Goal: Information Seeking & Learning: Learn about a topic

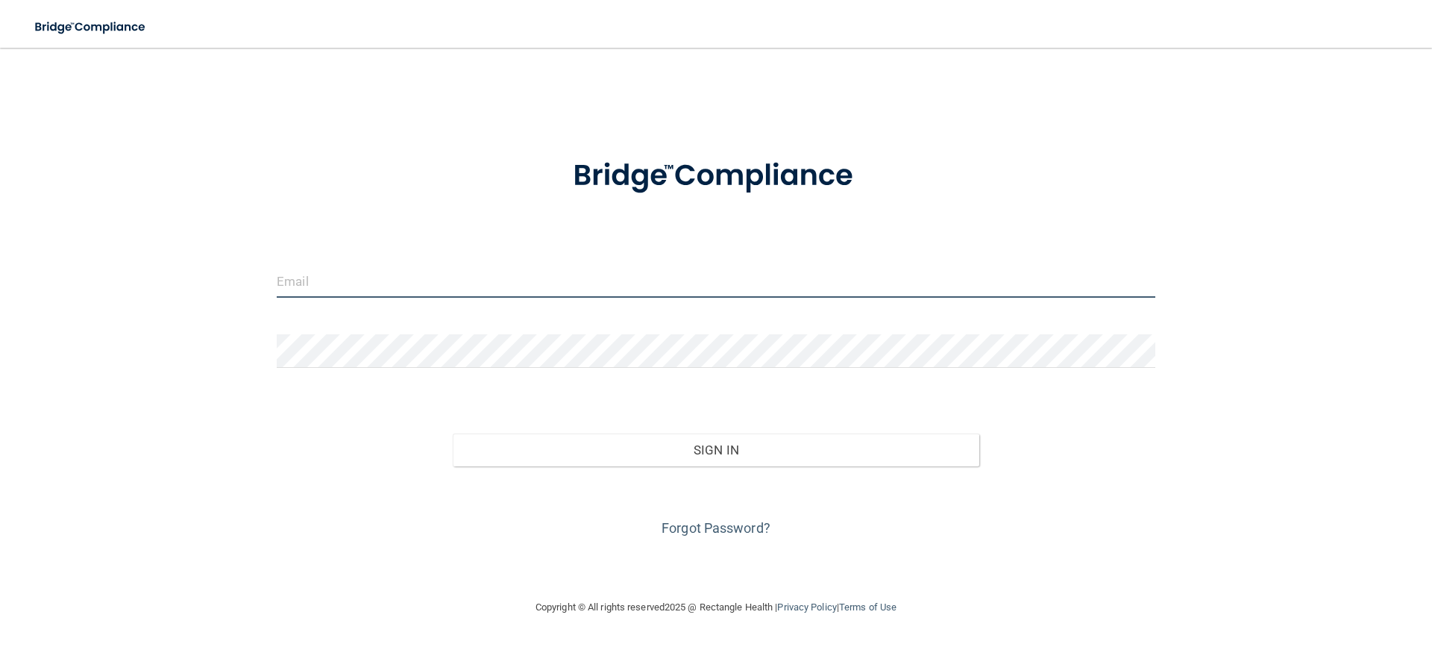
click at [563, 287] on input "email" at bounding box center [716, 281] width 879 height 34
type input "[EMAIL_ADDRESS][DOMAIN_NAME]"
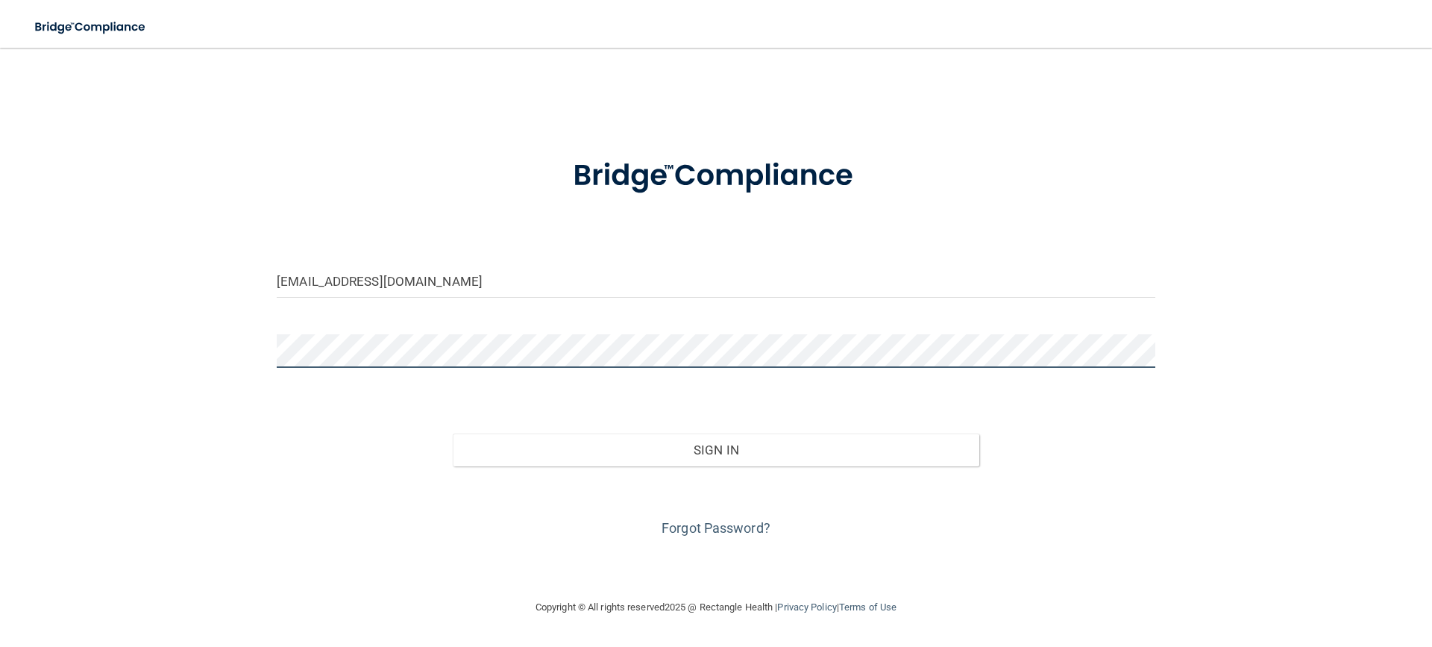
click at [453, 433] on button "Sign In" at bounding box center [716, 449] width 527 height 33
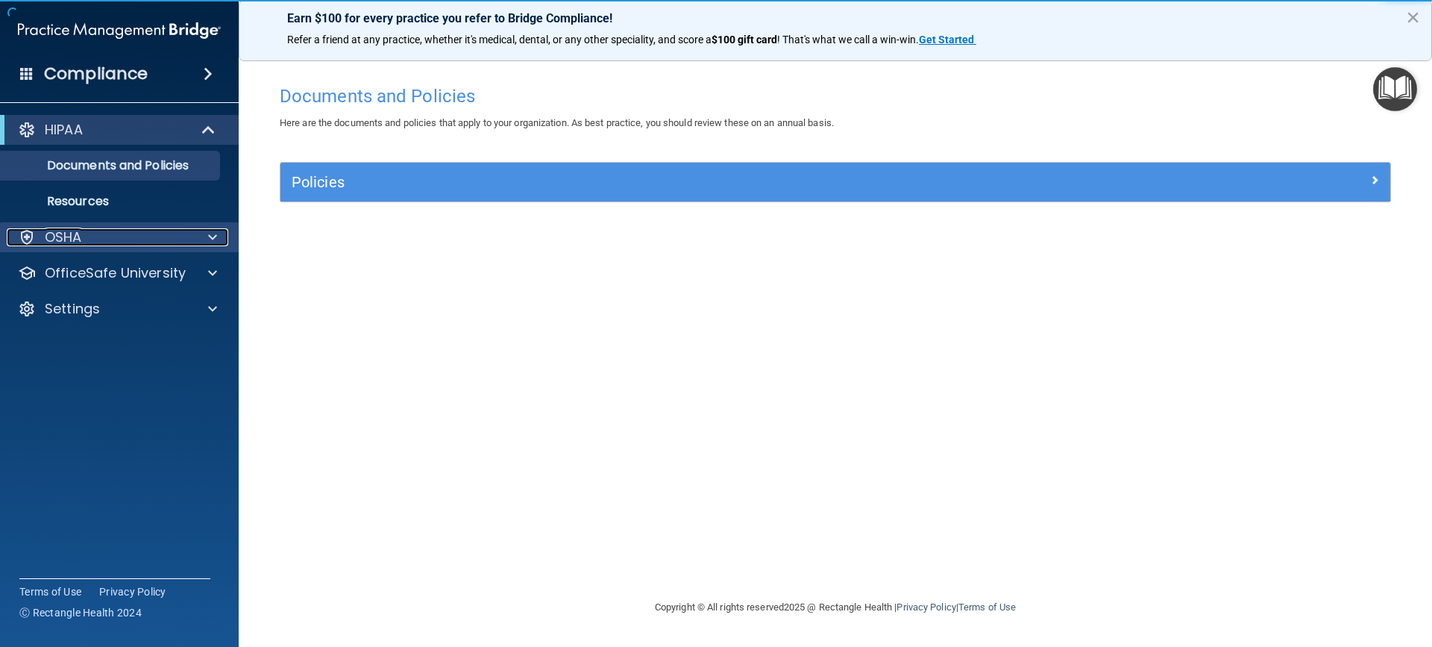
click at [215, 237] on span at bounding box center [212, 237] width 9 height 18
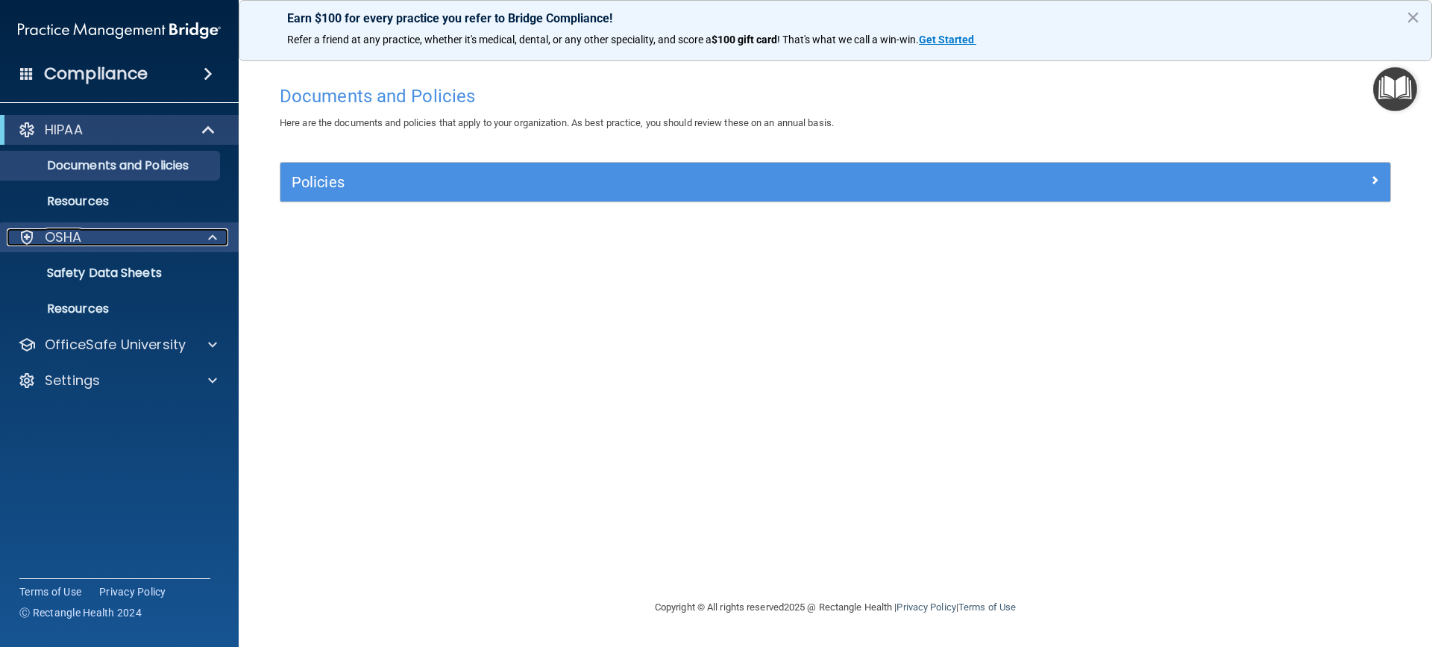
click at [78, 234] on p "OSHA" at bounding box center [63, 237] width 37 height 18
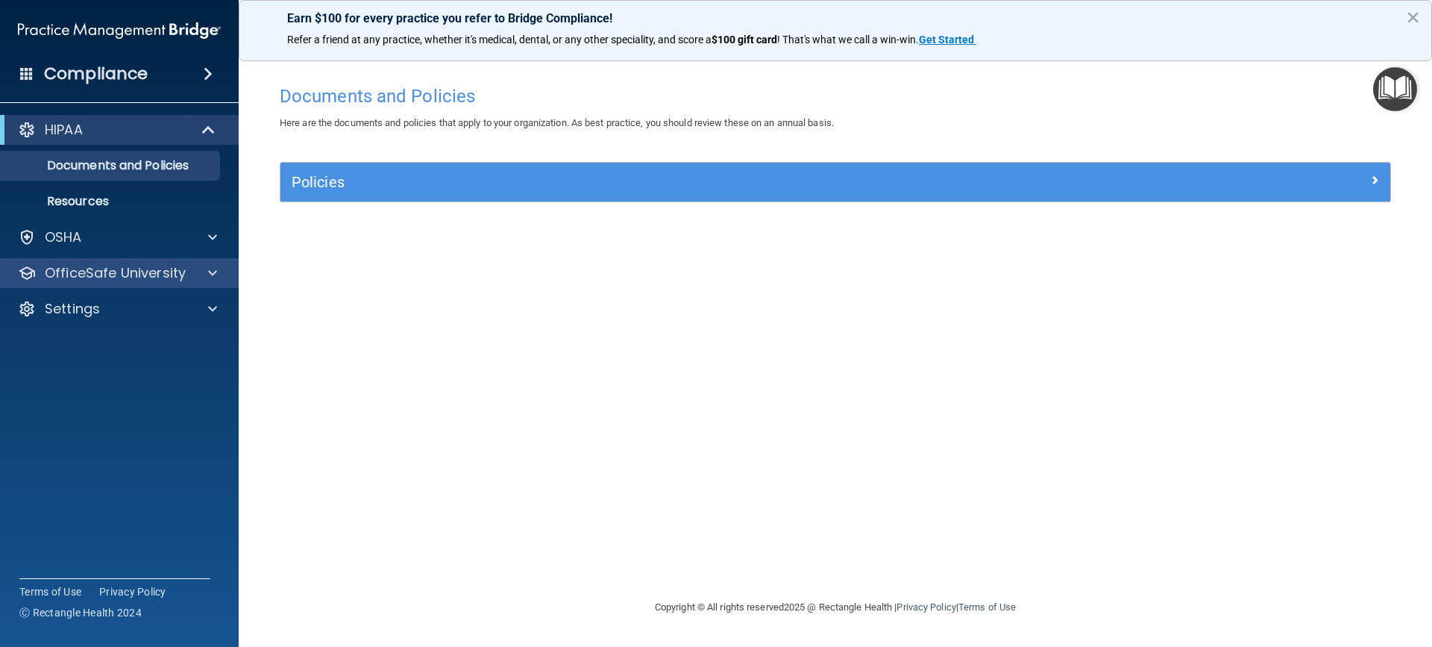
click at [78, 260] on div "OfficeSafe University" at bounding box center [119, 273] width 239 height 30
click at [102, 272] on p "OfficeSafe University" at bounding box center [115, 273] width 141 height 18
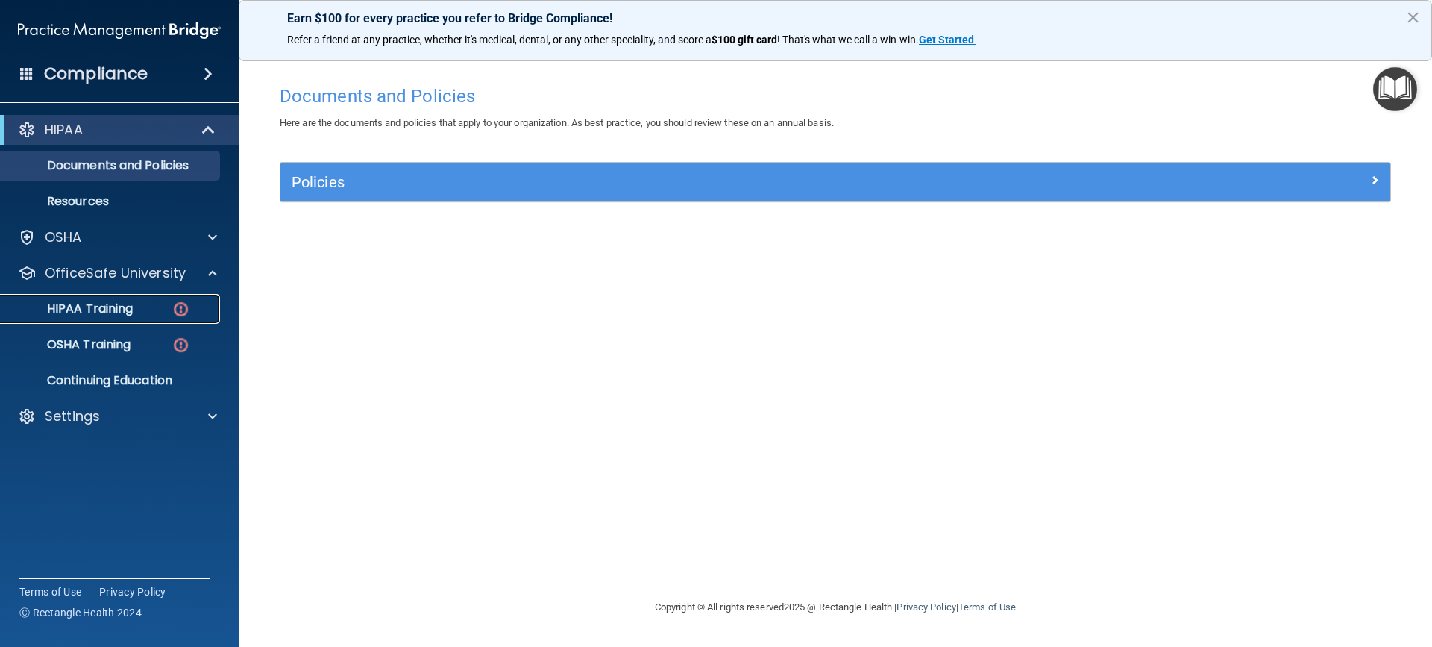
click at [87, 313] on p "HIPAA Training" at bounding box center [71, 308] width 123 height 15
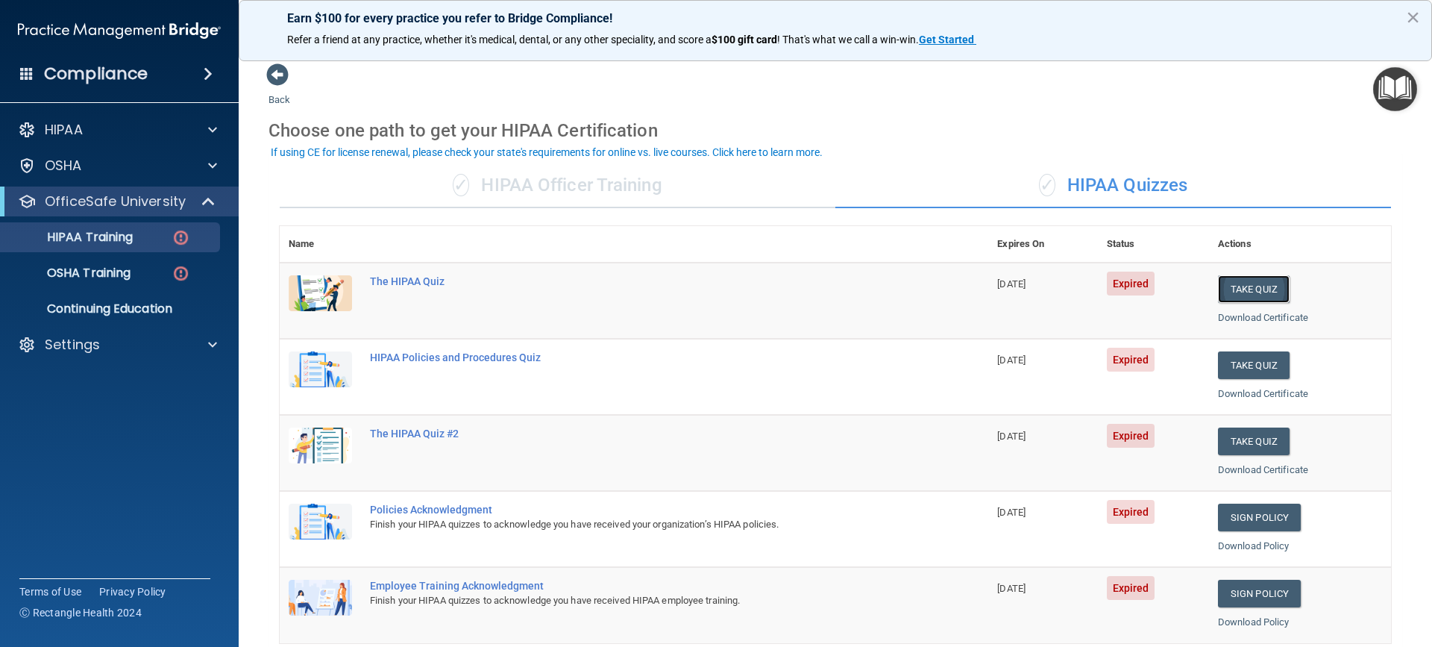
click at [1244, 292] on button "Take Quiz" at bounding box center [1254, 289] width 72 height 28
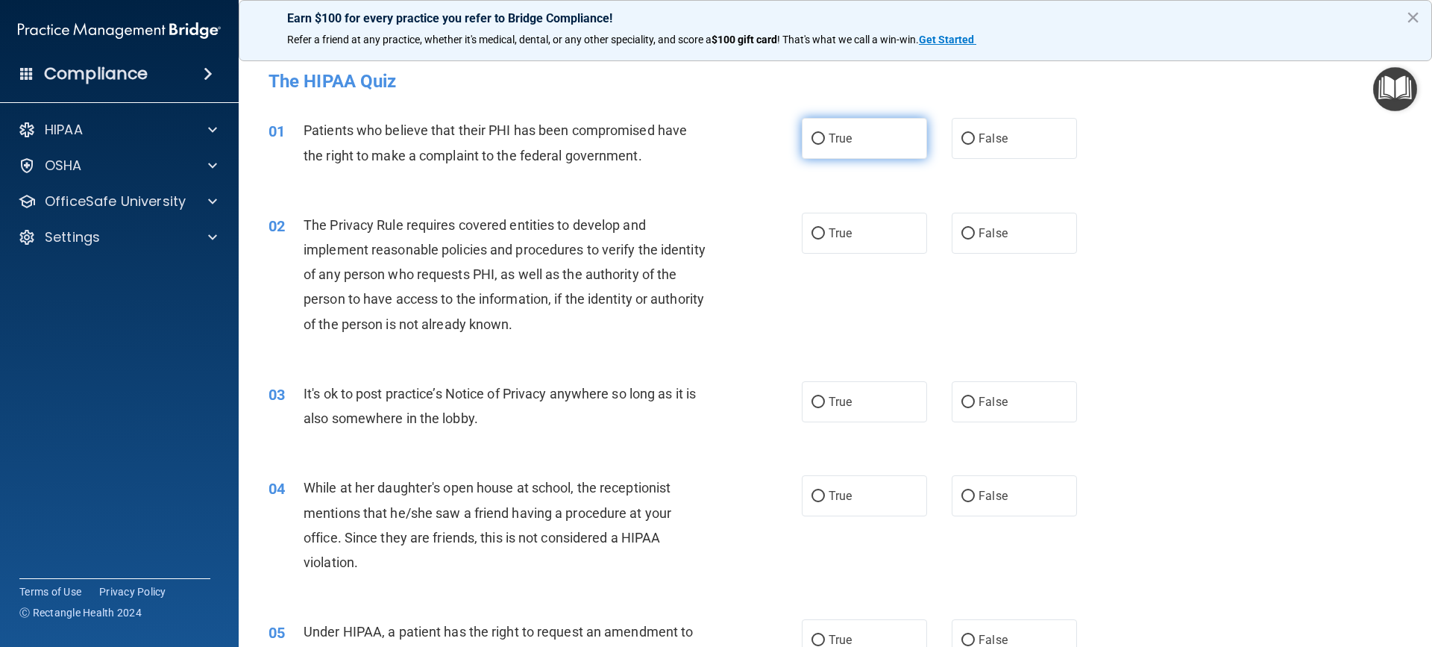
click at [807, 131] on label "True" at bounding box center [864, 138] width 125 height 41
click at [812, 134] on input "True" at bounding box center [818, 139] width 13 height 11
radio input "true"
click at [814, 237] on input "True" at bounding box center [818, 233] width 13 height 11
radio input "true"
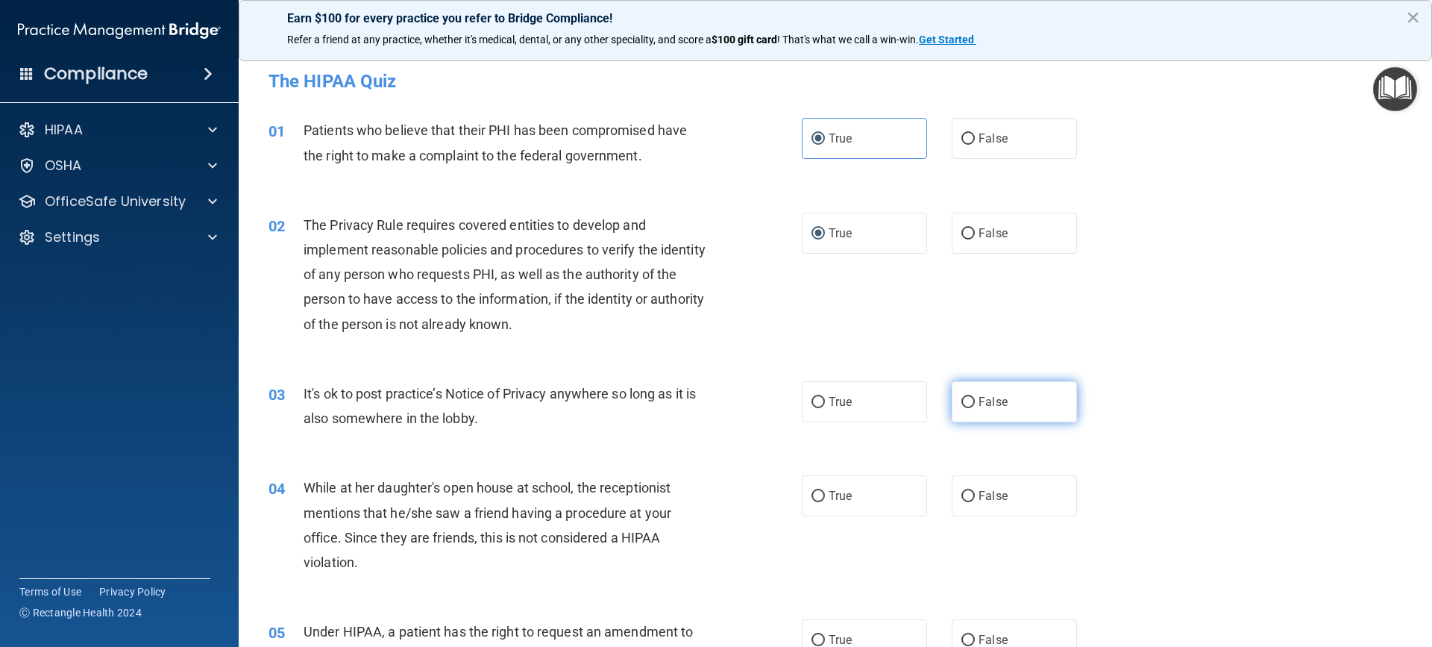
click at [962, 398] on input "False" at bounding box center [968, 402] width 13 height 11
radio input "true"
click at [962, 498] on input "False" at bounding box center [968, 496] width 13 height 11
radio input "true"
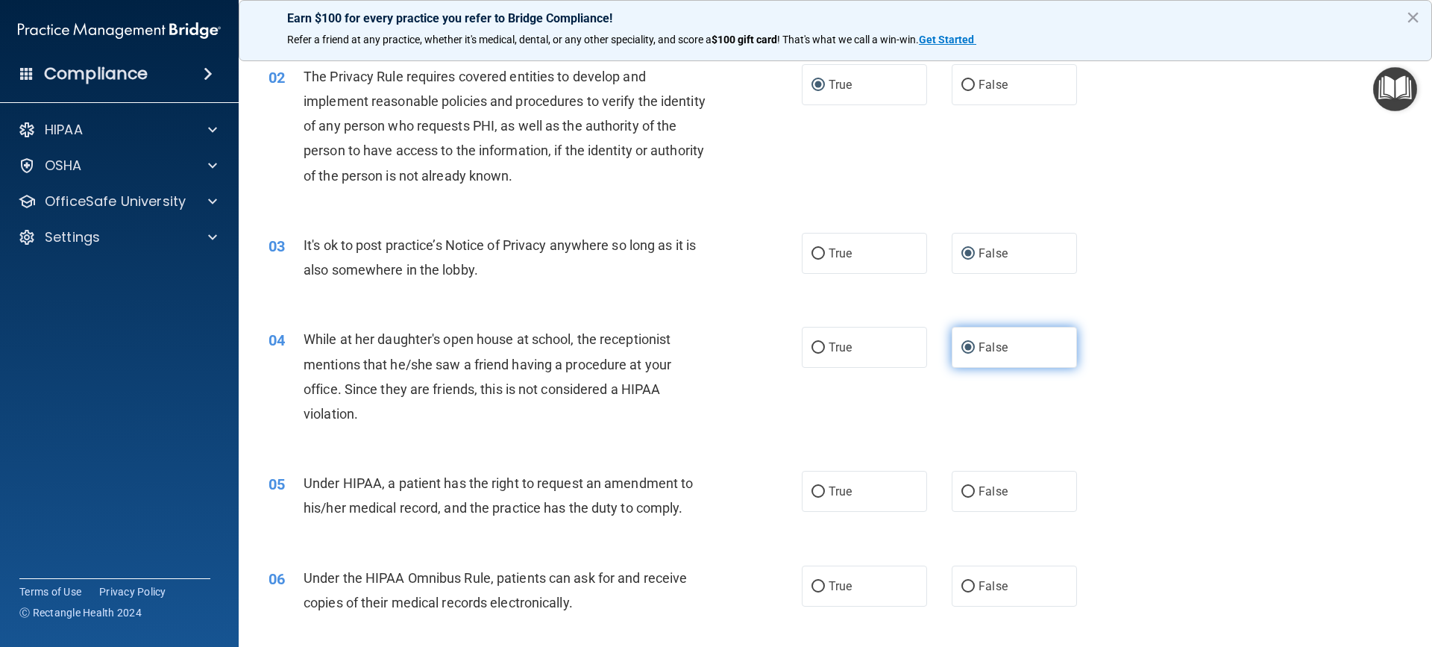
scroll to position [149, 0]
click at [965, 497] on input "False" at bounding box center [968, 491] width 13 height 11
radio input "true"
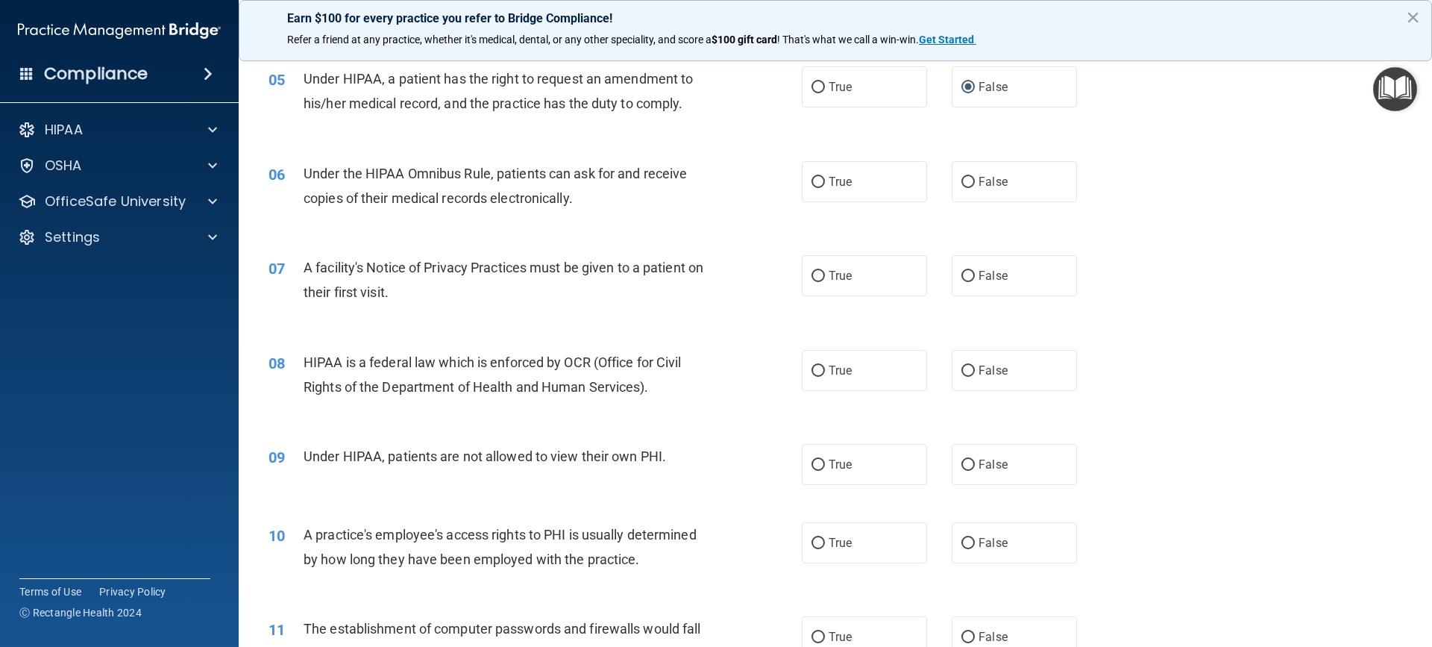
scroll to position [597, 0]
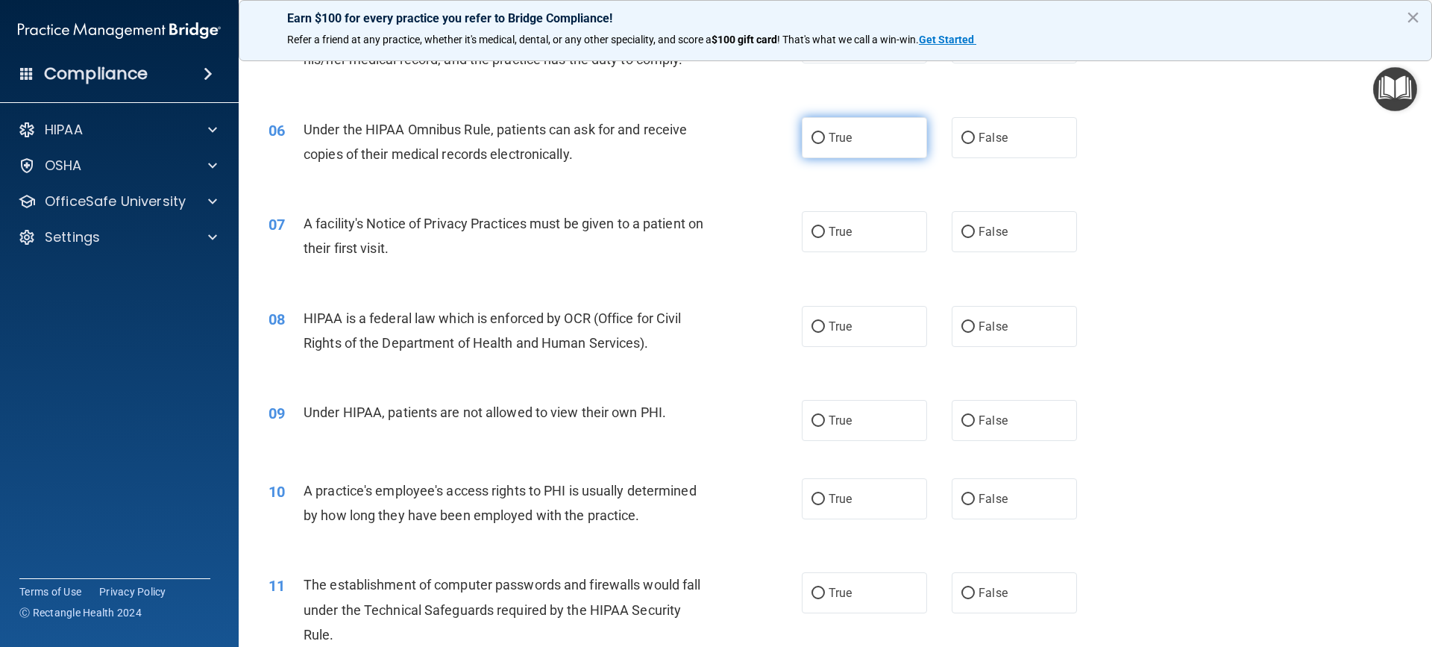
click at [813, 134] on input "True" at bounding box center [818, 138] width 13 height 11
radio input "true"
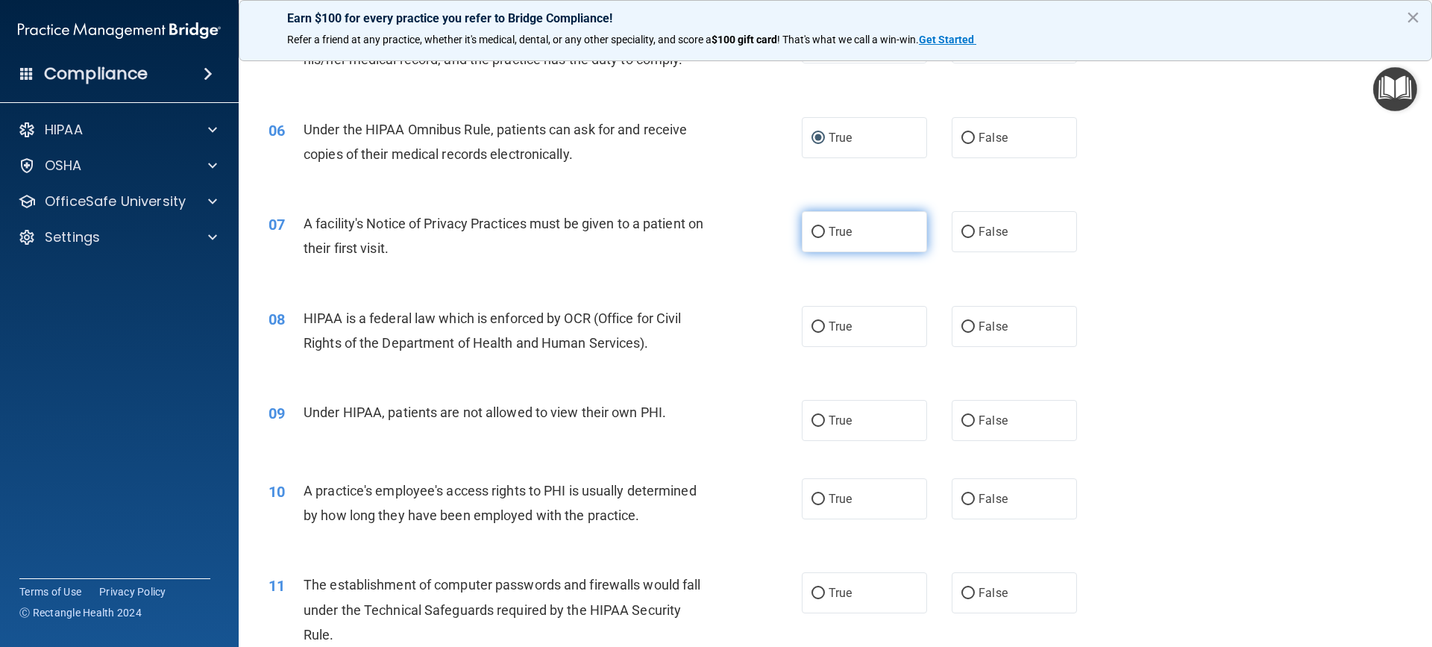
click at [812, 235] on input "True" at bounding box center [818, 232] width 13 height 11
radio input "true"
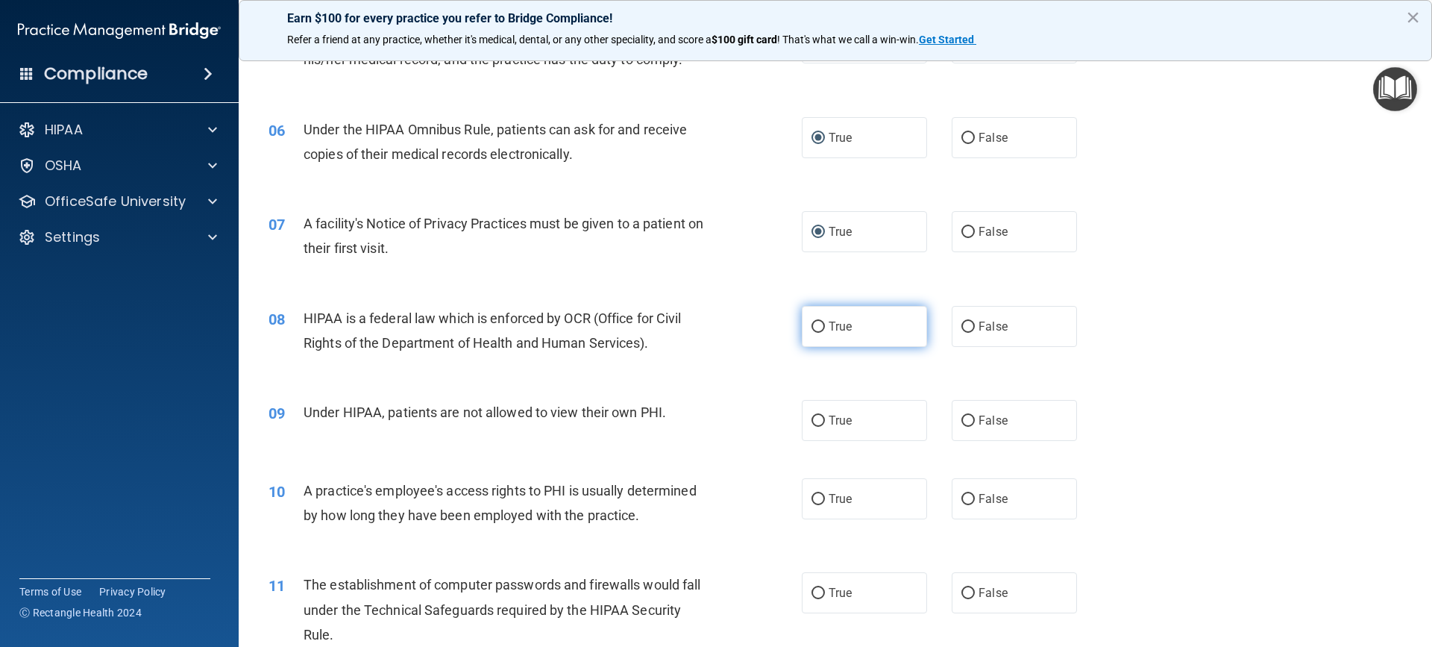
click at [816, 332] on input "True" at bounding box center [818, 327] width 13 height 11
radio input "true"
click at [968, 423] on label "False" at bounding box center [1014, 420] width 125 height 41
click at [968, 423] on input "False" at bounding box center [968, 421] width 13 height 11
radio input "true"
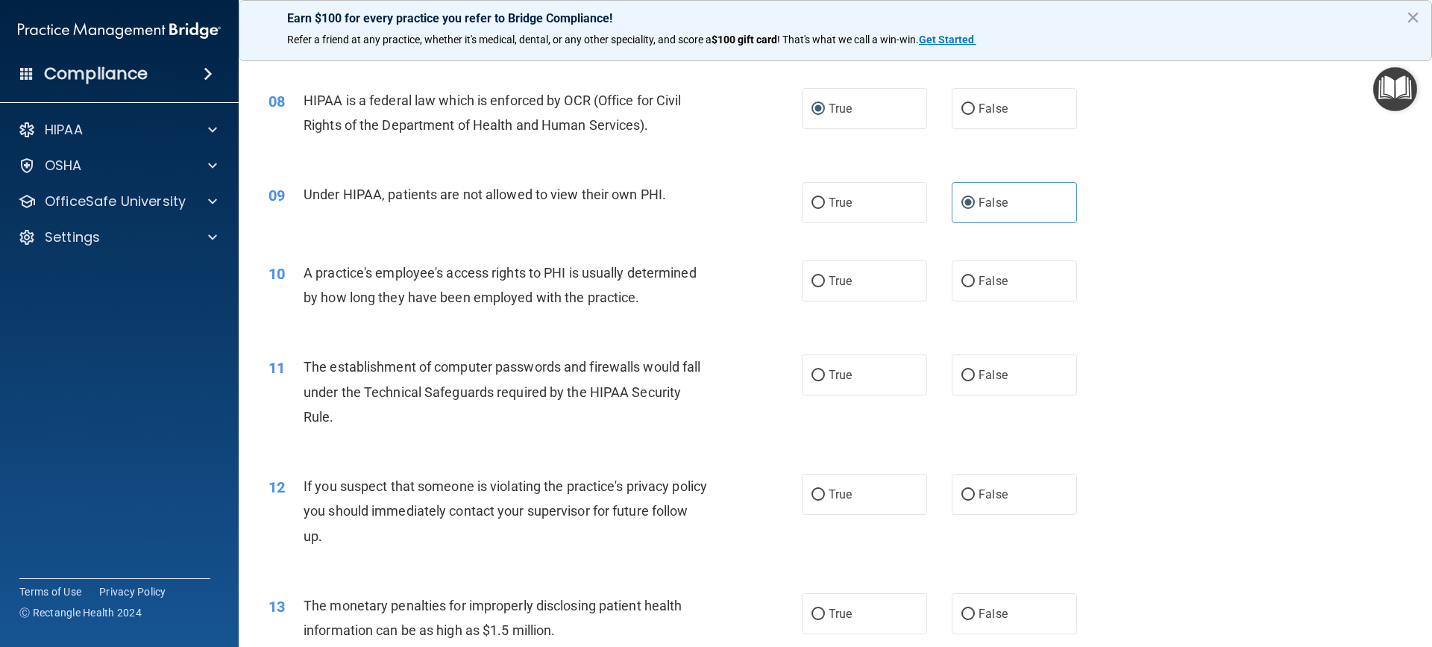
scroll to position [821, 0]
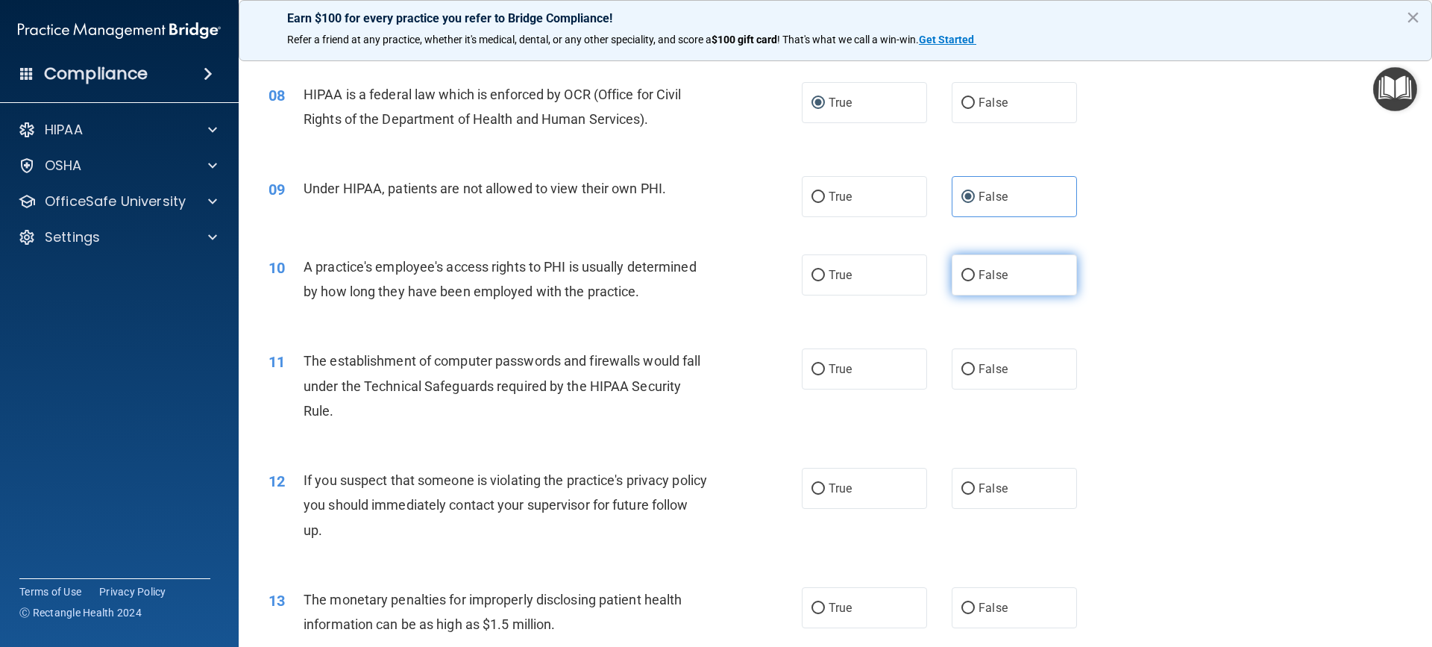
click at [953, 272] on label "False" at bounding box center [1014, 274] width 125 height 41
click at [962, 272] on input "False" at bounding box center [968, 275] width 13 height 11
radio input "true"
click at [814, 366] on input "True" at bounding box center [818, 369] width 13 height 11
radio input "true"
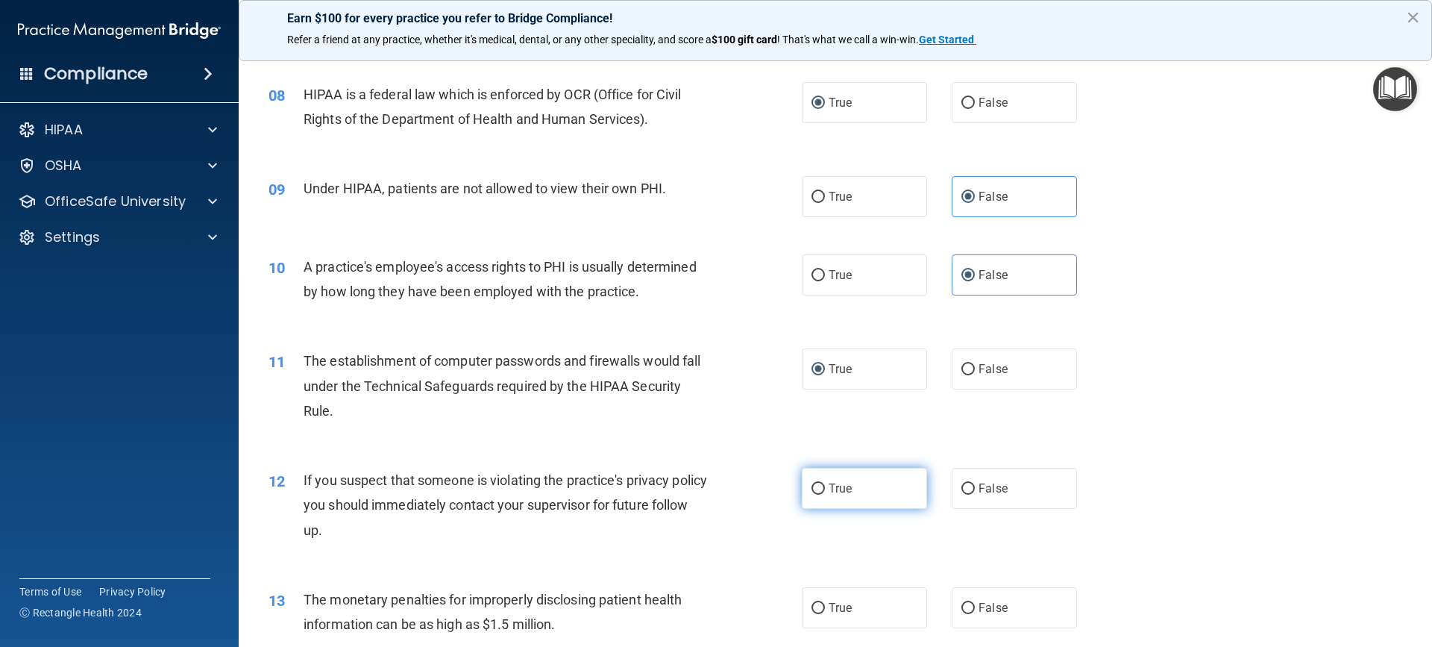
drag, startPoint x: 813, startPoint y: 486, endPoint x: 813, endPoint y: 496, distance: 10.4
click at [813, 490] on input "True" at bounding box center [818, 488] width 13 height 11
radio input "true"
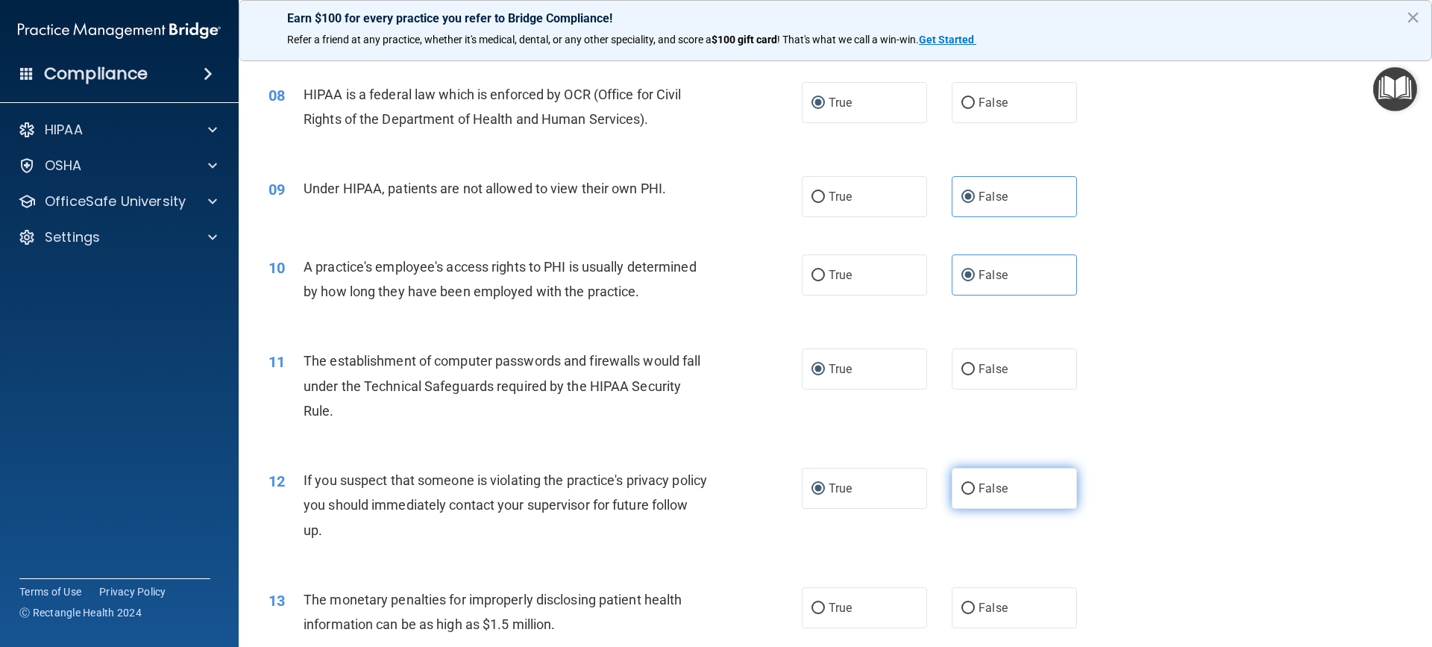
drag, startPoint x: 813, startPoint y: 607, endPoint x: 1015, endPoint y: 486, distance: 235.9
click at [815, 607] on input "True" at bounding box center [818, 608] width 13 height 11
radio input "true"
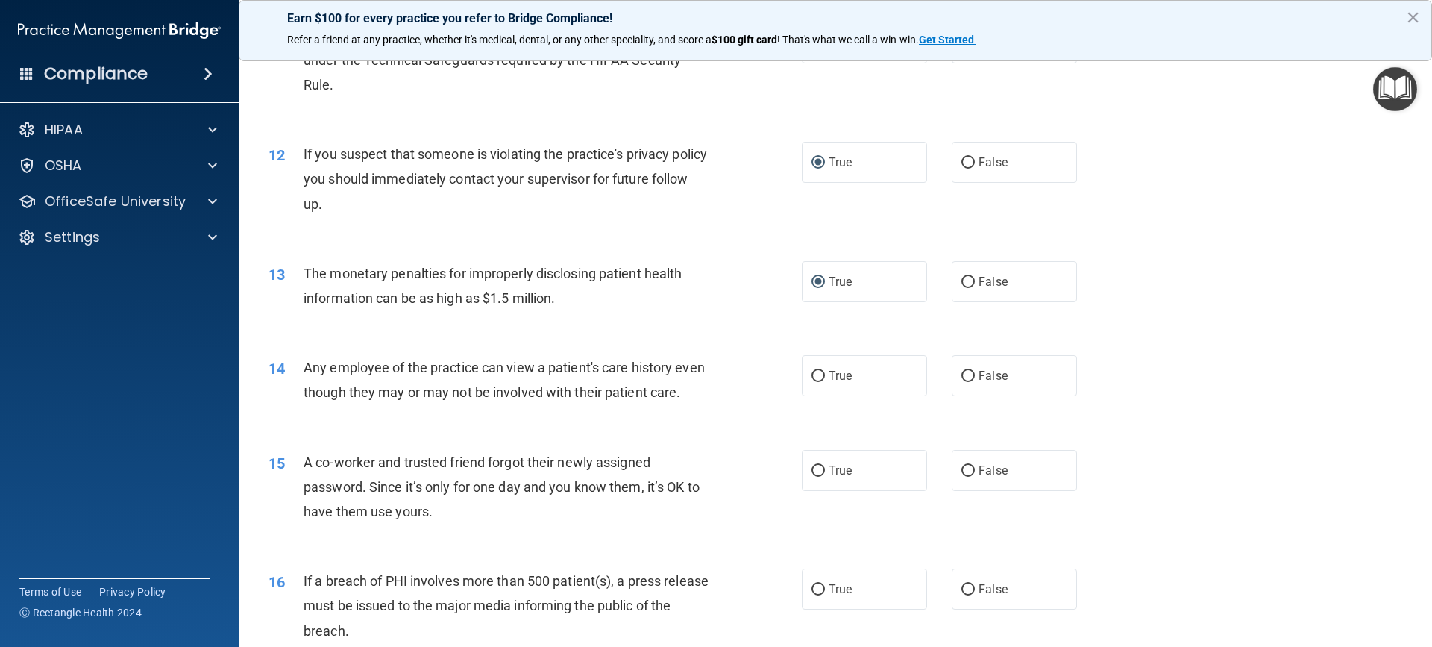
scroll to position [1194, 0]
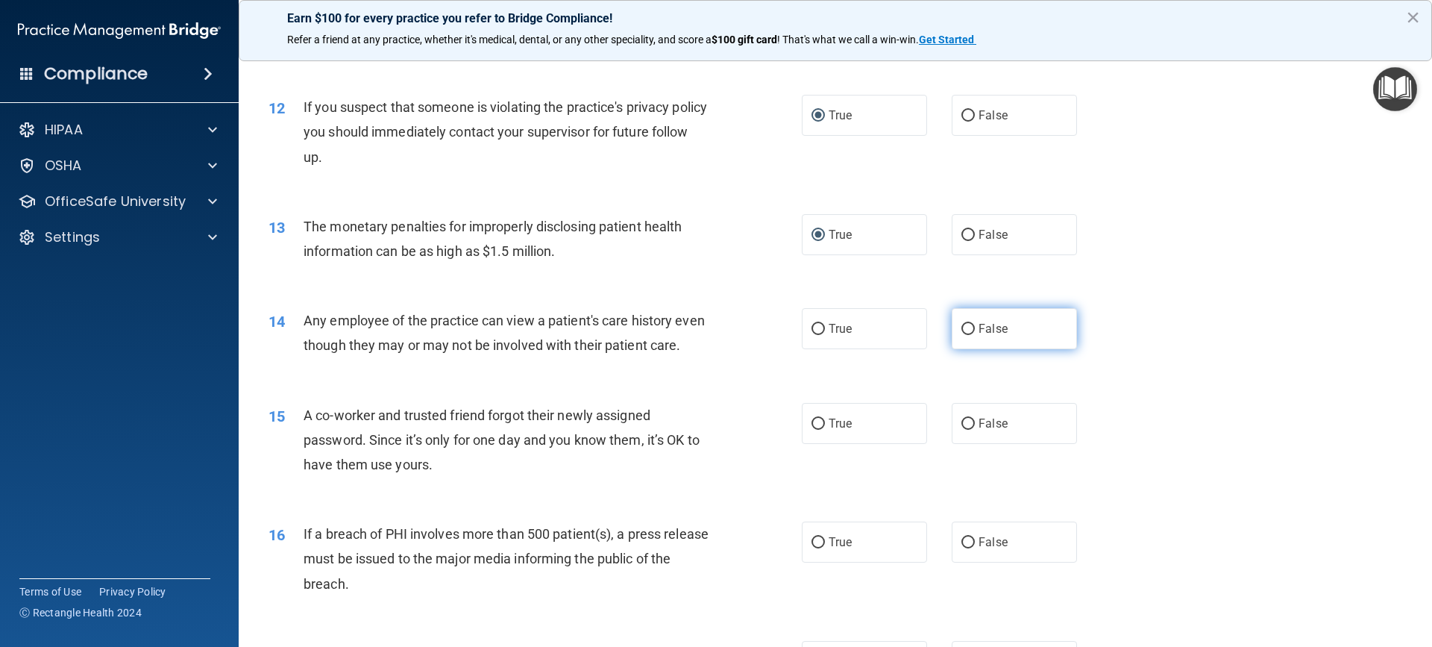
click at [962, 331] on input "False" at bounding box center [968, 329] width 13 height 11
radio input "true"
click at [962, 430] on input "False" at bounding box center [968, 424] width 13 height 11
radio input "true"
click at [812, 548] on input "True" at bounding box center [818, 542] width 13 height 11
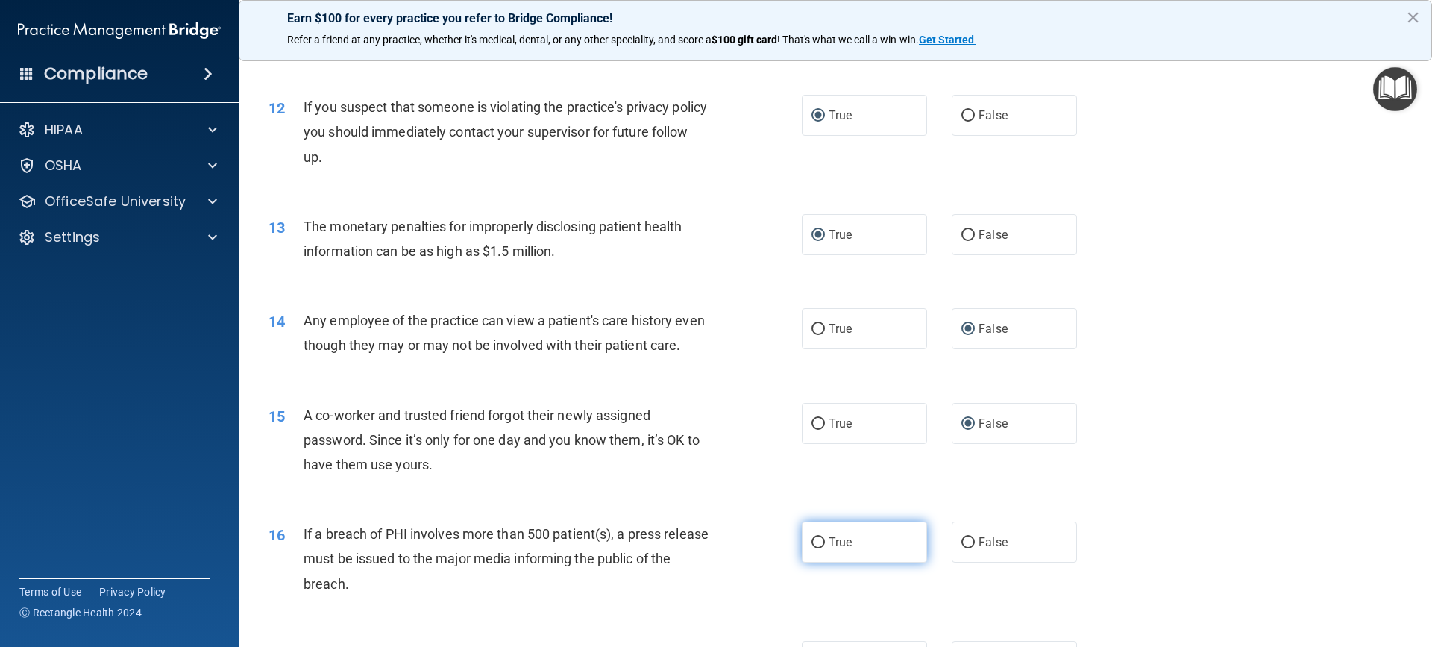
radio input "true"
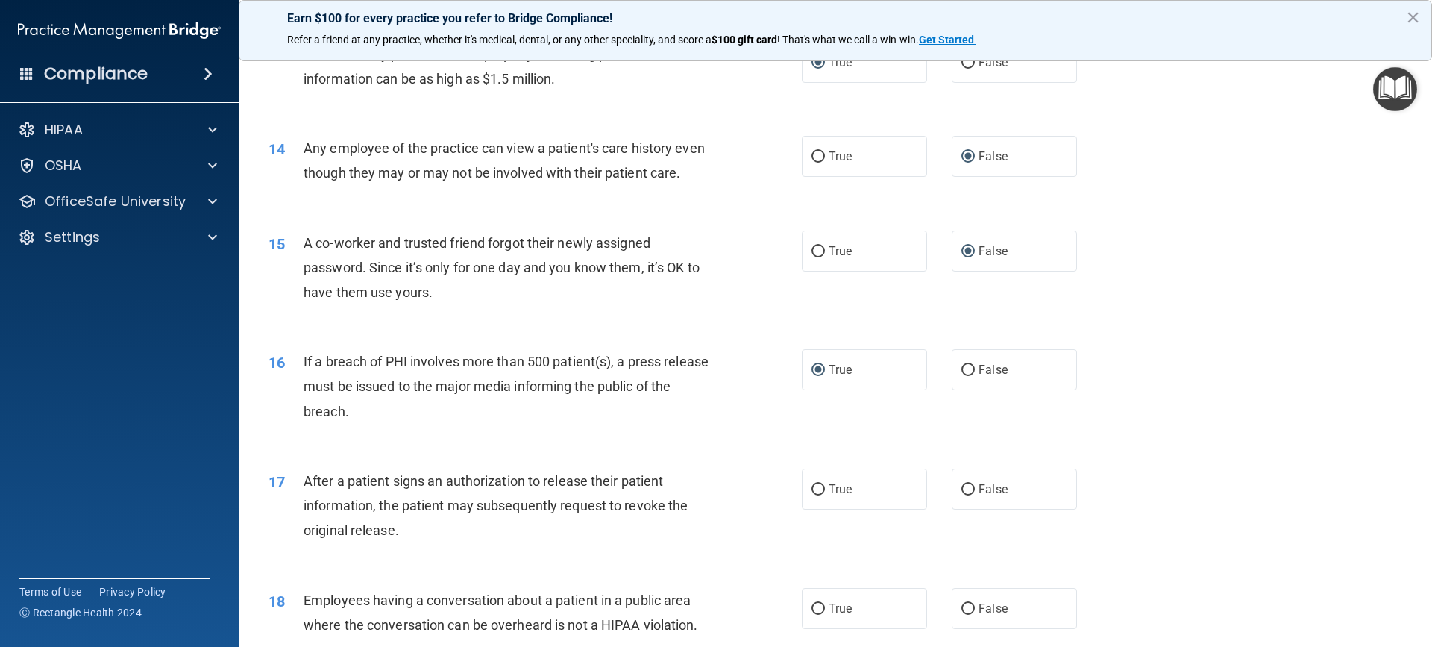
scroll to position [1418, 0]
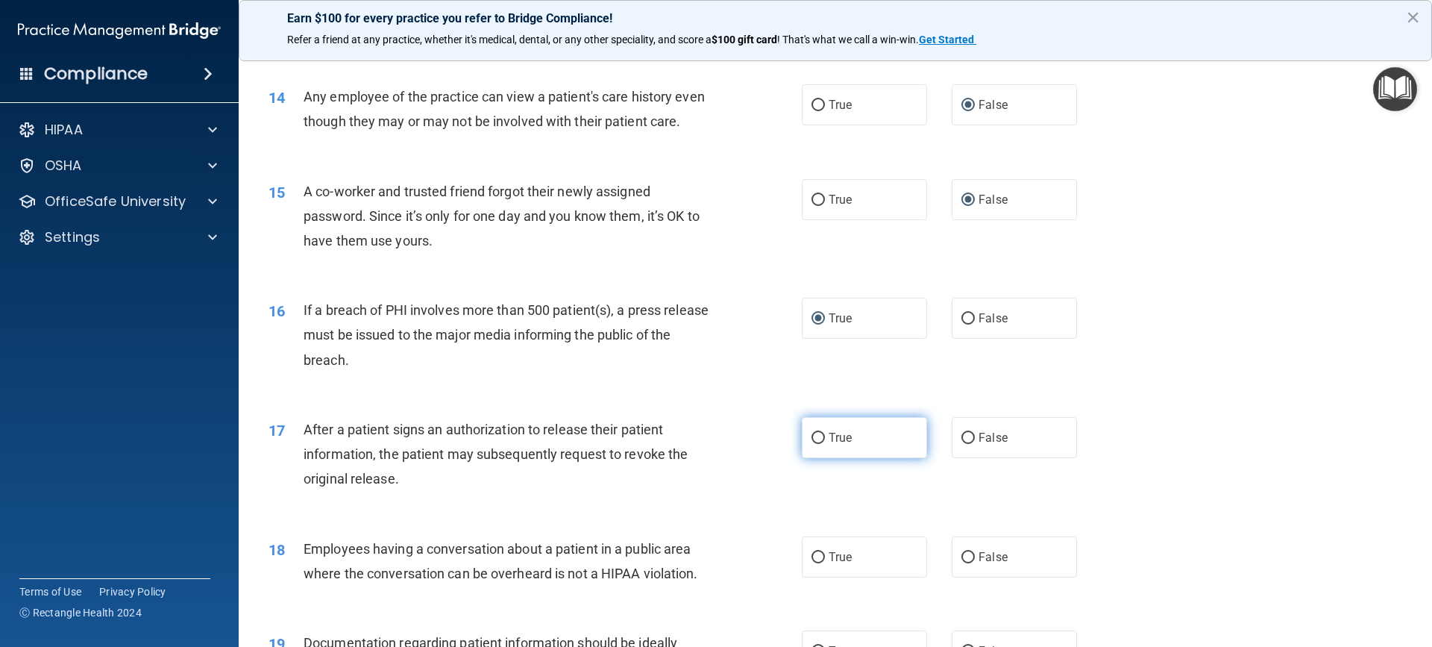
click at [812, 444] on input "True" at bounding box center [818, 438] width 13 height 11
radio input "true"
click at [962, 563] on input "False" at bounding box center [968, 557] width 13 height 11
radio input "true"
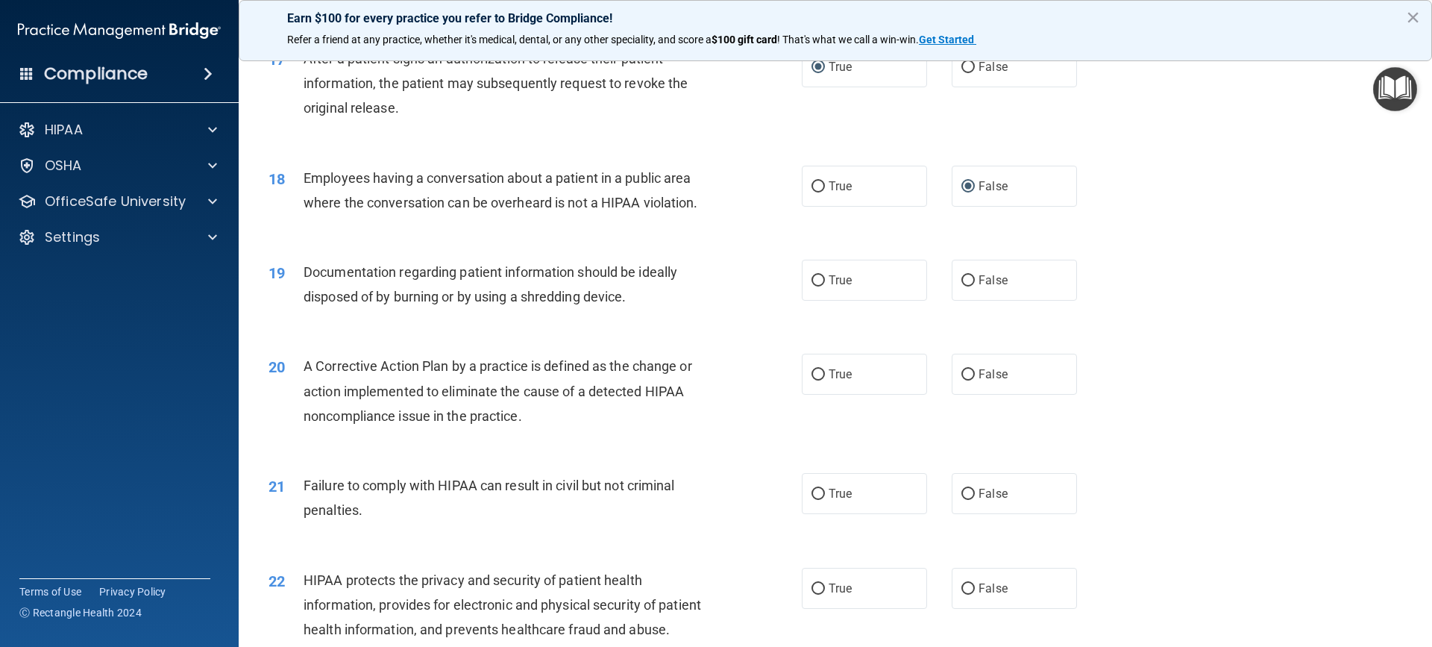
scroll to position [1791, 0]
click at [814, 284] on input "True" at bounding box center [818, 278] width 13 height 11
radio input "true"
click at [812, 378] on input "True" at bounding box center [818, 372] width 13 height 11
radio input "true"
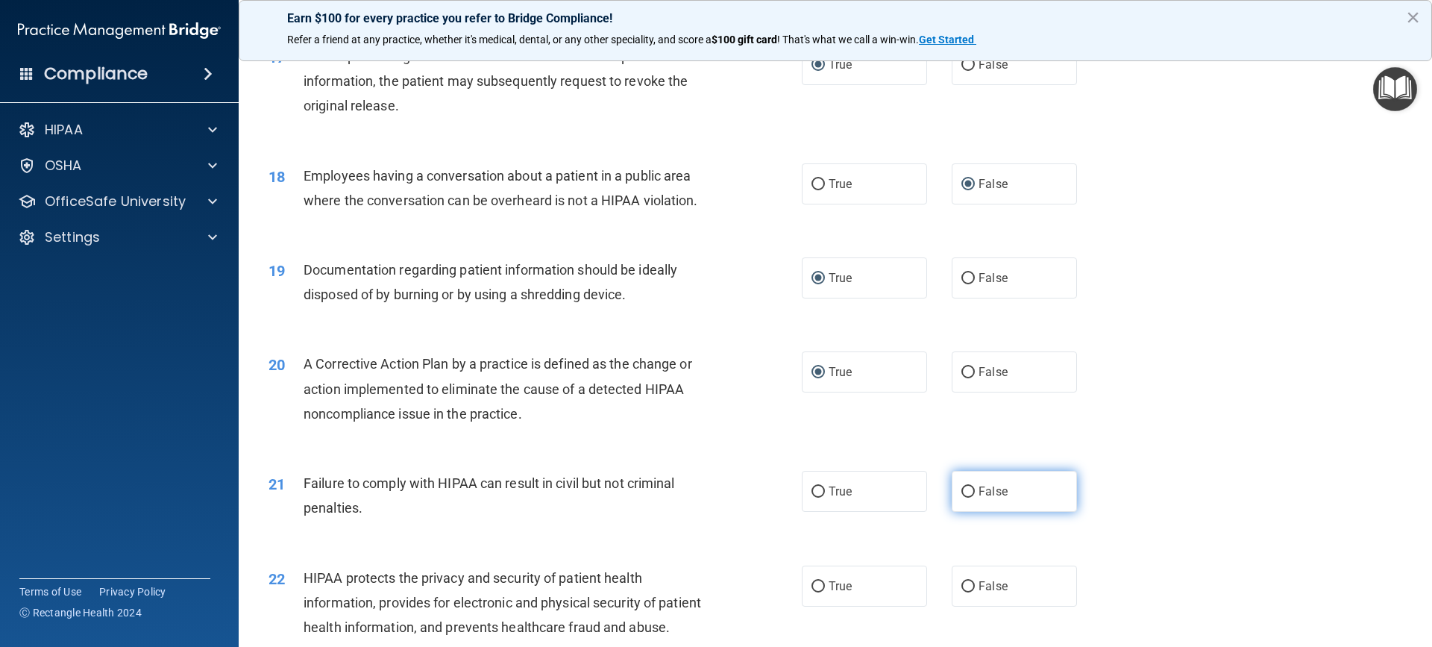
click at [962, 498] on input "False" at bounding box center [968, 491] width 13 height 11
radio input "true"
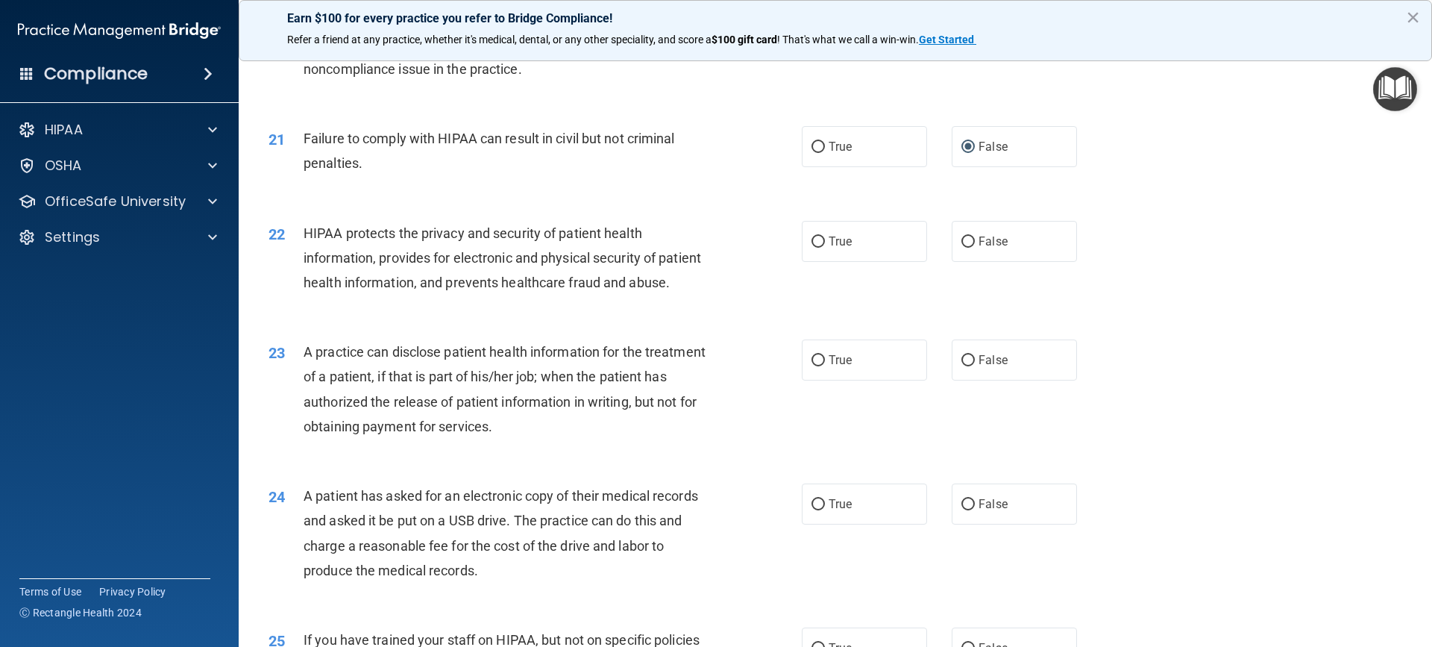
scroll to position [2164, 0]
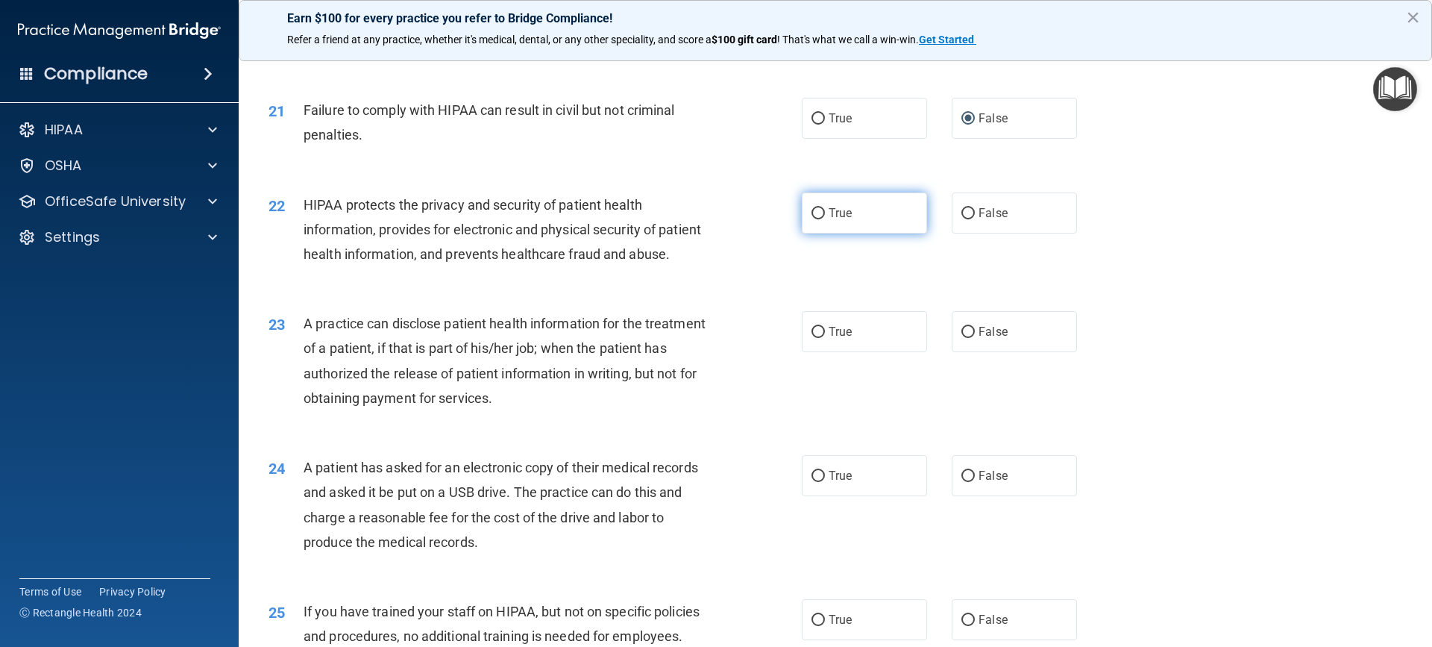
click at [812, 219] on input "True" at bounding box center [818, 213] width 13 height 11
radio input "true"
click at [966, 338] on input "False" at bounding box center [968, 332] width 13 height 11
radio input "true"
drag, startPoint x: 816, startPoint y: 530, endPoint x: 903, endPoint y: 456, distance: 113.8
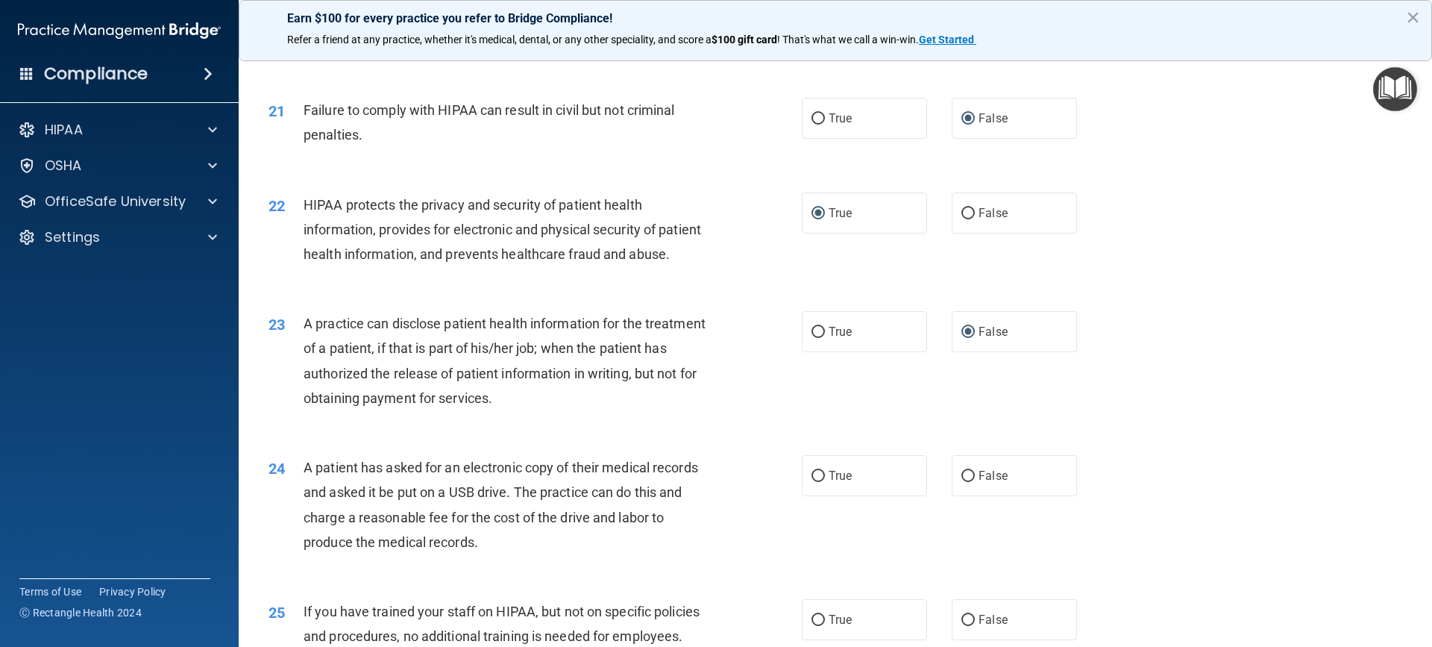
click at [815, 482] on input "True" at bounding box center [818, 476] width 13 height 11
radio input "true"
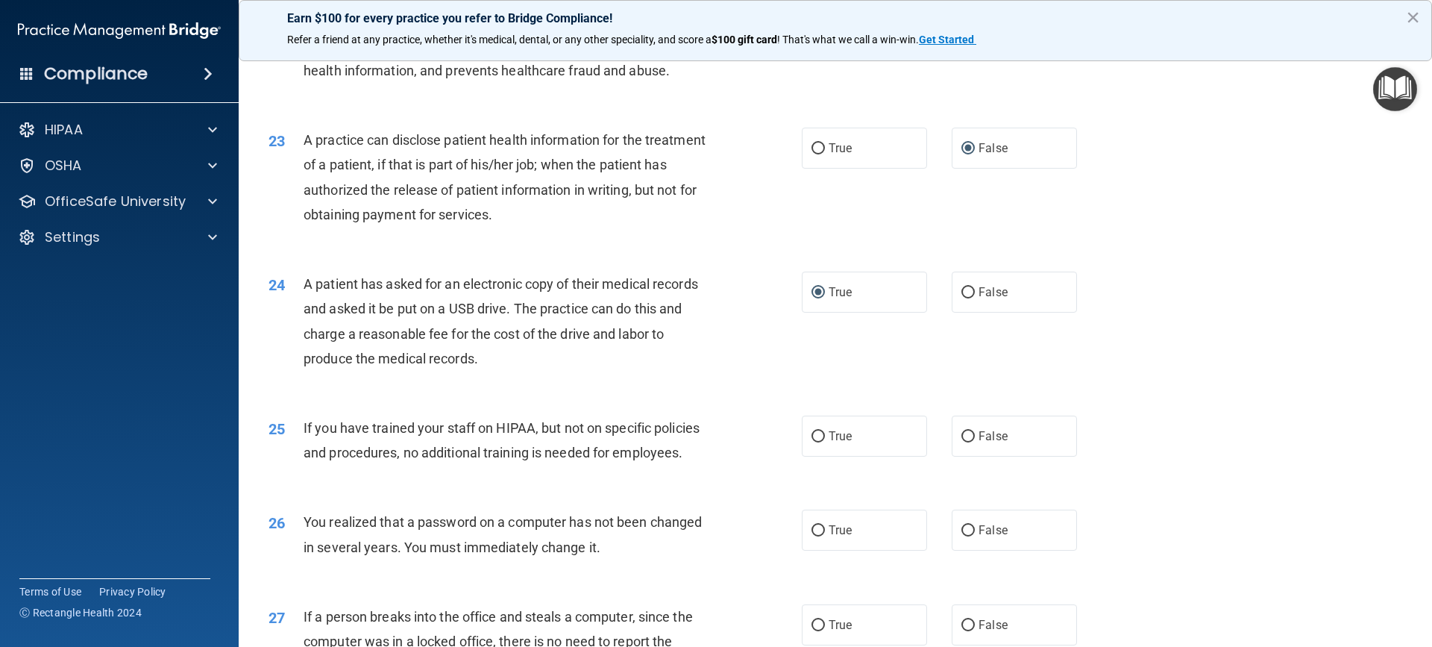
scroll to position [2462, 0]
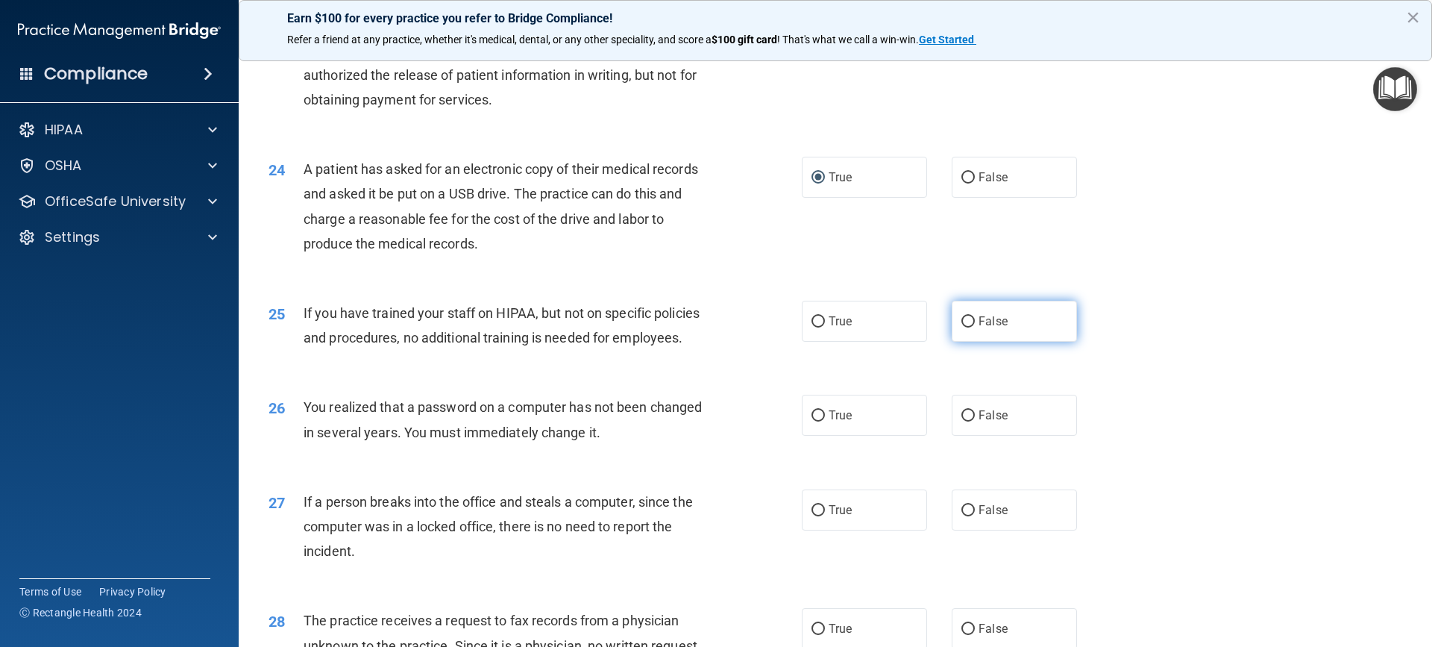
click at [962, 328] on input "False" at bounding box center [968, 321] width 13 height 11
radio input "true"
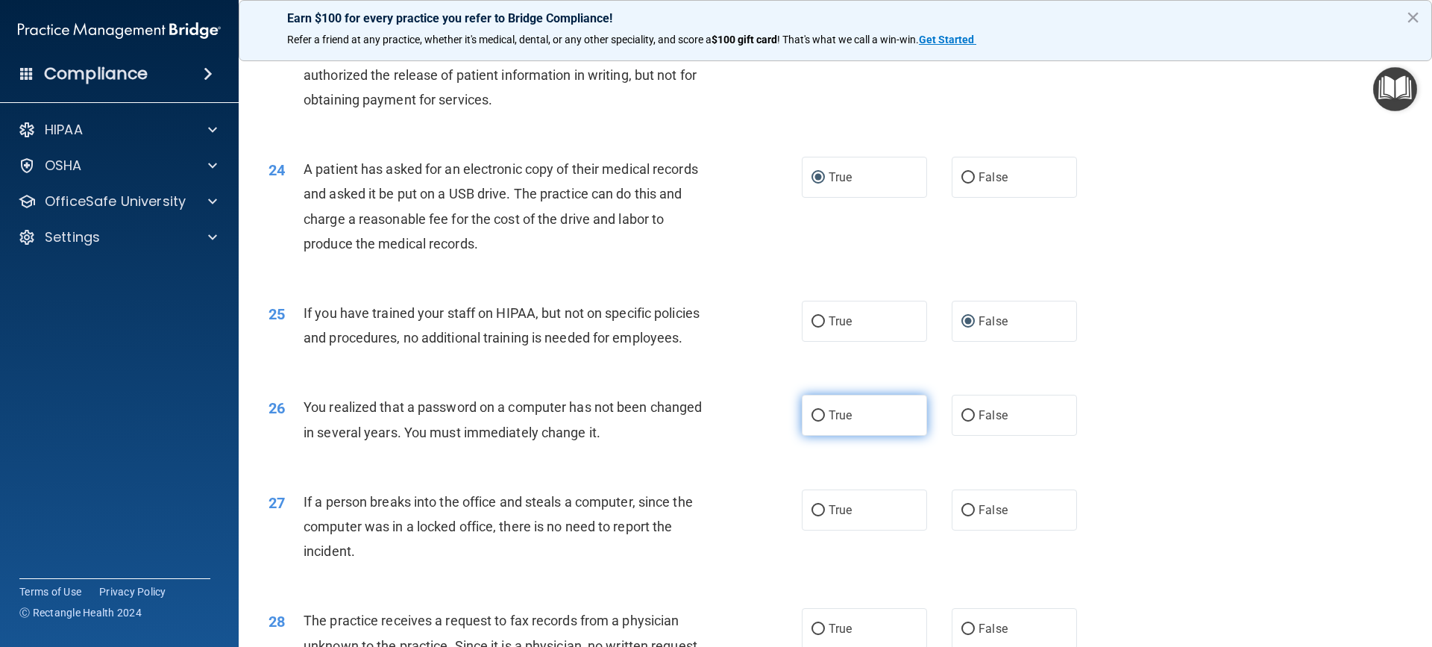
click at [812, 422] on input "True" at bounding box center [818, 415] width 13 height 11
radio input "true"
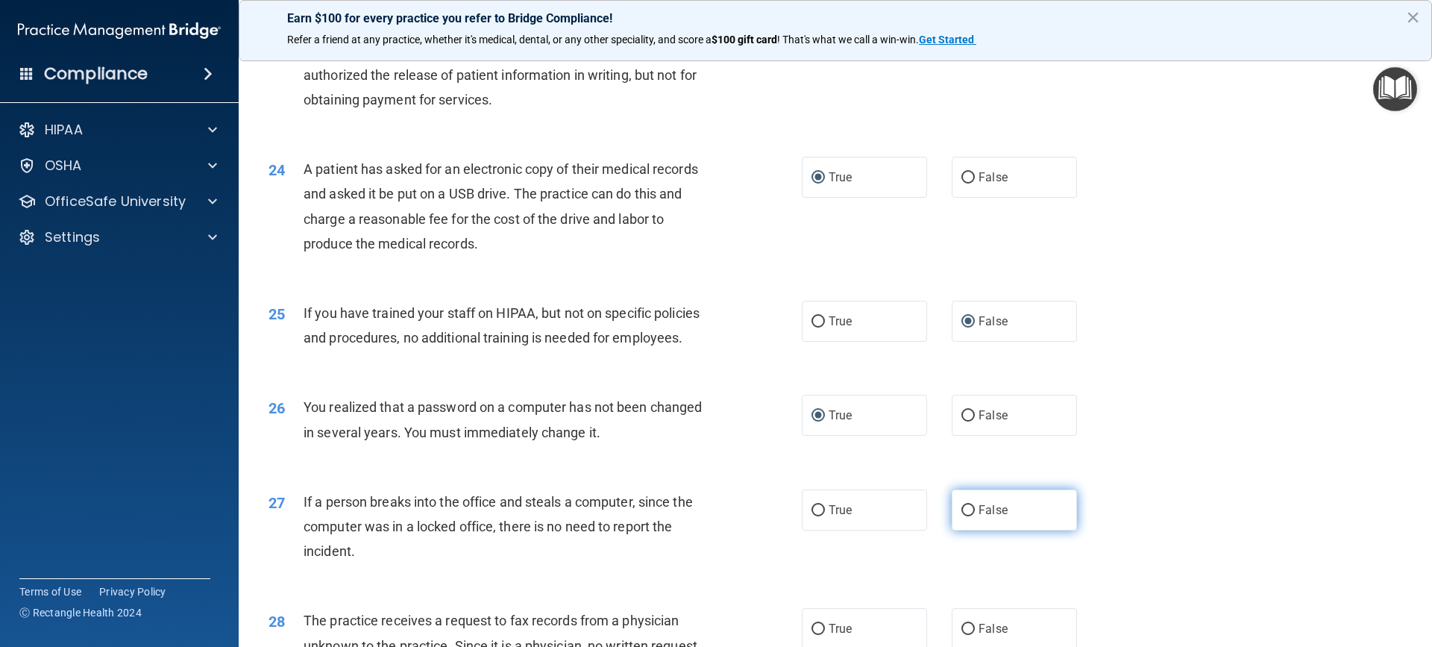
click at [962, 516] on input "False" at bounding box center [968, 510] width 13 height 11
radio input "true"
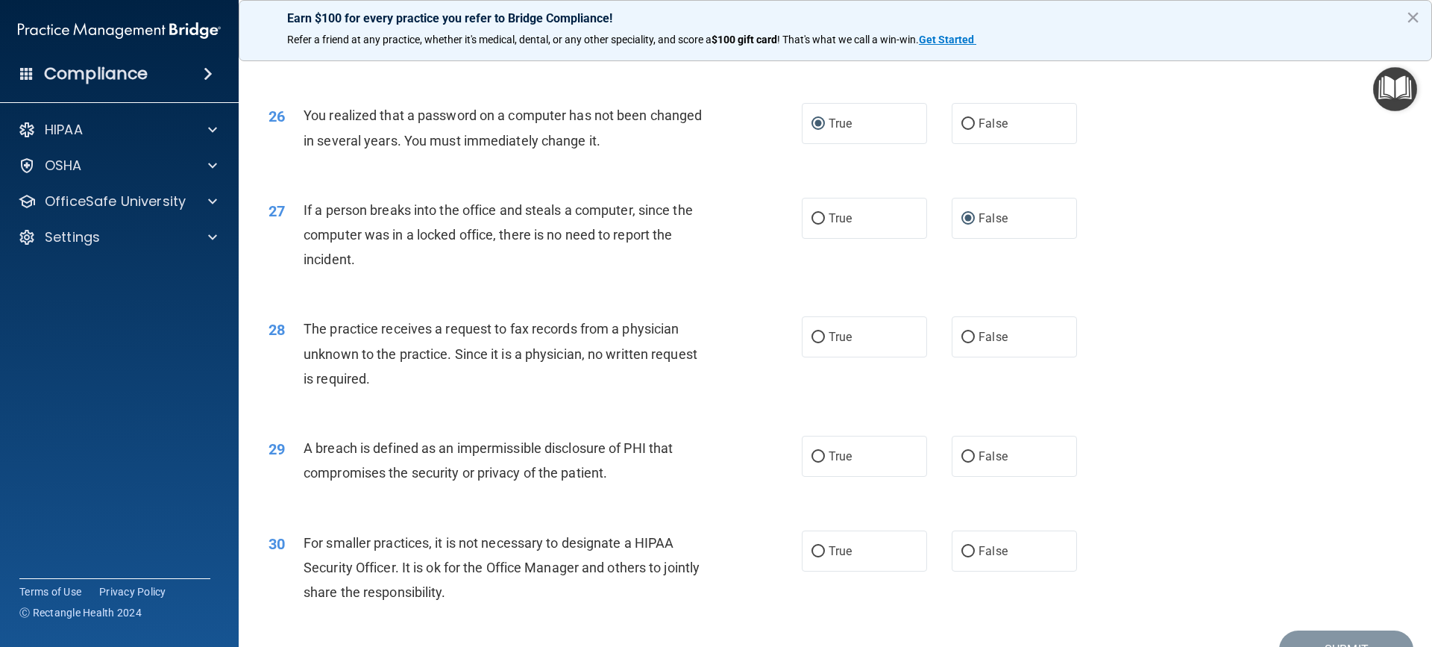
scroll to position [2761, 0]
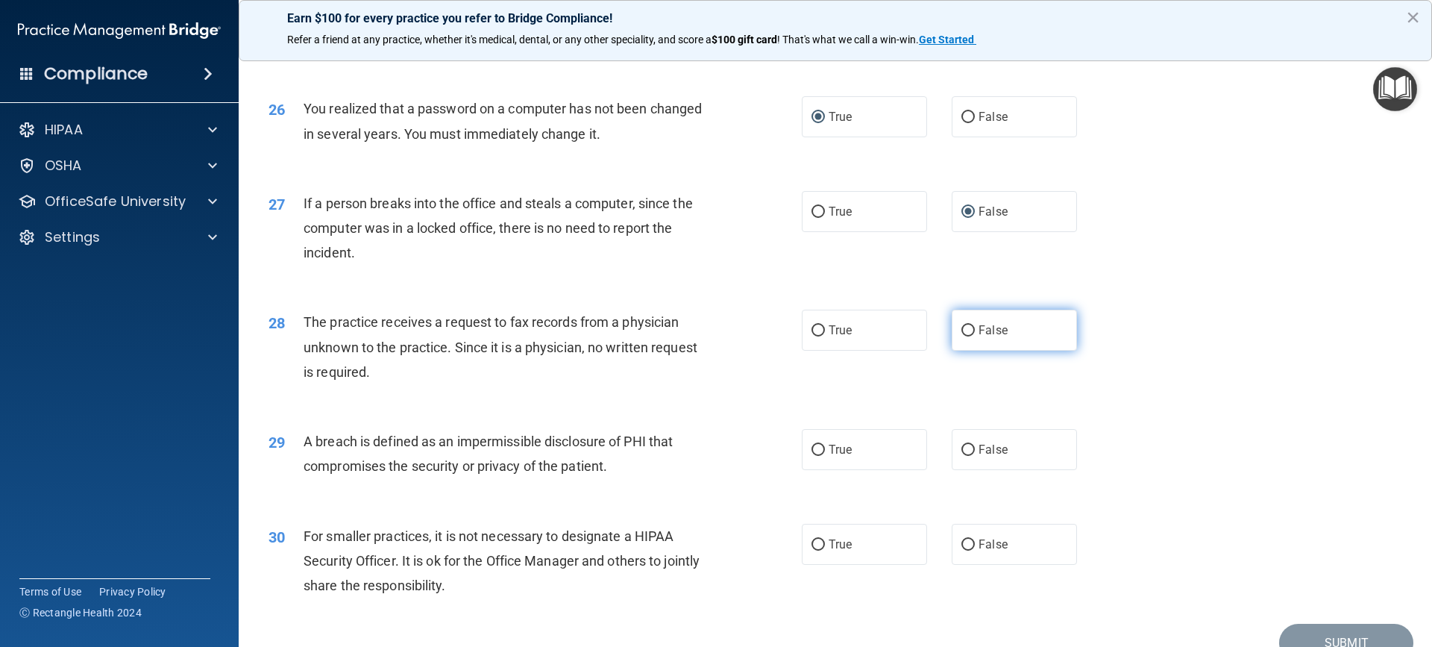
click at [953, 351] on label "False" at bounding box center [1014, 330] width 125 height 41
click at [962, 336] on input "False" at bounding box center [968, 330] width 13 height 11
radio input "true"
click at [815, 456] on input "True" at bounding box center [818, 450] width 13 height 11
radio input "true"
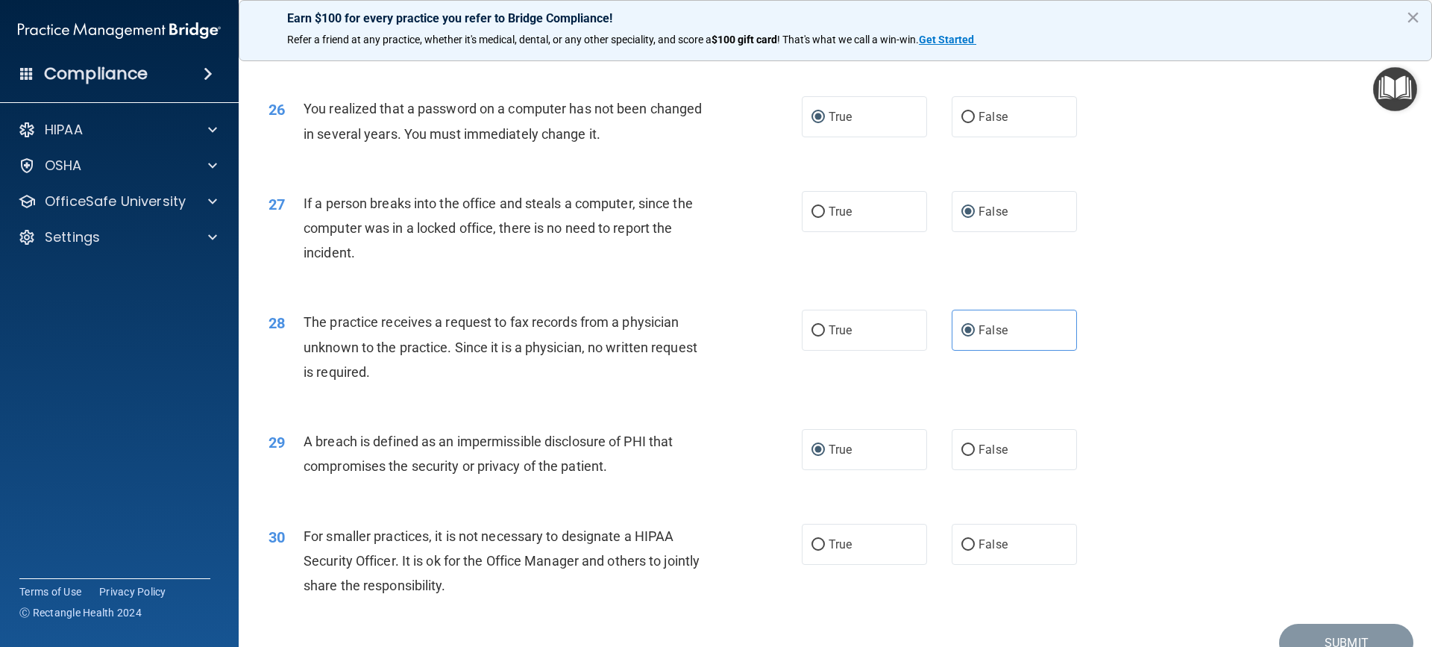
drag, startPoint x: 965, startPoint y: 598, endPoint x: 1052, endPoint y: 552, distance: 97.8
click at [966, 551] on input "False" at bounding box center [968, 544] width 13 height 11
radio input "true"
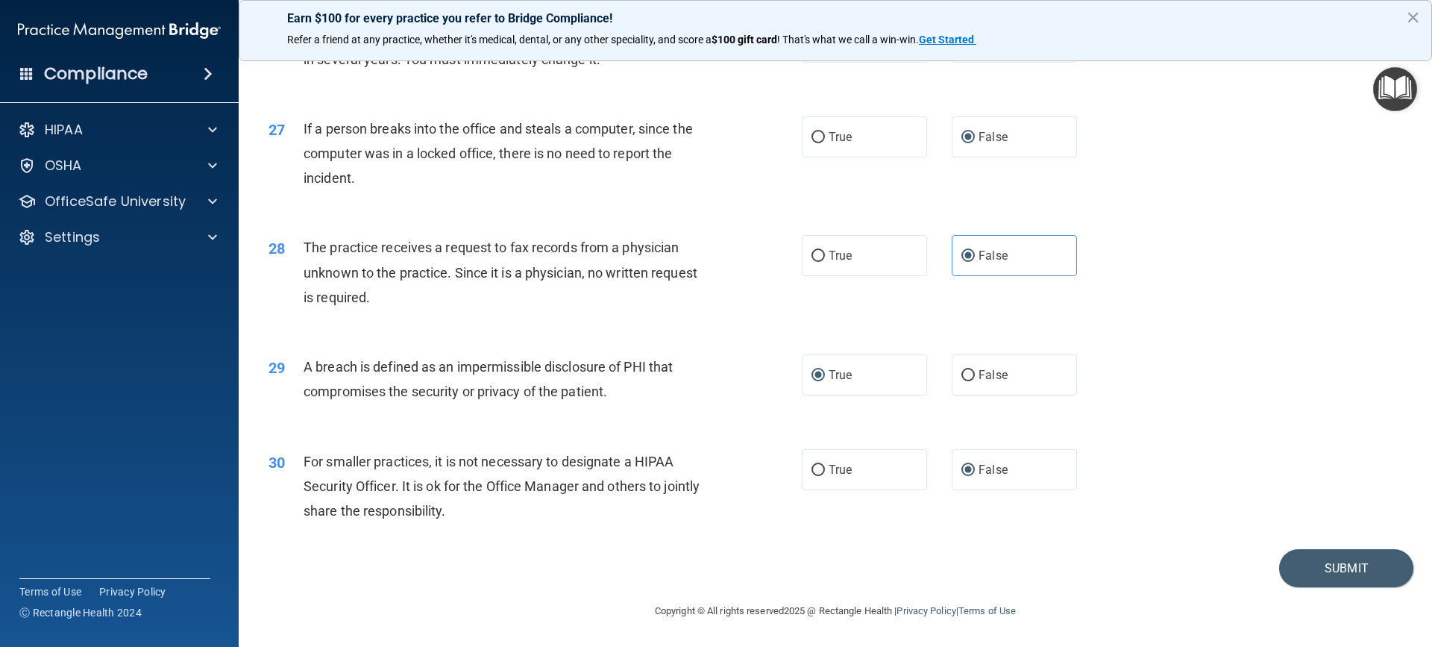
scroll to position [2884, 0]
click at [1305, 566] on button "Submit" at bounding box center [1347, 568] width 134 height 38
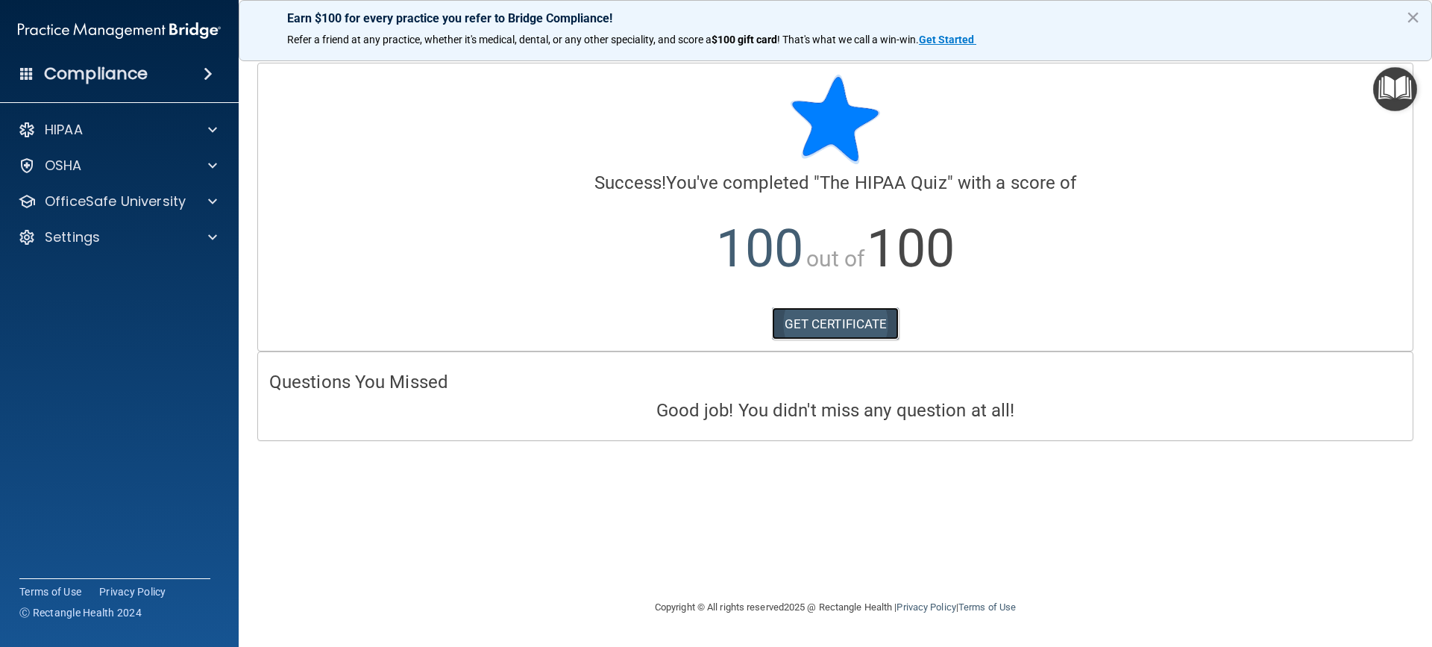
click at [816, 328] on link "GET CERTIFICATE" at bounding box center [836, 323] width 128 height 33
click at [216, 132] on span at bounding box center [212, 130] width 9 height 18
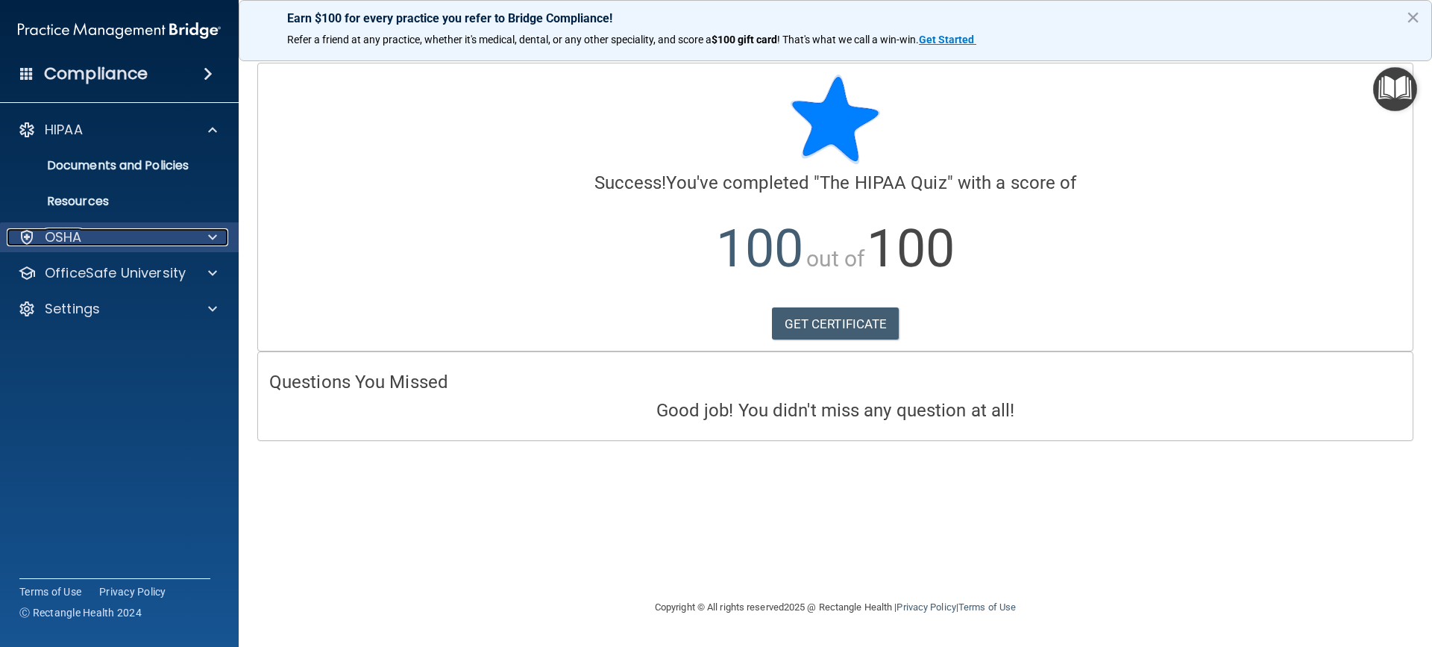
click at [210, 232] on span at bounding box center [212, 237] width 9 height 18
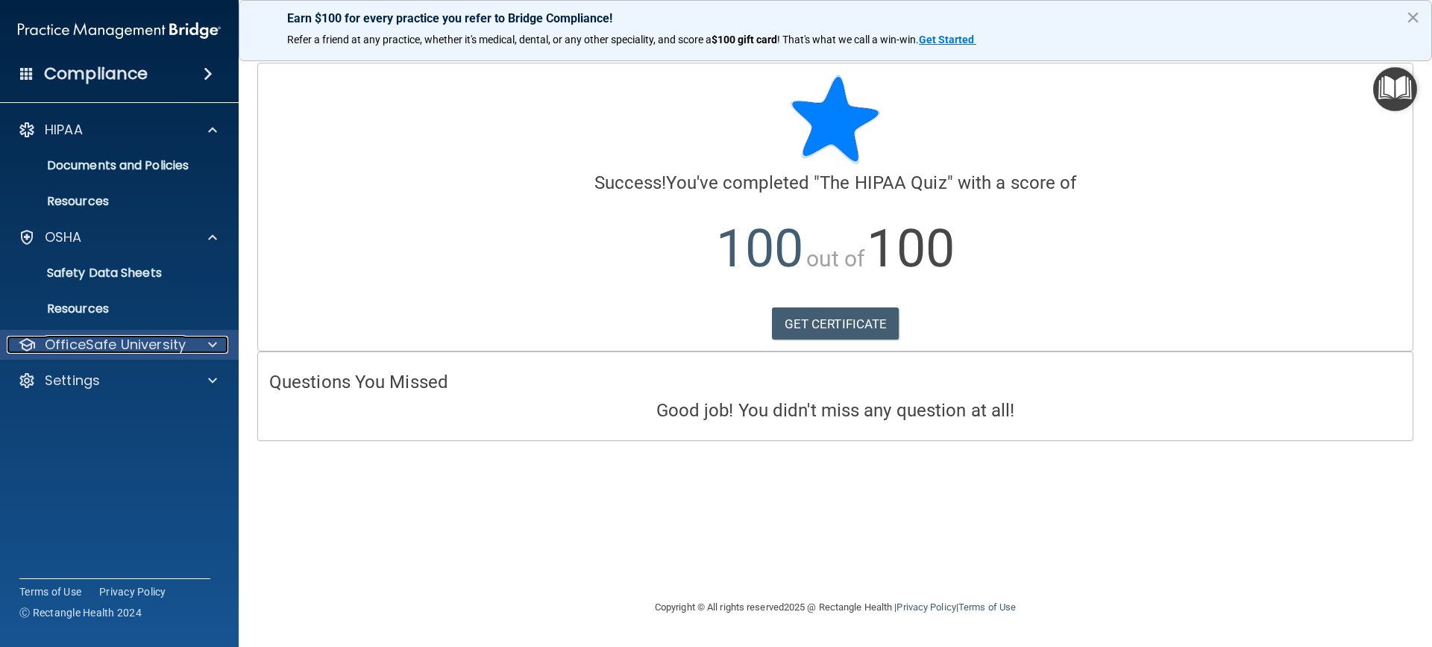
click at [211, 350] on span at bounding box center [212, 345] width 9 height 18
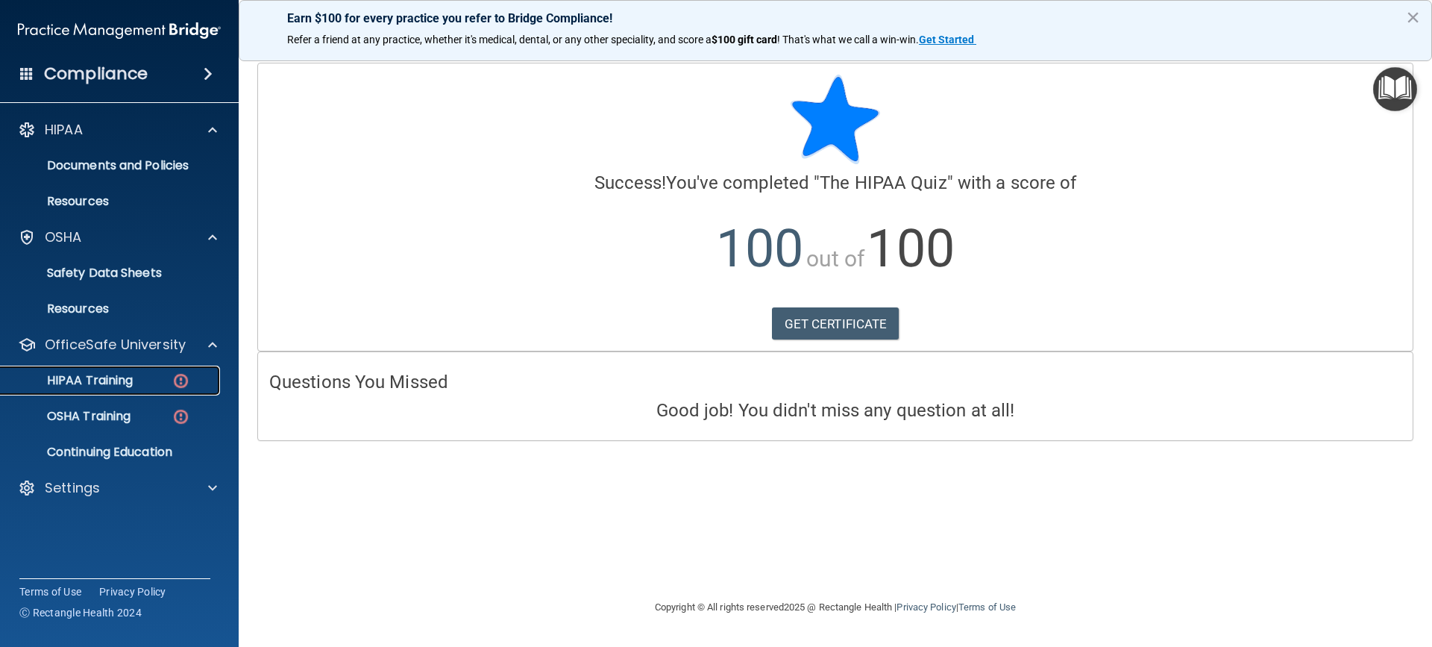
click at [160, 382] on div "HIPAA Training" at bounding box center [112, 380] width 204 height 15
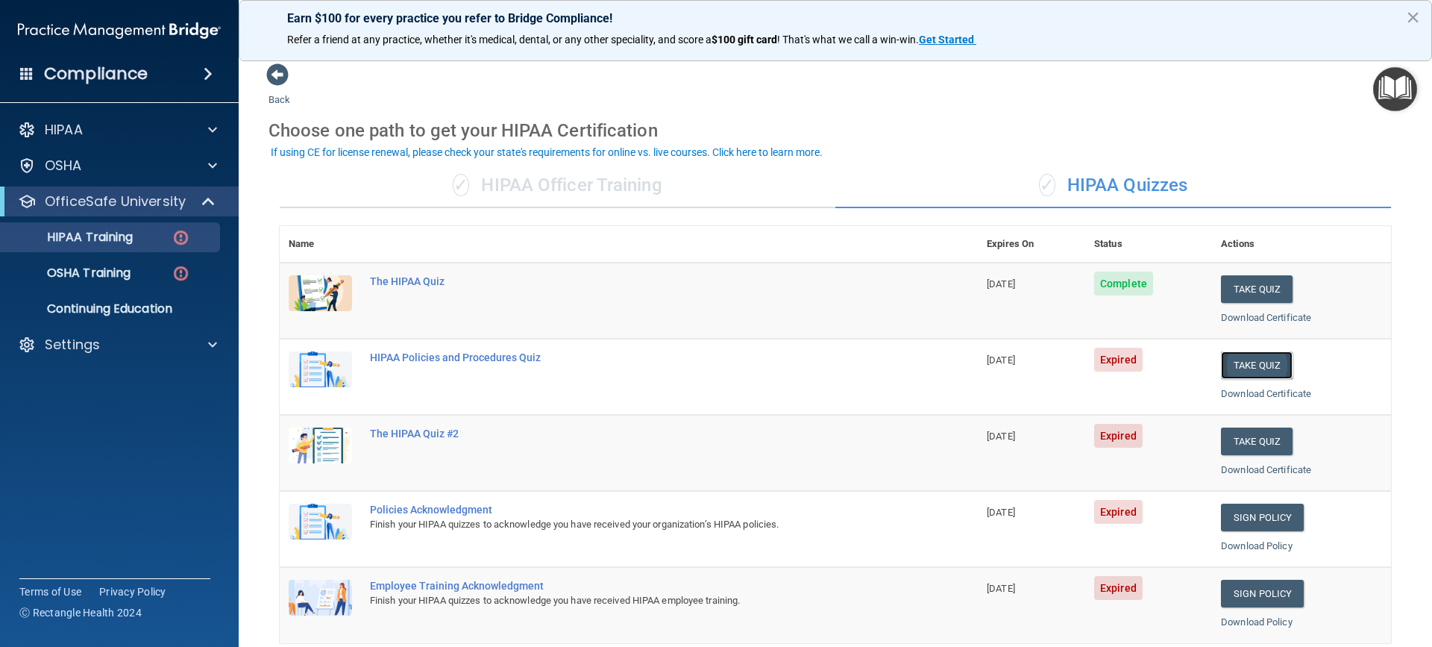
click at [1227, 361] on button "Take Quiz" at bounding box center [1257, 365] width 72 height 28
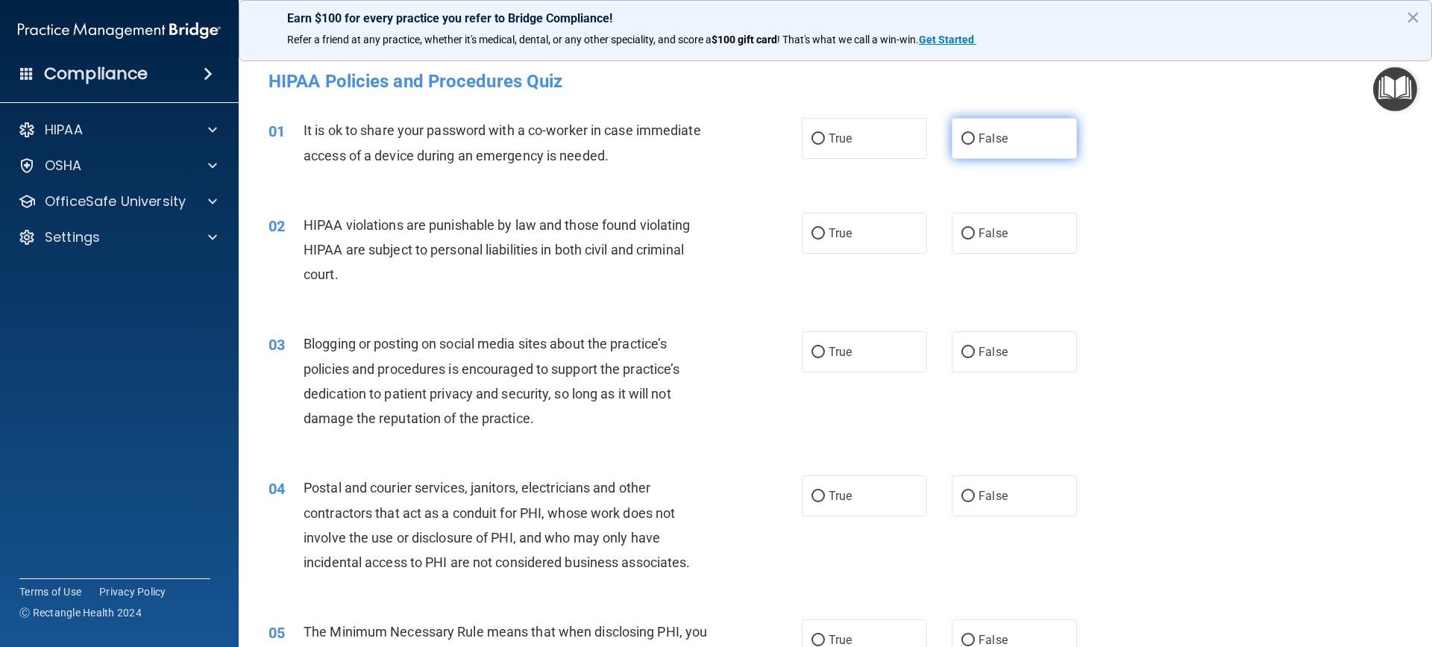
click at [962, 138] on input "False" at bounding box center [968, 139] width 13 height 11
radio input "true"
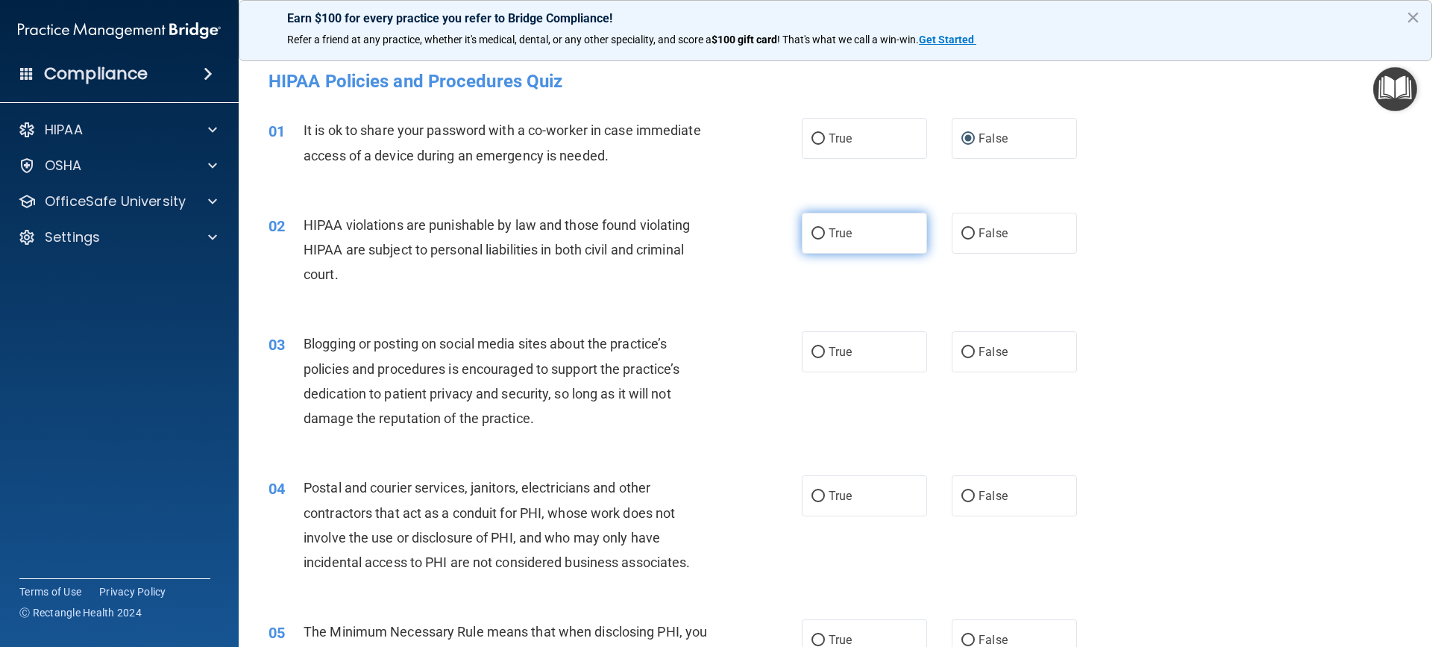
click at [813, 234] on input "True" at bounding box center [818, 233] width 13 height 11
radio input "true"
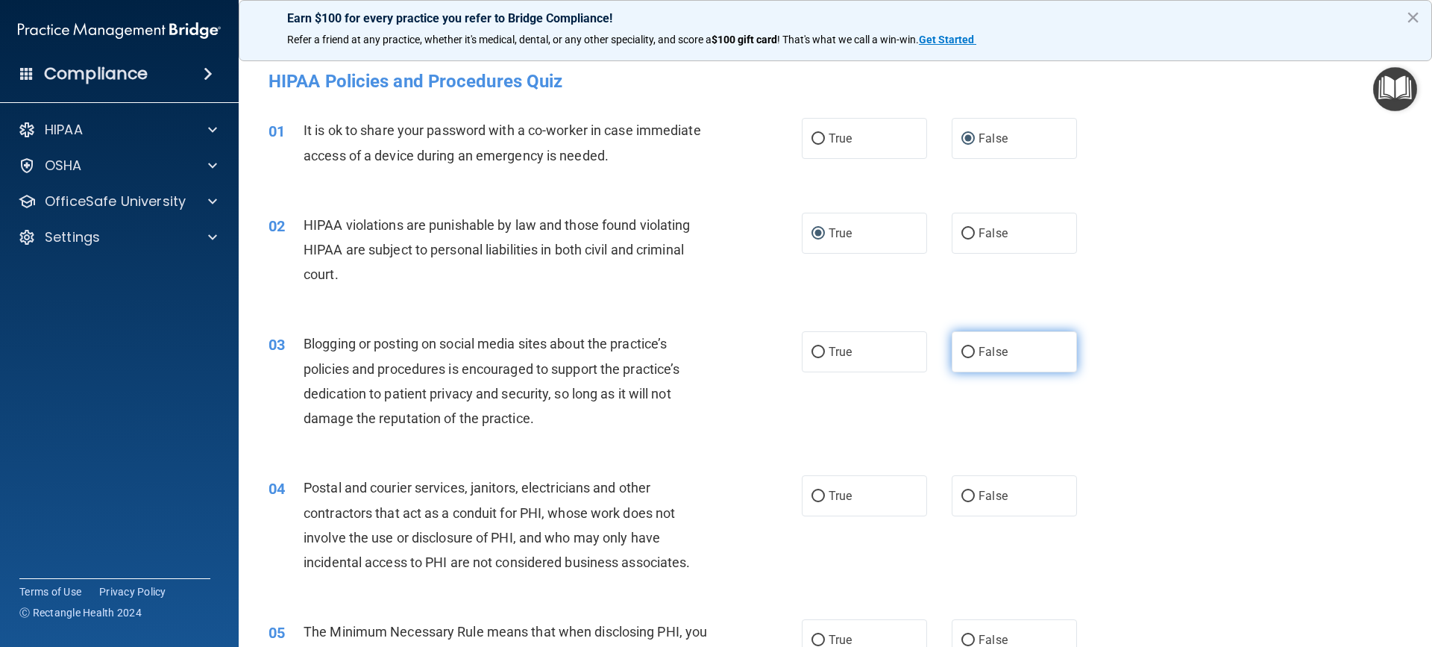
click at [967, 354] on input "False" at bounding box center [968, 352] width 13 height 11
radio input "true"
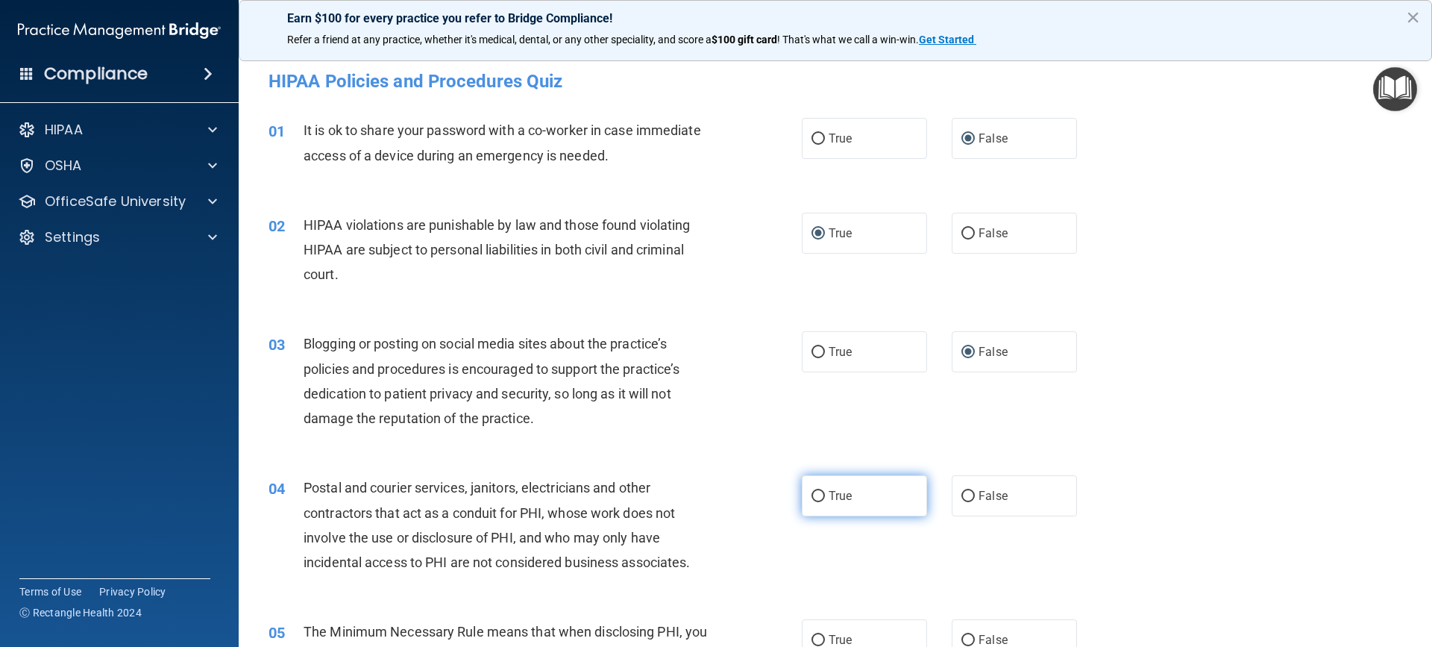
click at [813, 498] on input "True" at bounding box center [818, 496] width 13 height 11
radio input "true"
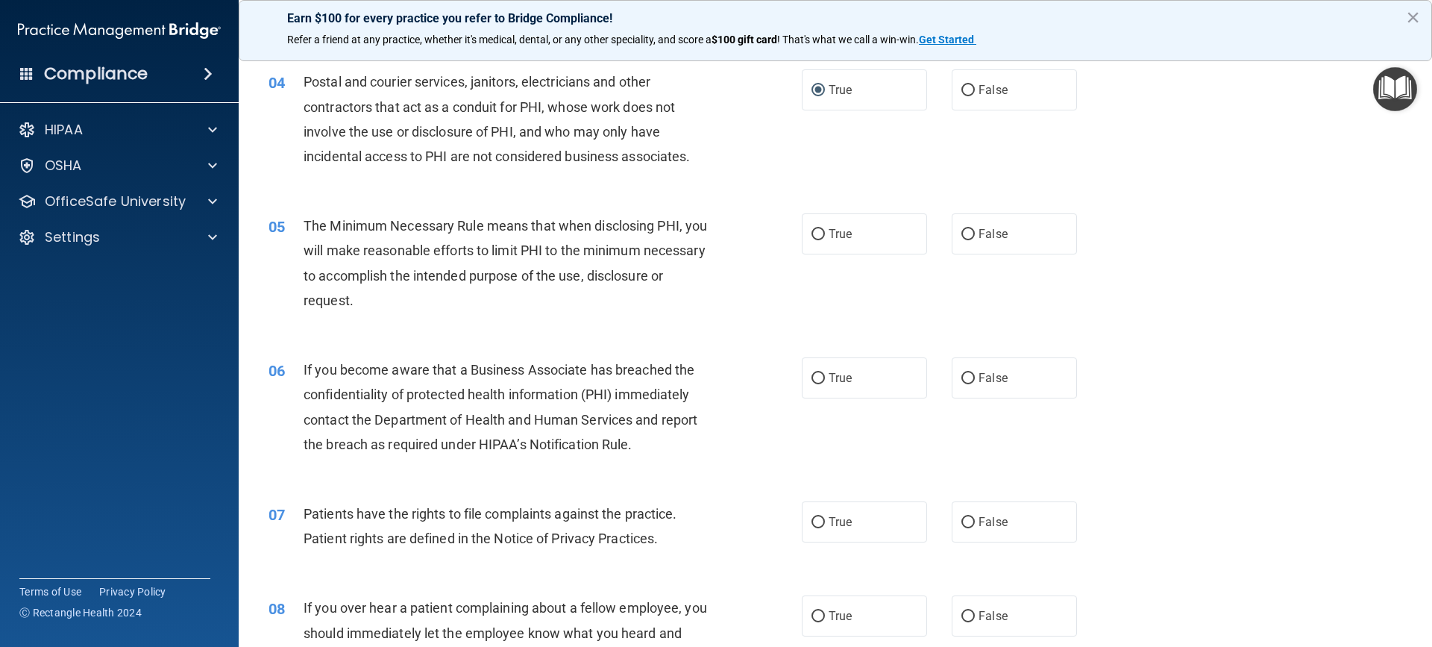
scroll to position [448, 0]
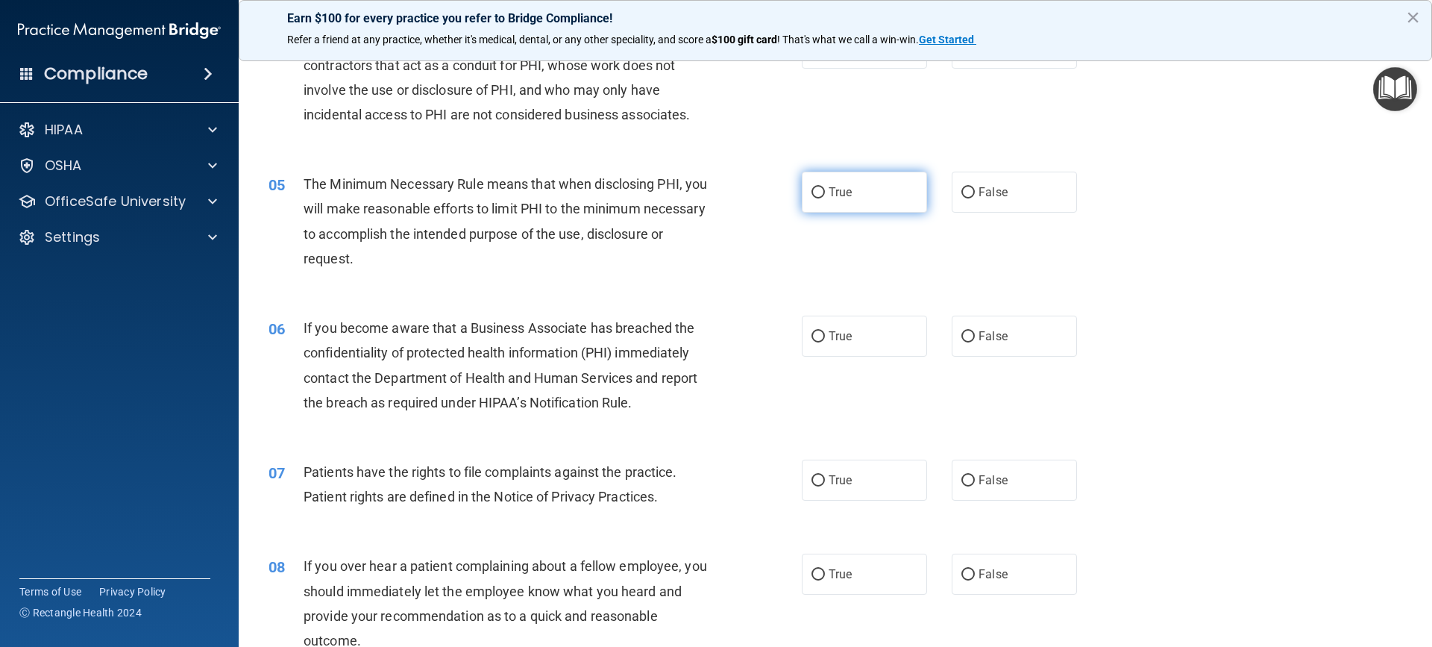
click at [812, 188] on input "True" at bounding box center [818, 192] width 13 height 11
radio input "true"
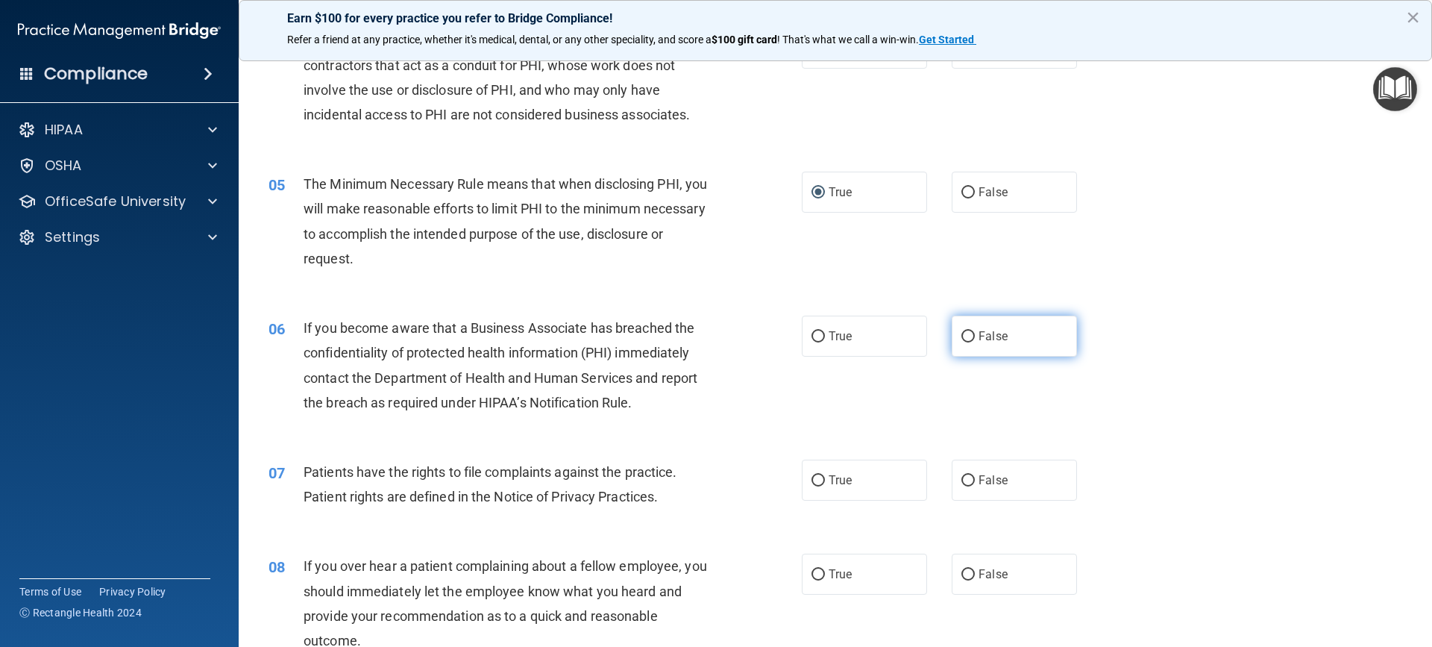
click at [962, 337] on input "False" at bounding box center [968, 336] width 13 height 11
radio input "true"
click at [813, 486] on label "True" at bounding box center [864, 480] width 125 height 41
click at [813, 486] on input "True" at bounding box center [818, 480] width 13 height 11
radio input "true"
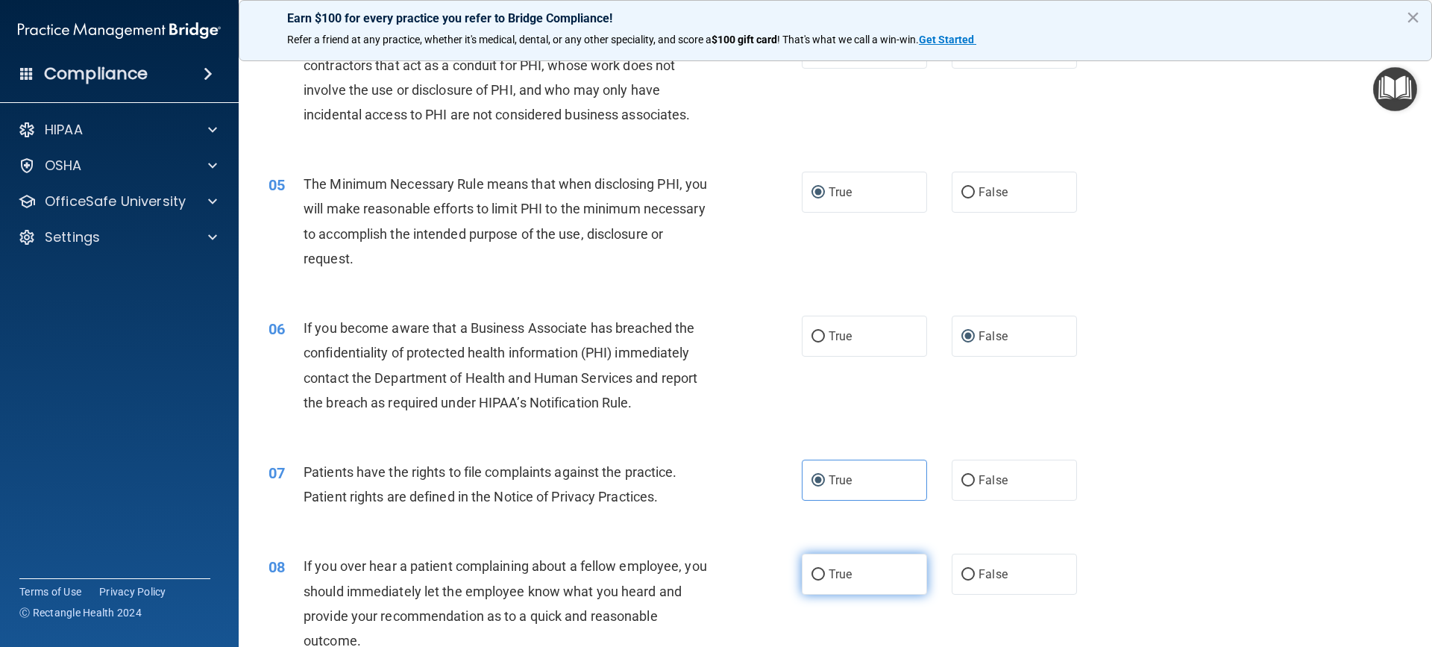
click at [812, 577] on input "True" at bounding box center [818, 574] width 13 height 11
radio input "true"
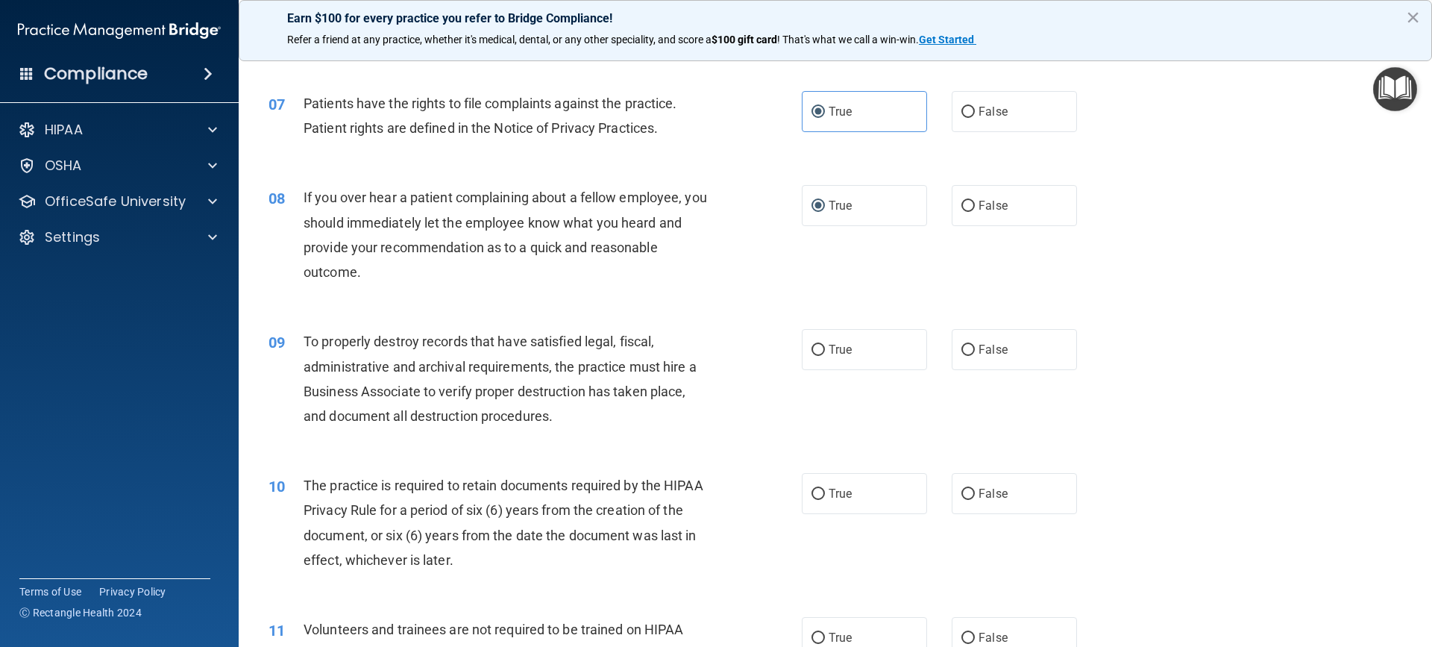
scroll to position [821, 0]
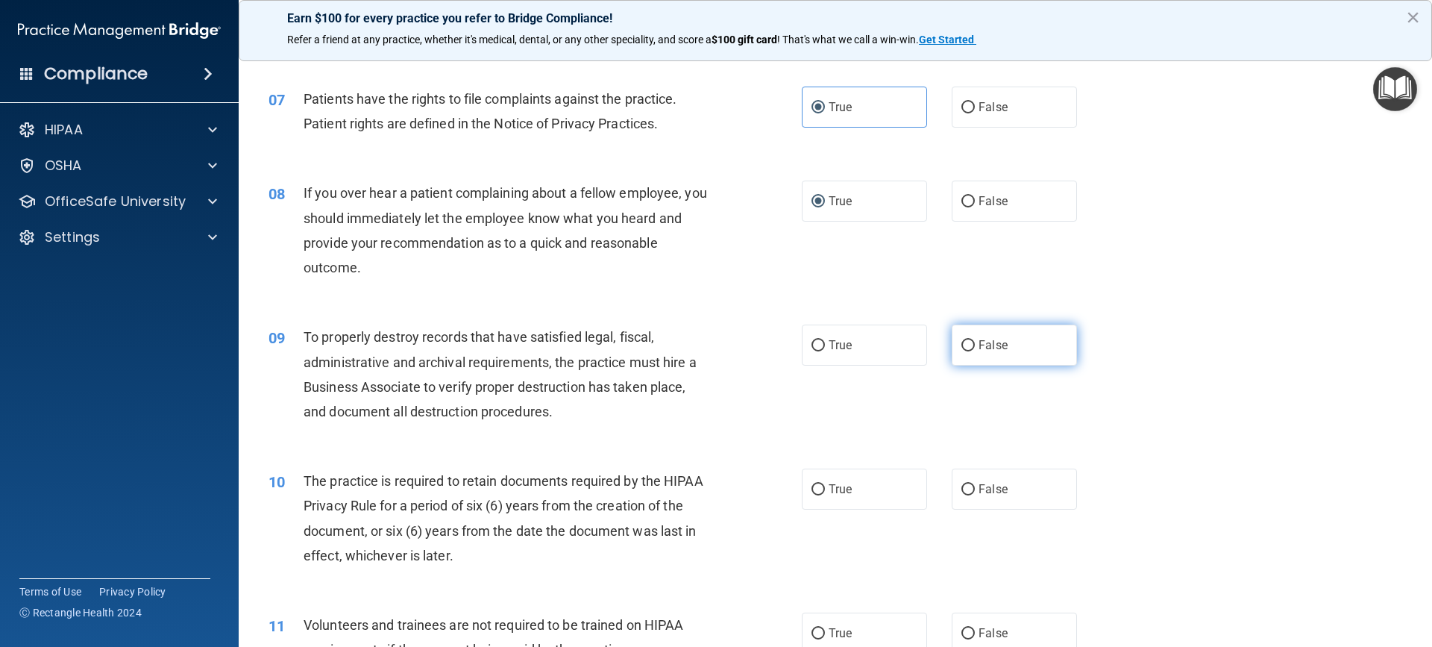
click at [964, 347] on input "False" at bounding box center [968, 345] width 13 height 11
radio input "true"
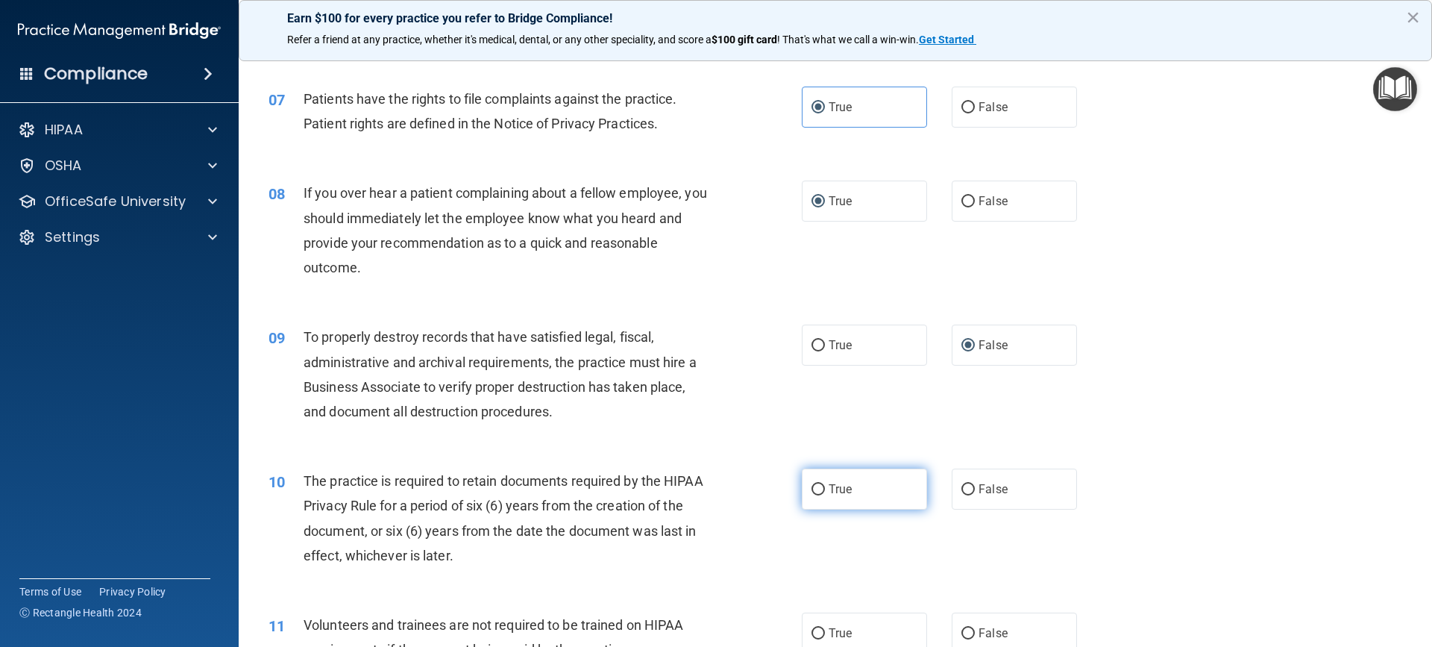
click at [812, 485] on input "True" at bounding box center [818, 489] width 13 height 11
radio input "true"
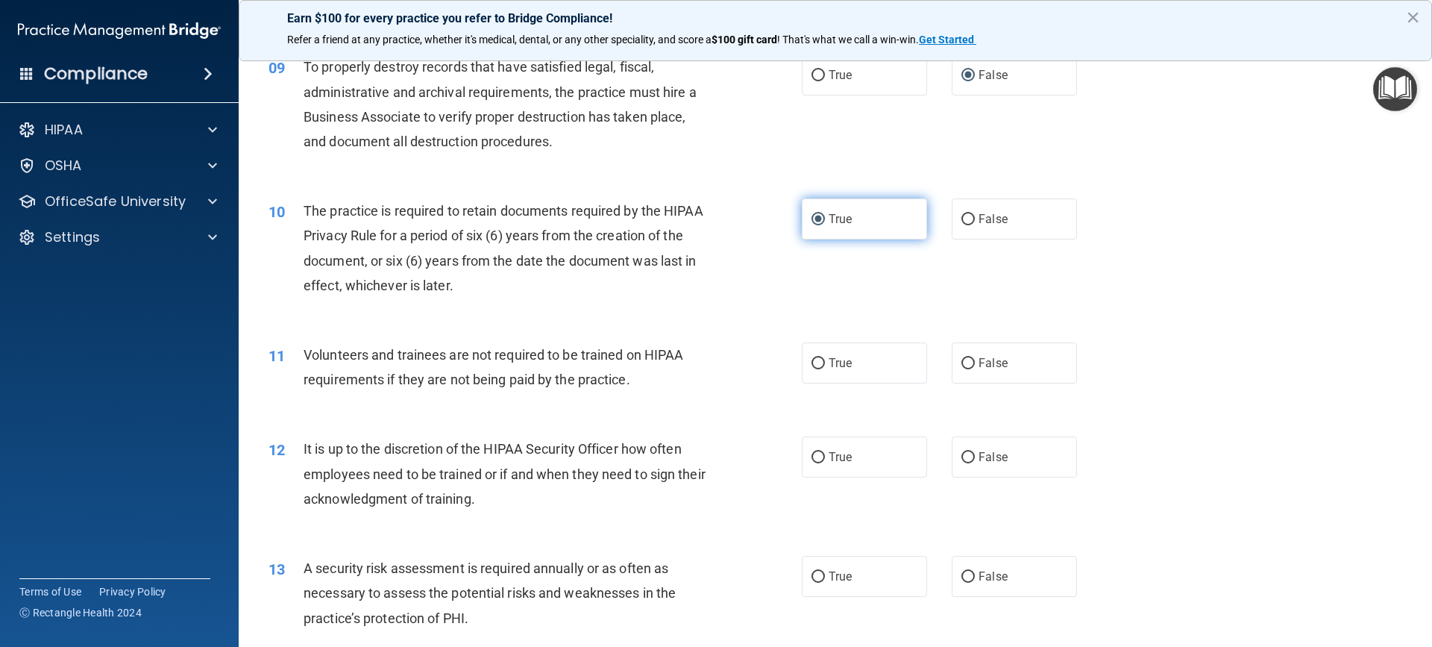
scroll to position [1119, 0]
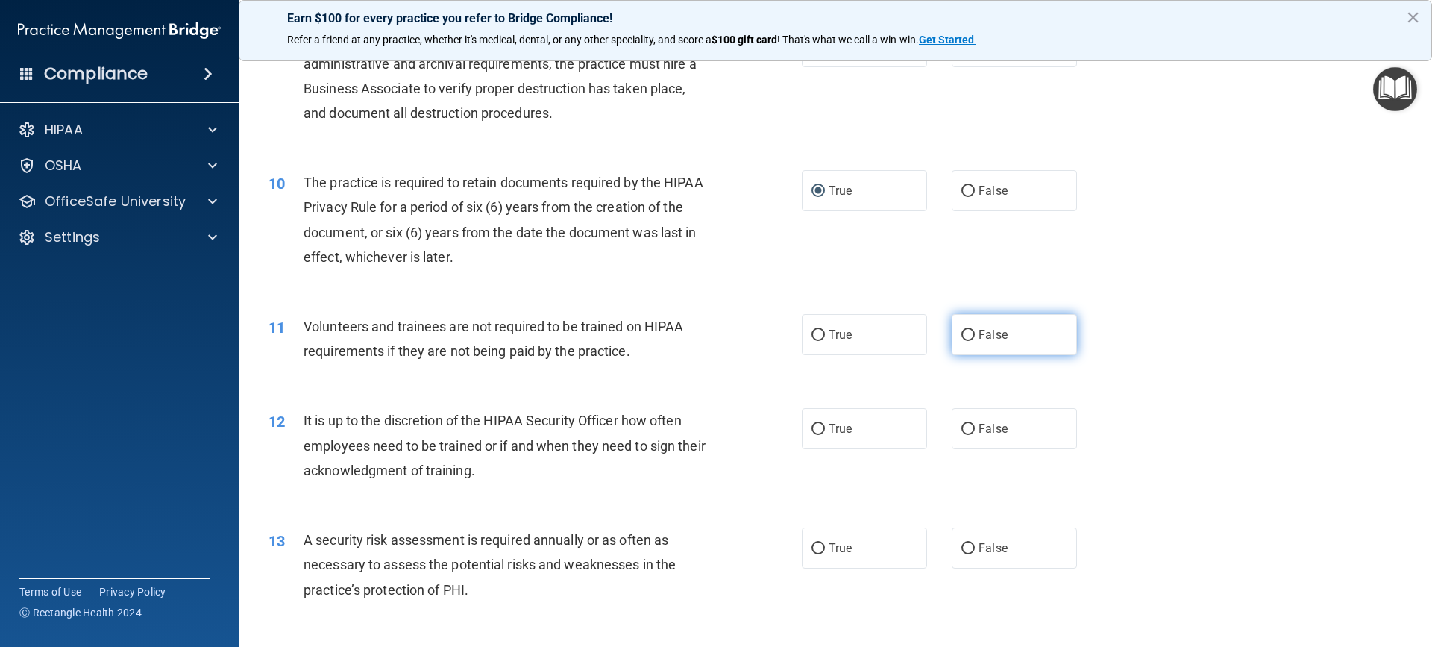
click at [962, 330] on input "False" at bounding box center [968, 335] width 13 height 11
radio input "true"
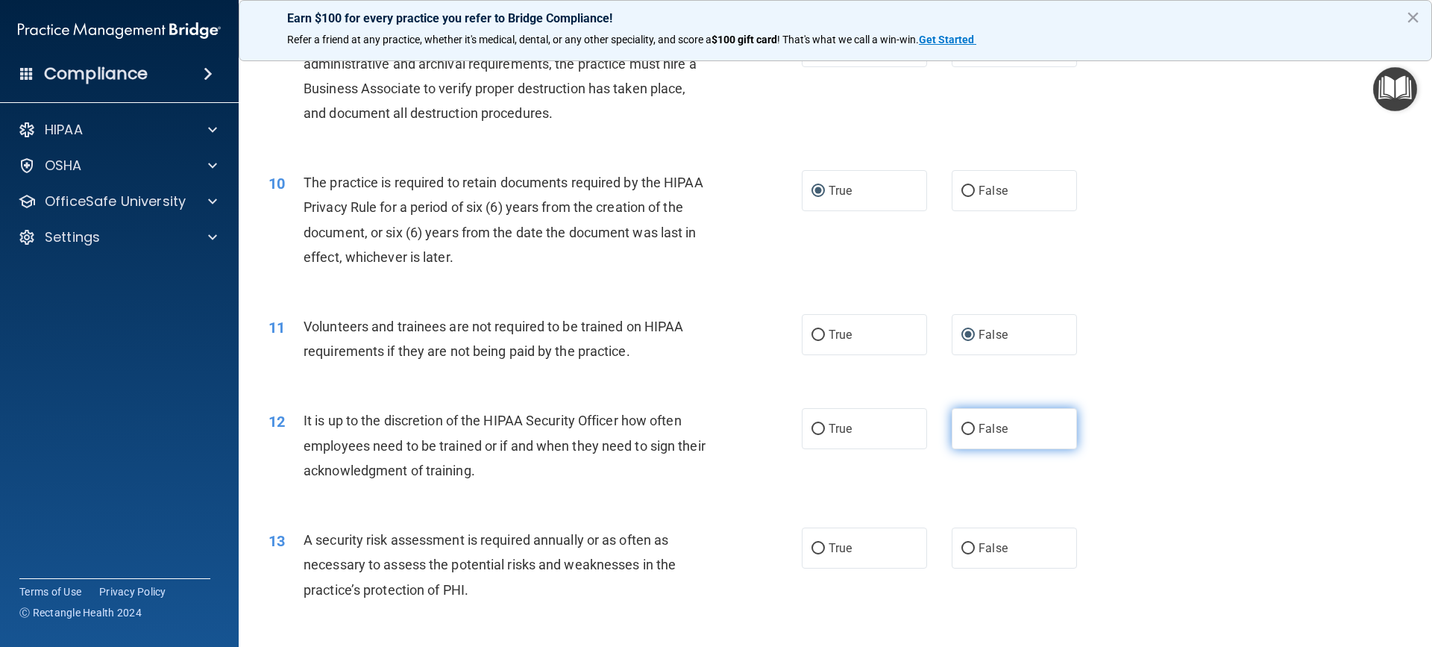
click at [962, 428] on input "False" at bounding box center [968, 429] width 13 height 11
radio input "true"
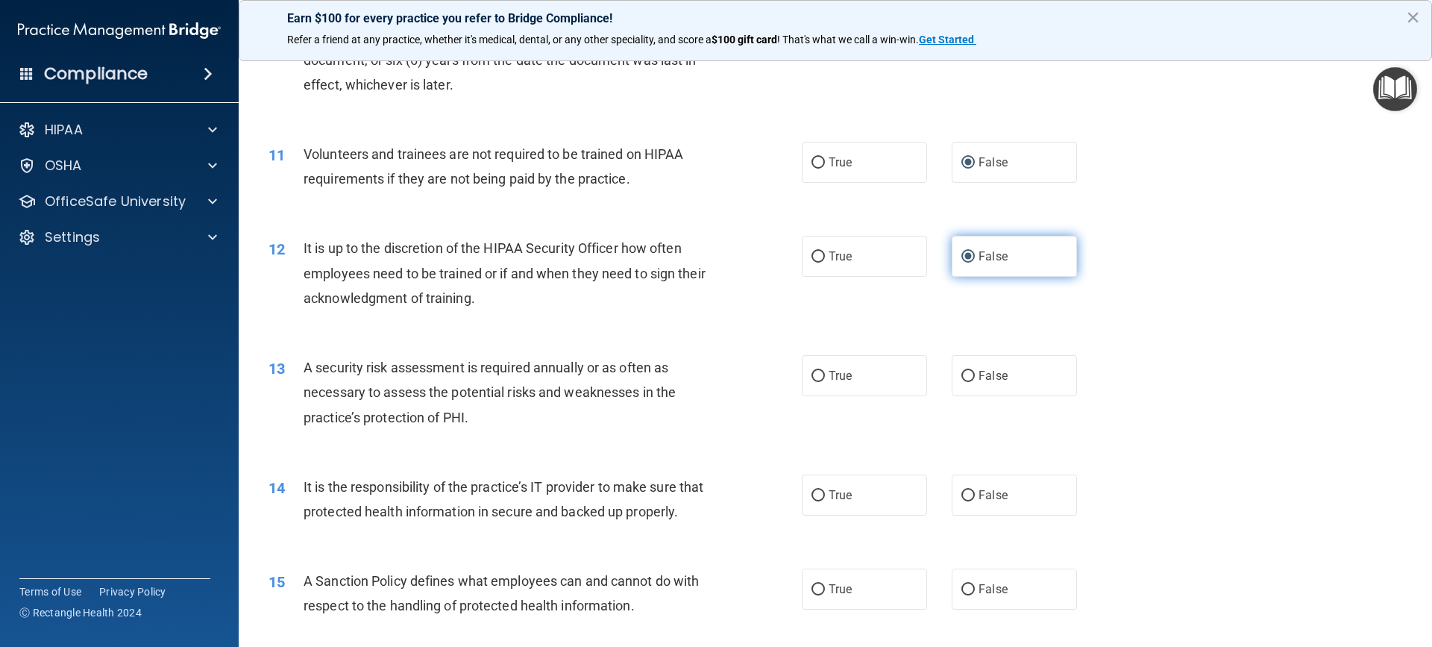
scroll to position [1343, 0]
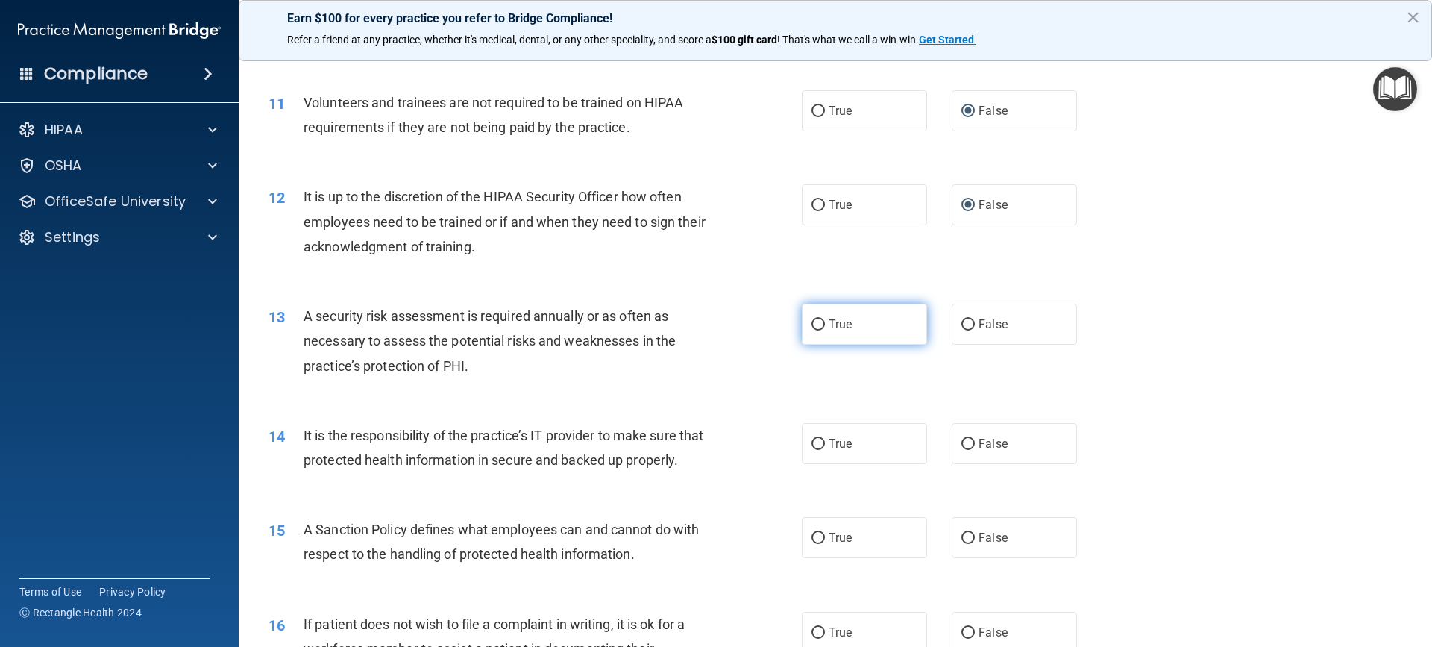
click at [812, 322] on input "True" at bounding box center [818, 324] width 13 height 11
radio input "true"
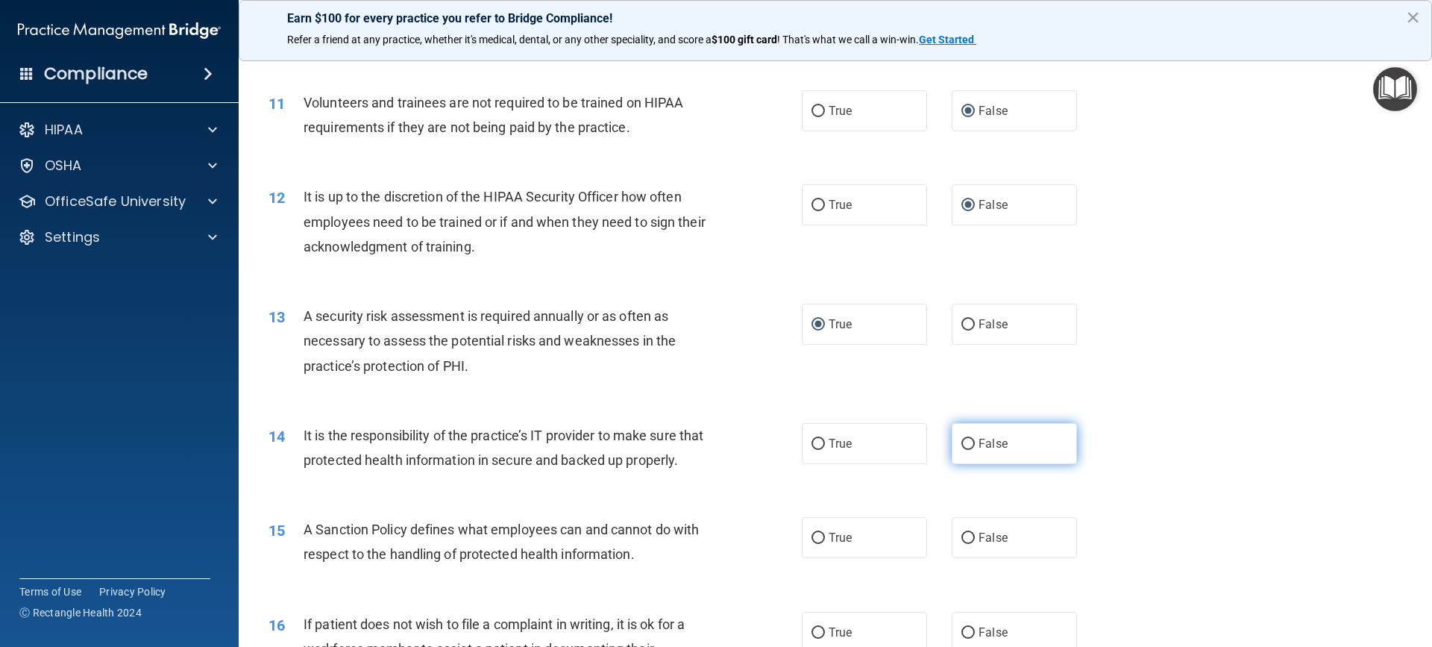
click at [967, 447] on input "False" at bounding box center [968, 444] width 13 height 11
radio input "true"
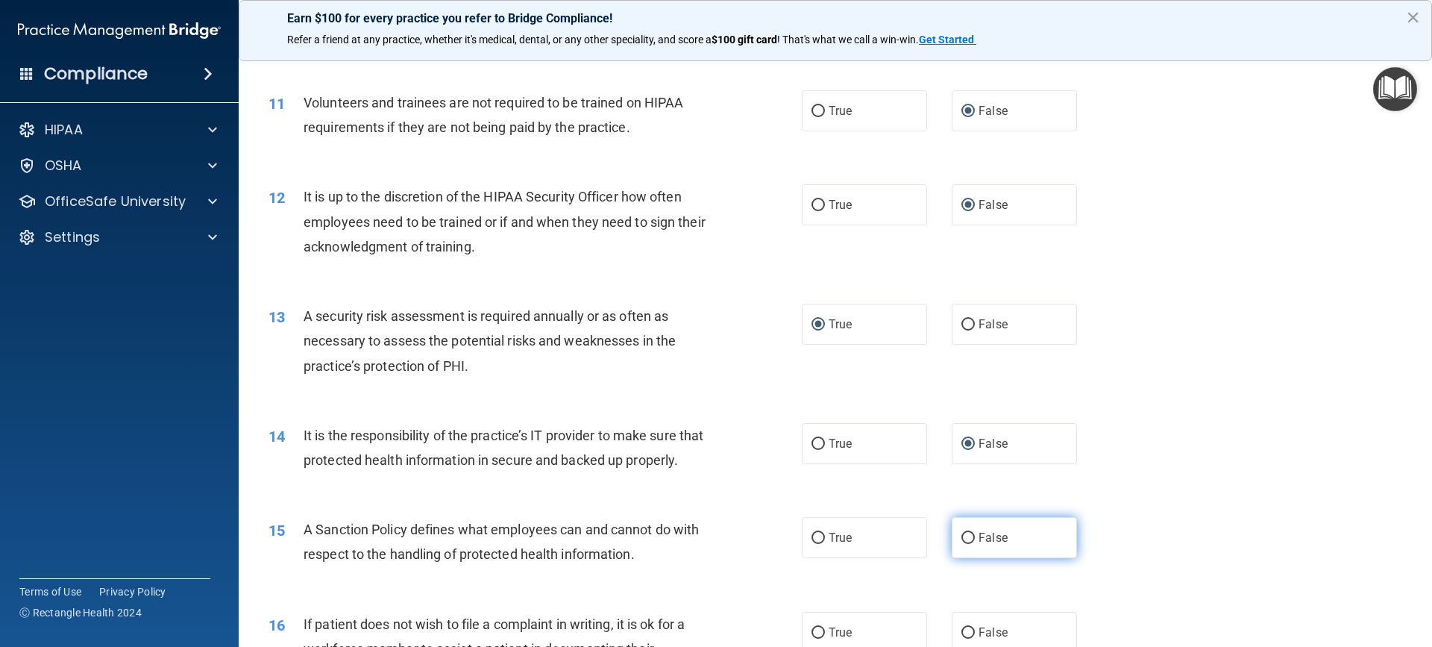
click at [962, 544] on input "False" at bounding box center [968, 538] width 13 height 11
radio input "true"
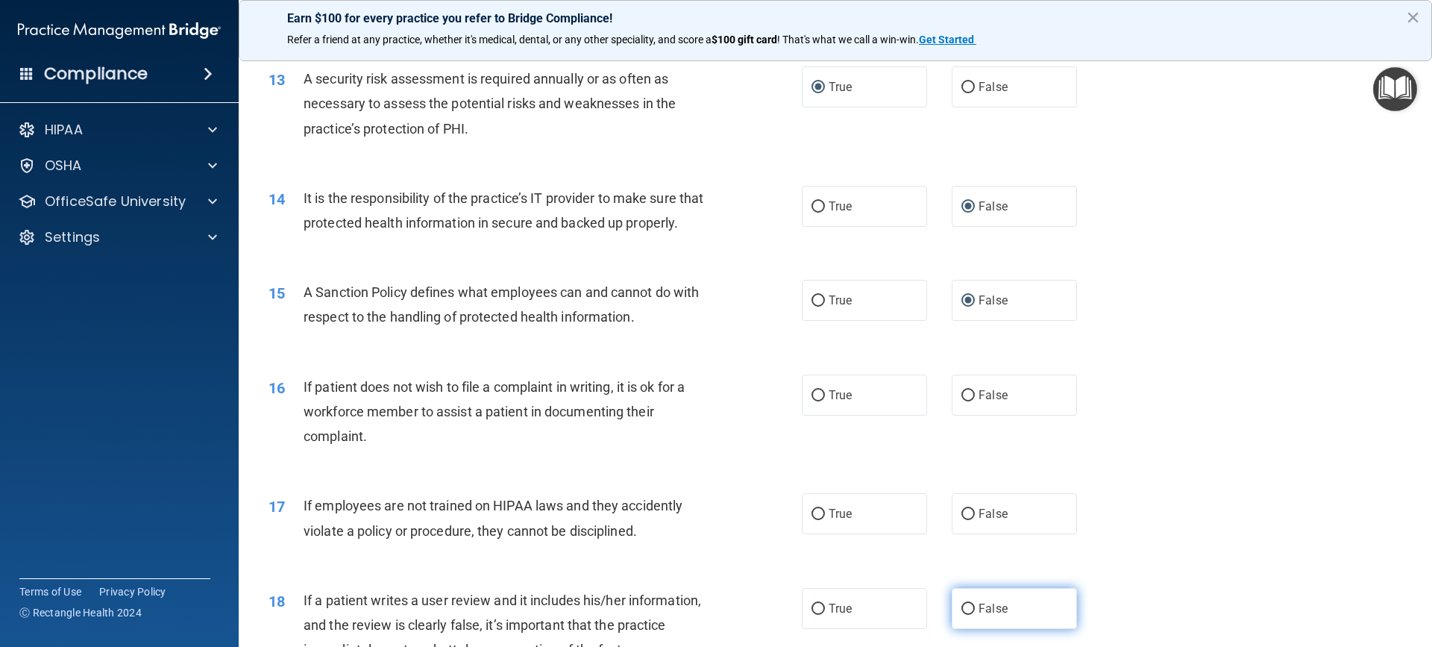
scroll to position [1641, 0]
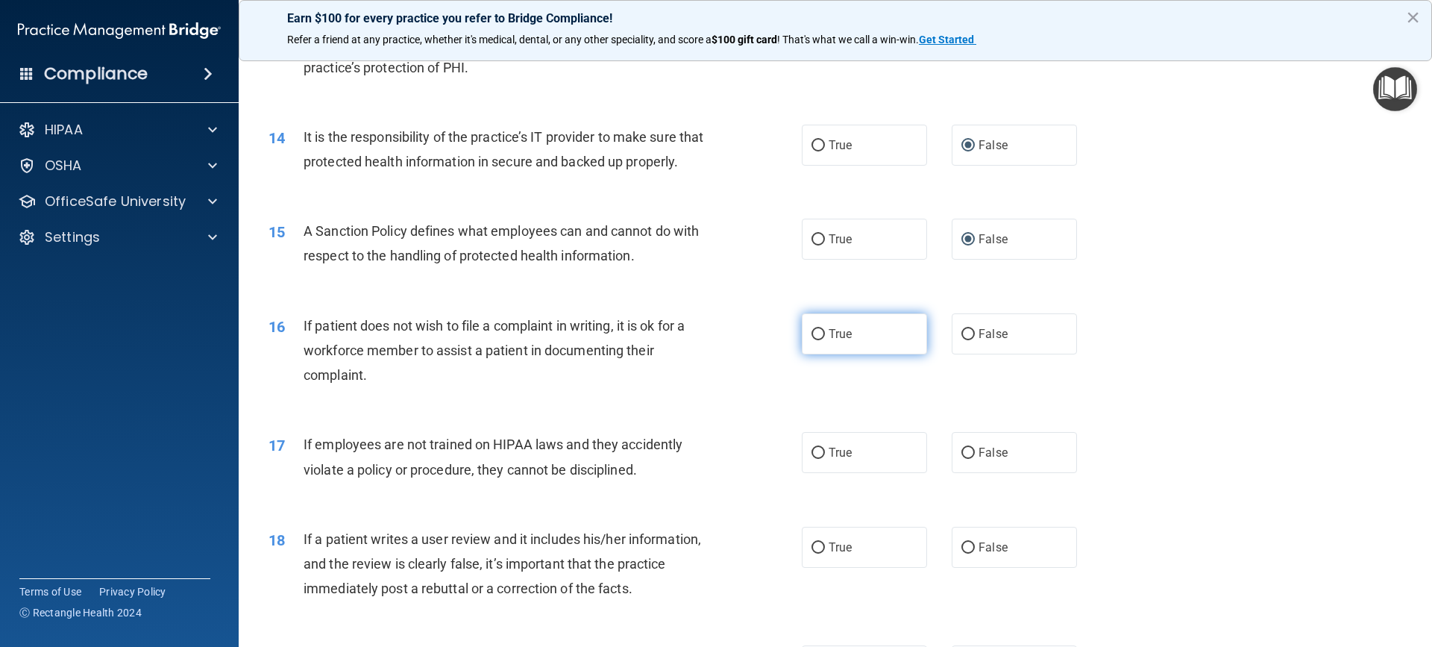
click at [812, 340] on input "True" at bounding box center [818, 334] width 13 height 11
radio input "true"
click at [965, 459] on input "False" at bounding box center [968, 453] width 13 height 11
radio input "true"
click at [965, 554] on input "False" at bounding box center [968, 547] width 13 height 11
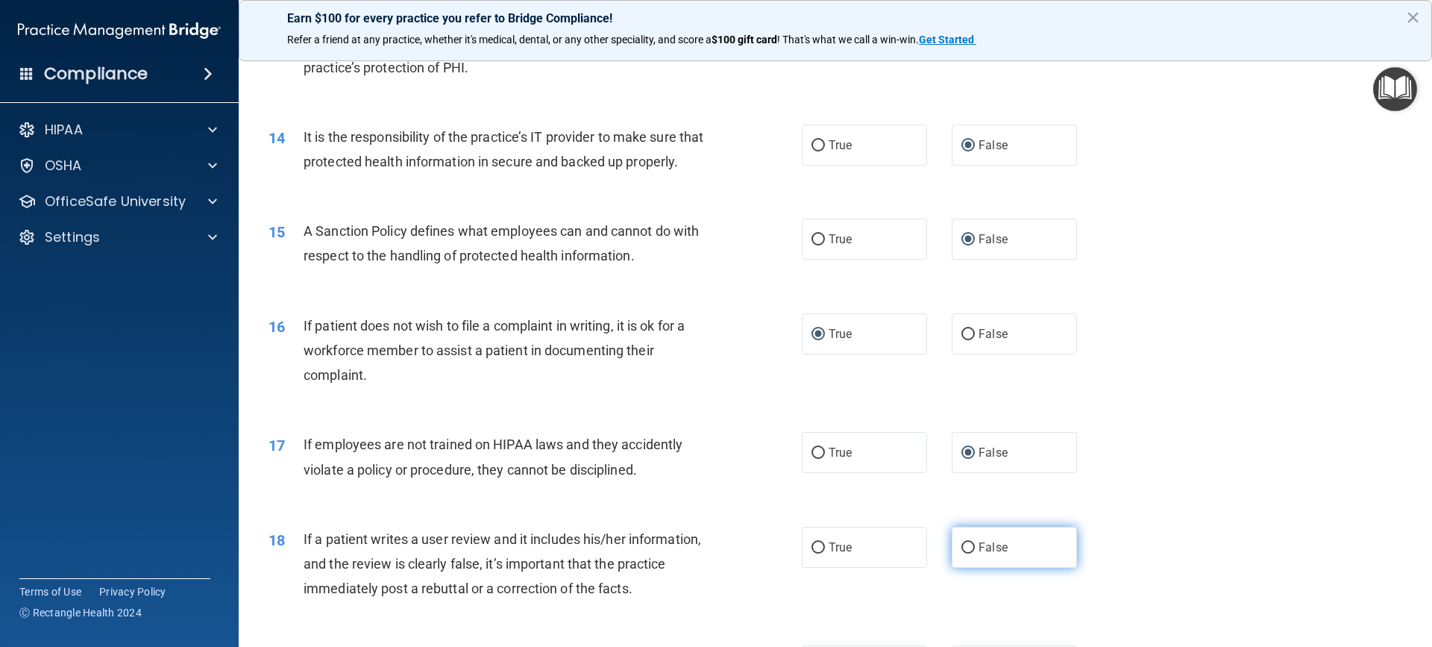
radio input "true"
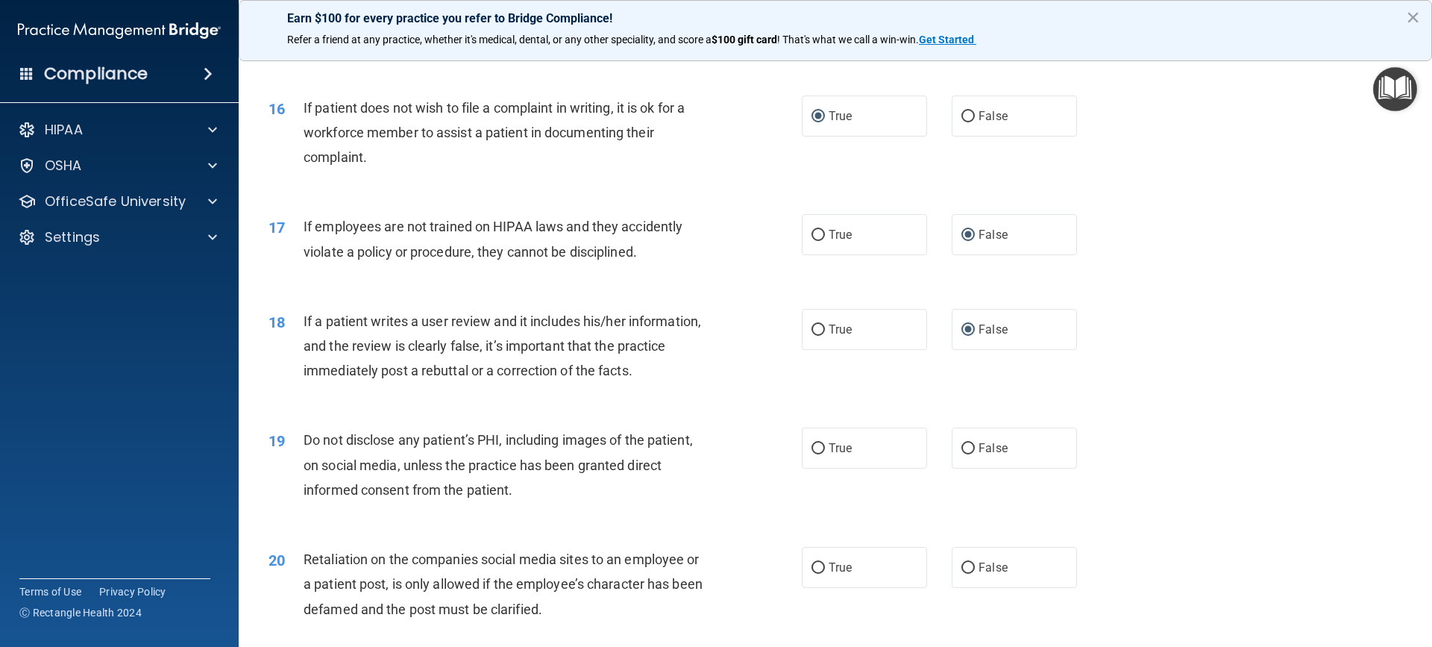
scroll to position [1940, 0]
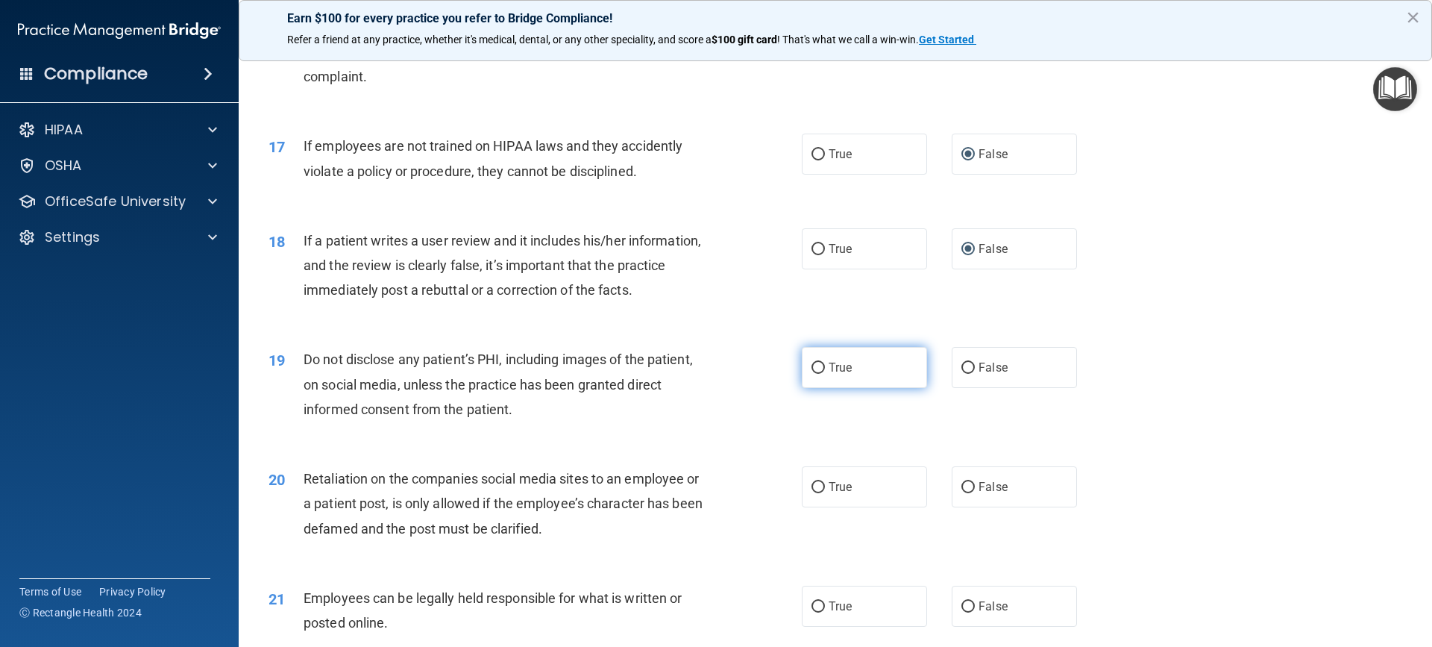
click at [814, 374] on input "True" at bounding box center [818, 368] width 13 height 11
radio input "true"
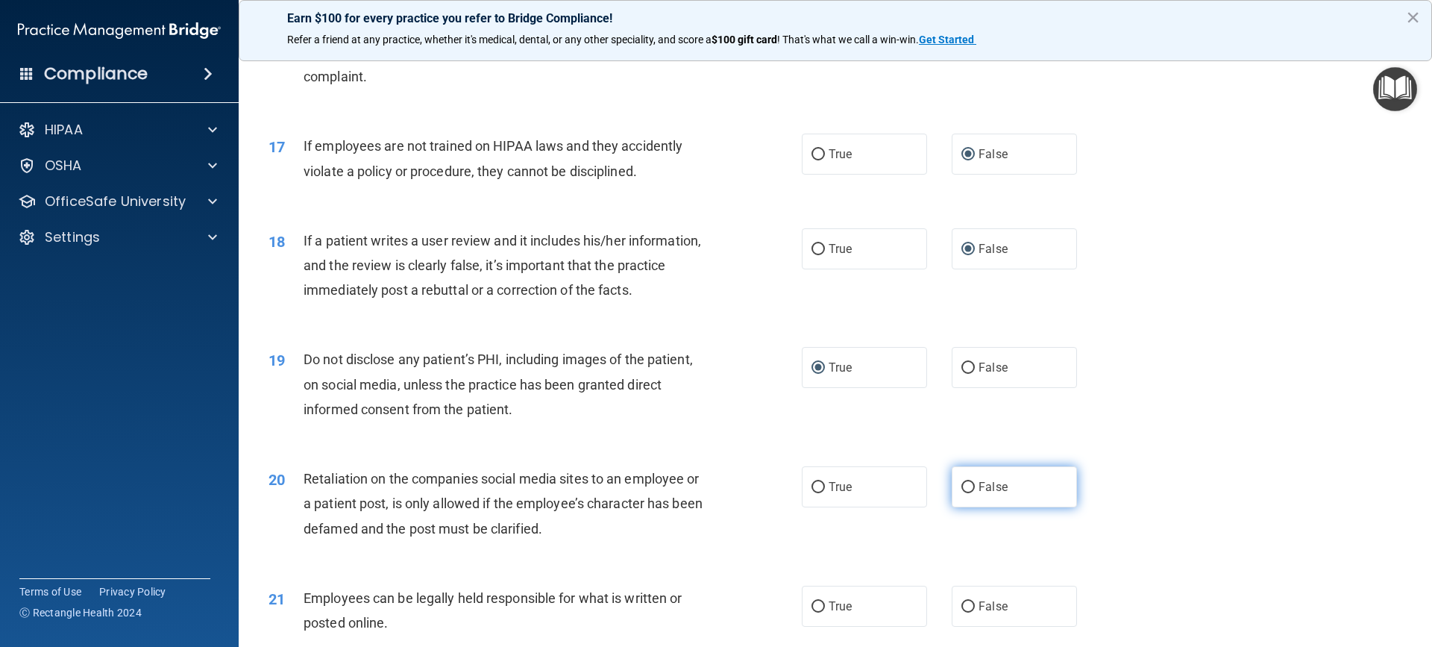
click at [967, 493] on input "False" at bounding box center [968, 487] width 13 height 11
radio input "true"
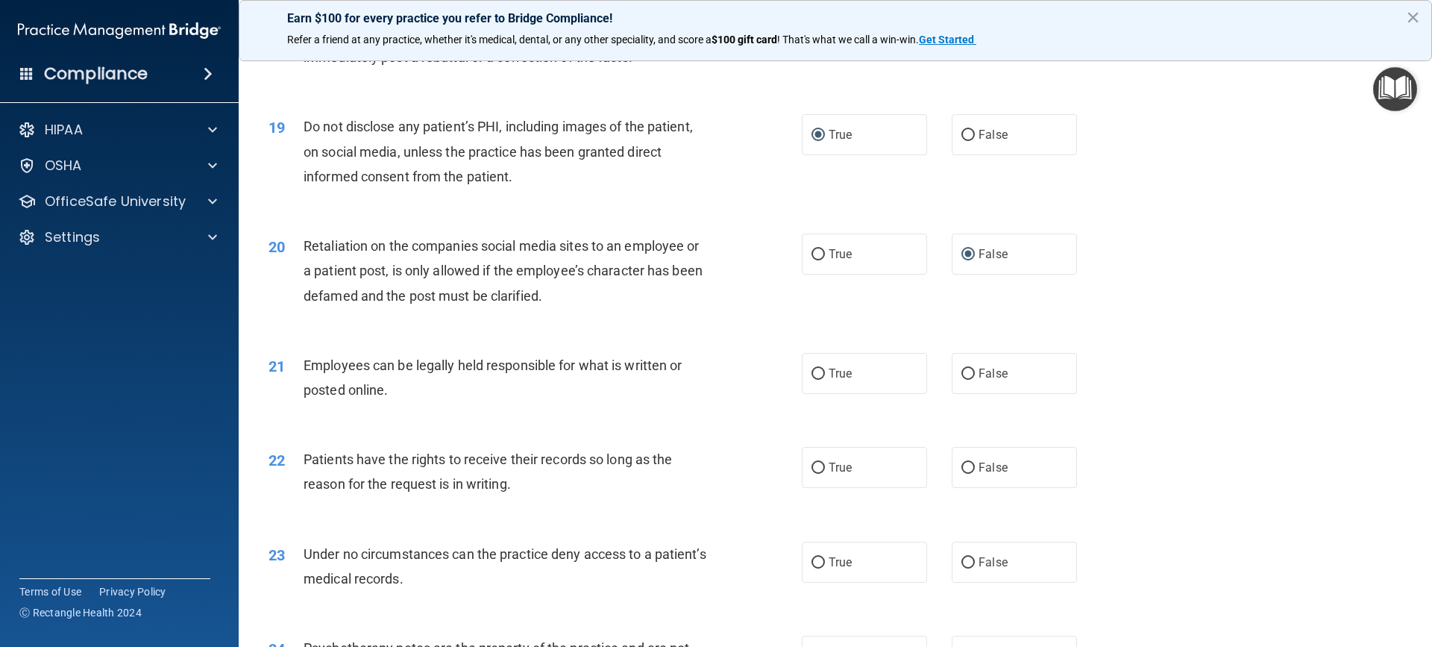
scroll to position [2387, 0]
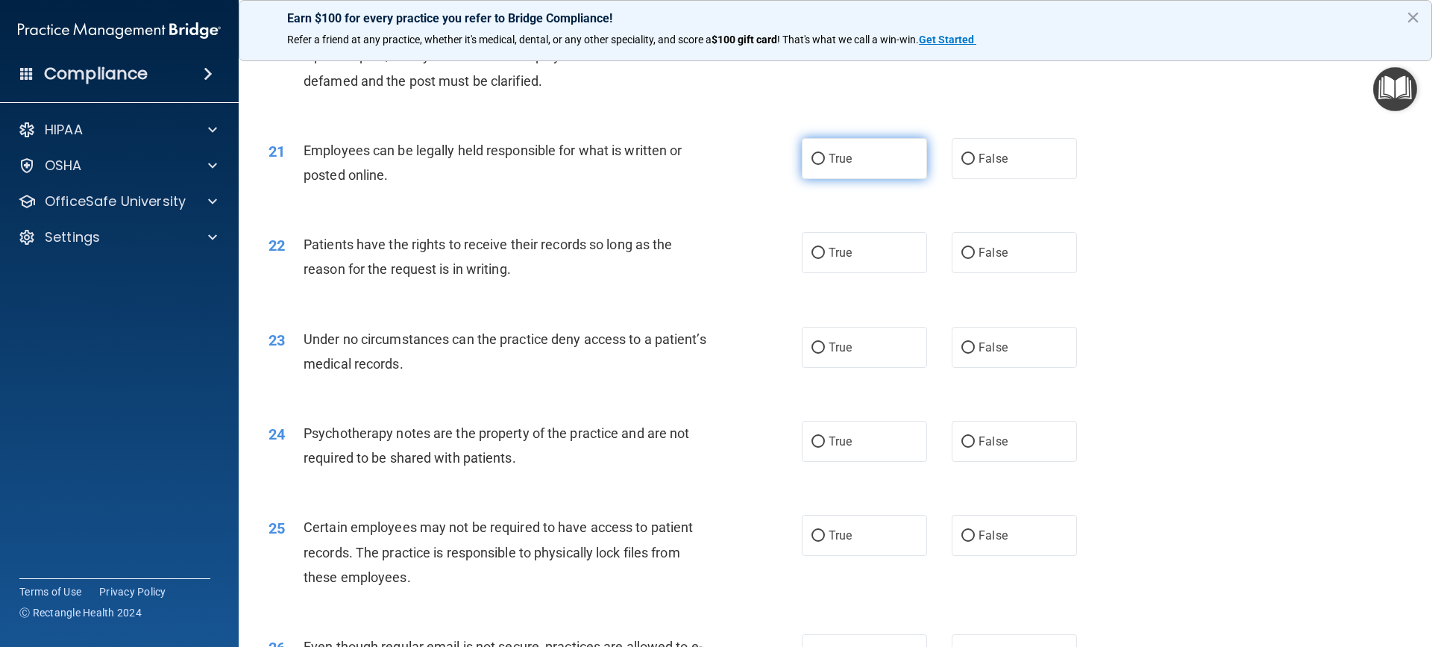
click at [819, 165] on input "True" at bounding box center [818, 159] width 13 height 11
radio input "true"
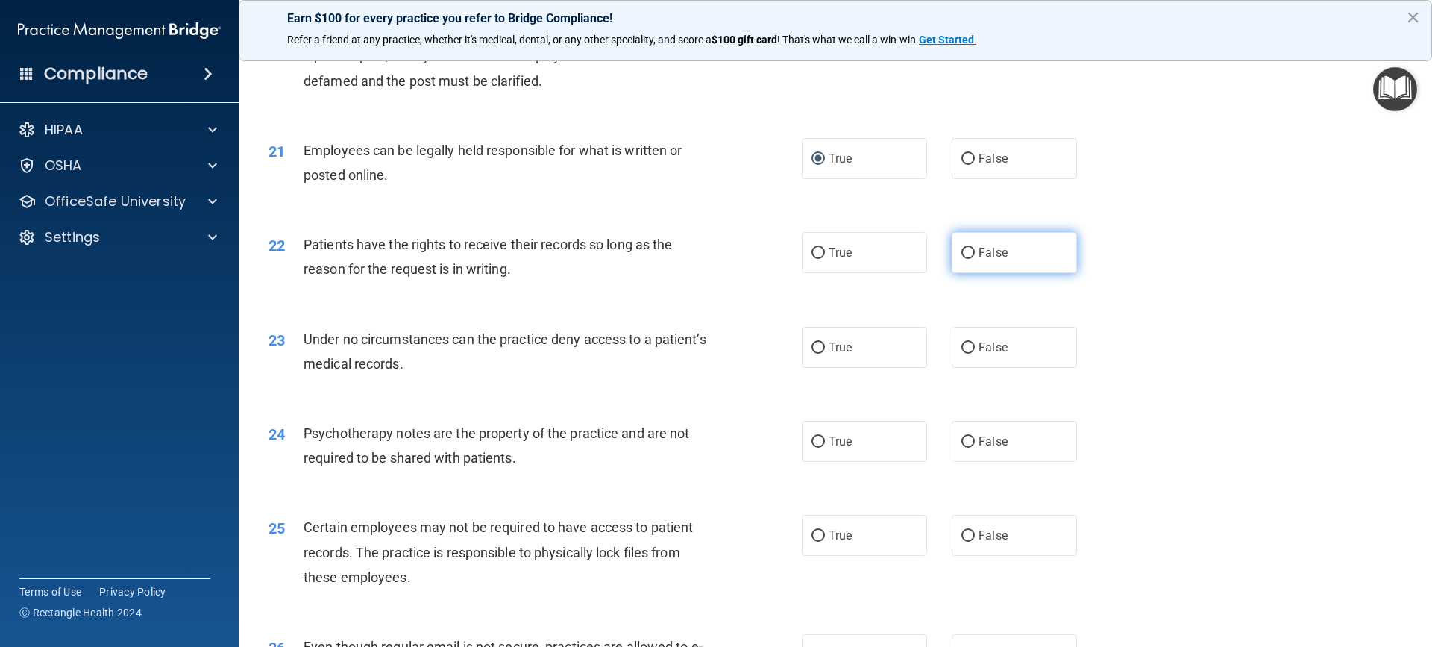
click at [964, 259] on input "False" at bounding box center [968, 253] width 13 height 11
radio input "true"
click at [962, 354] on input "False" at bounding box center [968, 347] width 13 height 11
radio input "true"
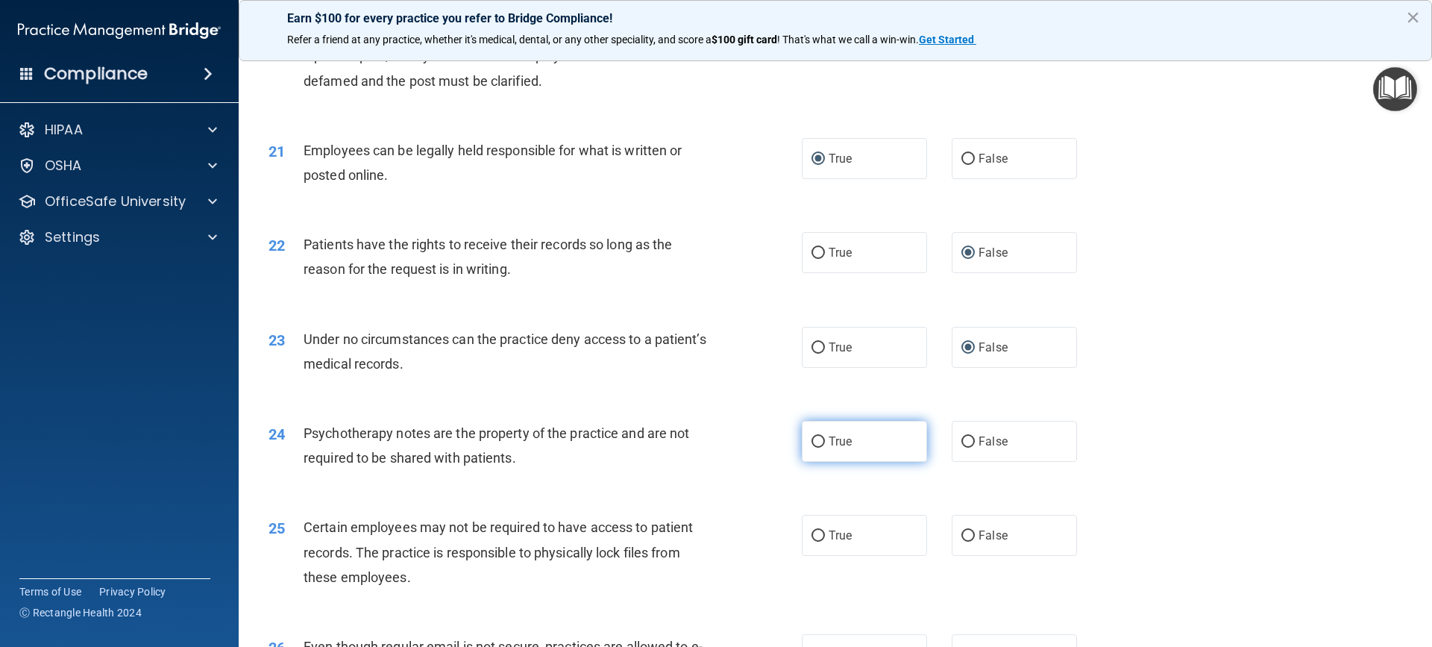
click at [816, 448] on input "True" at bounding box center [818, 441] width 13 height 11
radio input "true"
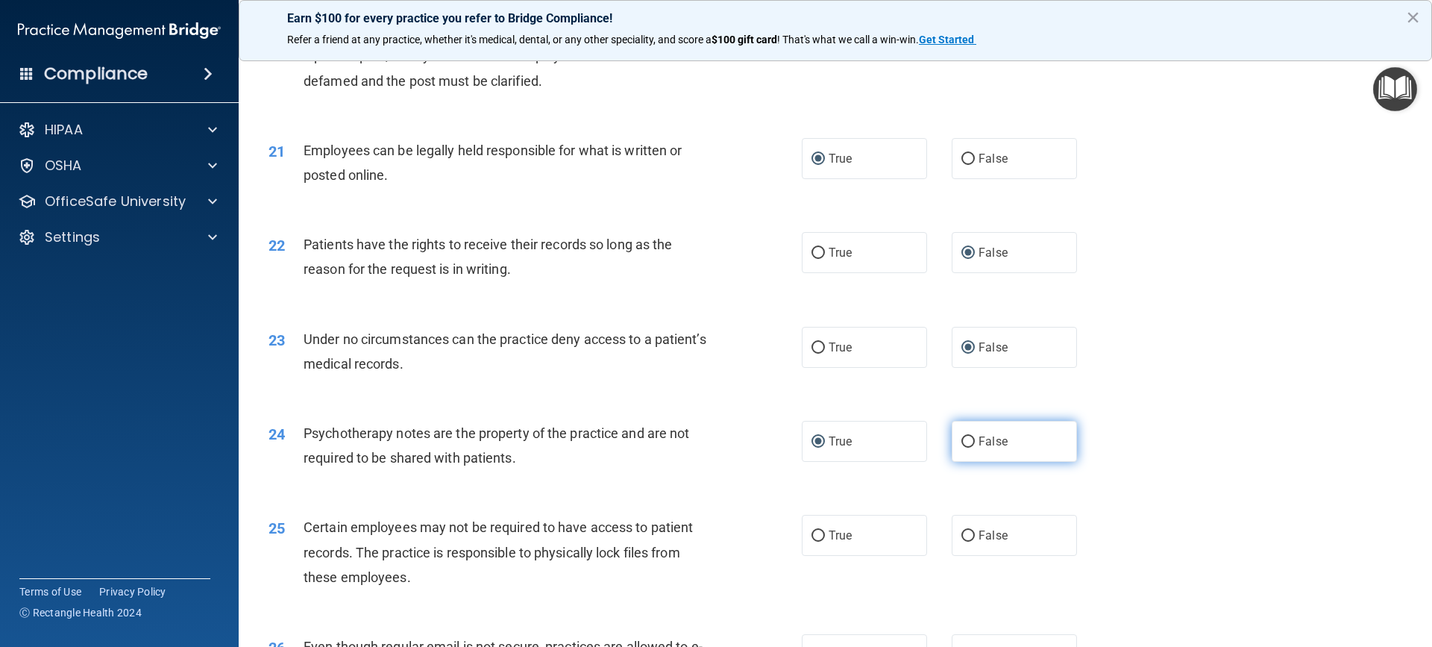
drag, startPoint x: 819, startPoint y: 560, endPoint x: 989, endPoint y: 466, distance: 193.3
click at [825, 554] on label "True" at bounding box center [864, 535] width 125 height 41
click at [825, 542] on input "True" at bounding box center [818, 535] width 13 height 11
radio input "true"
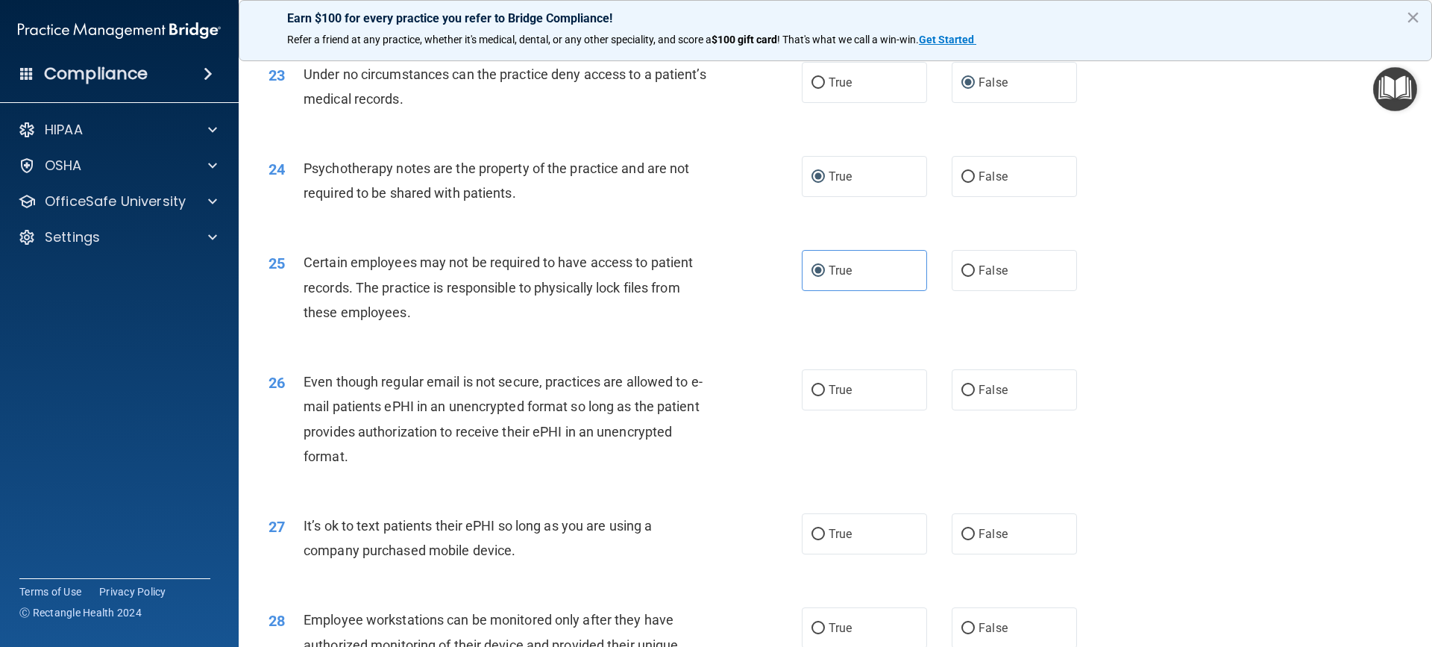
scroll to position [2686, 0]
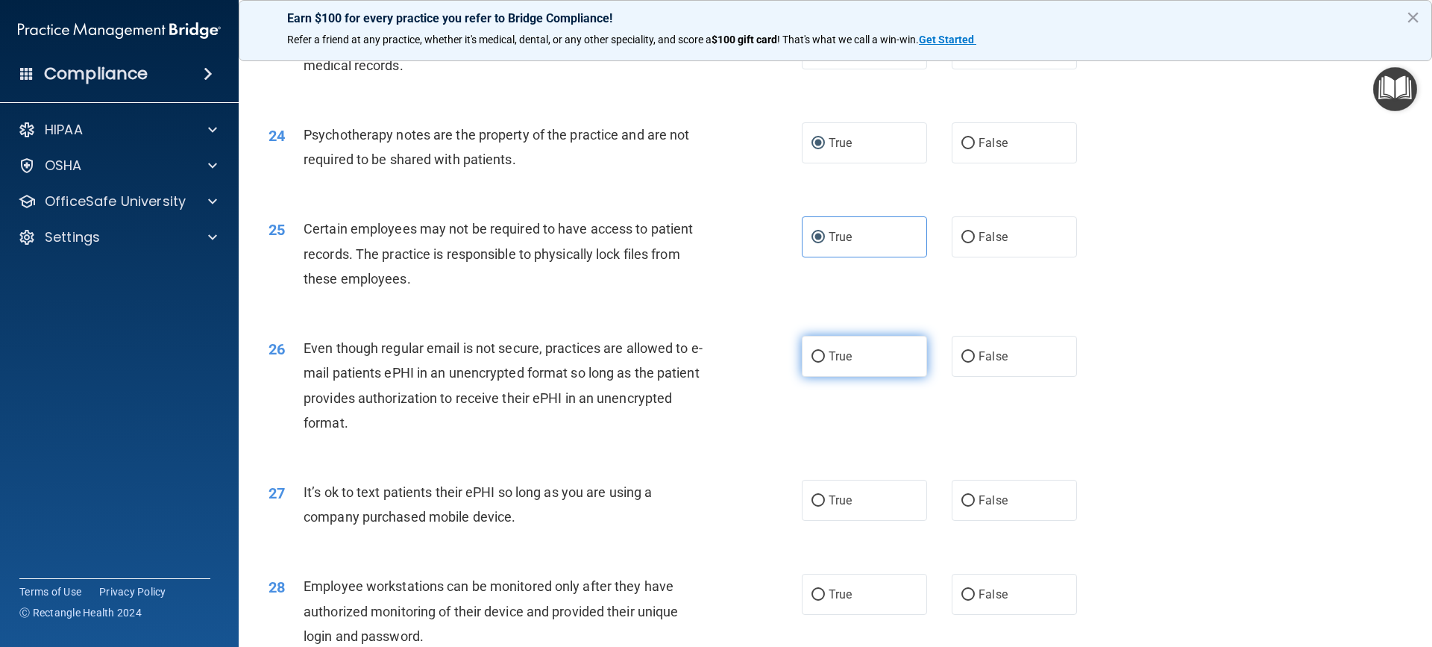
click at [812, 363] on input "True" at bounding box center [818, 356] width 13 height 11
radio input "true"
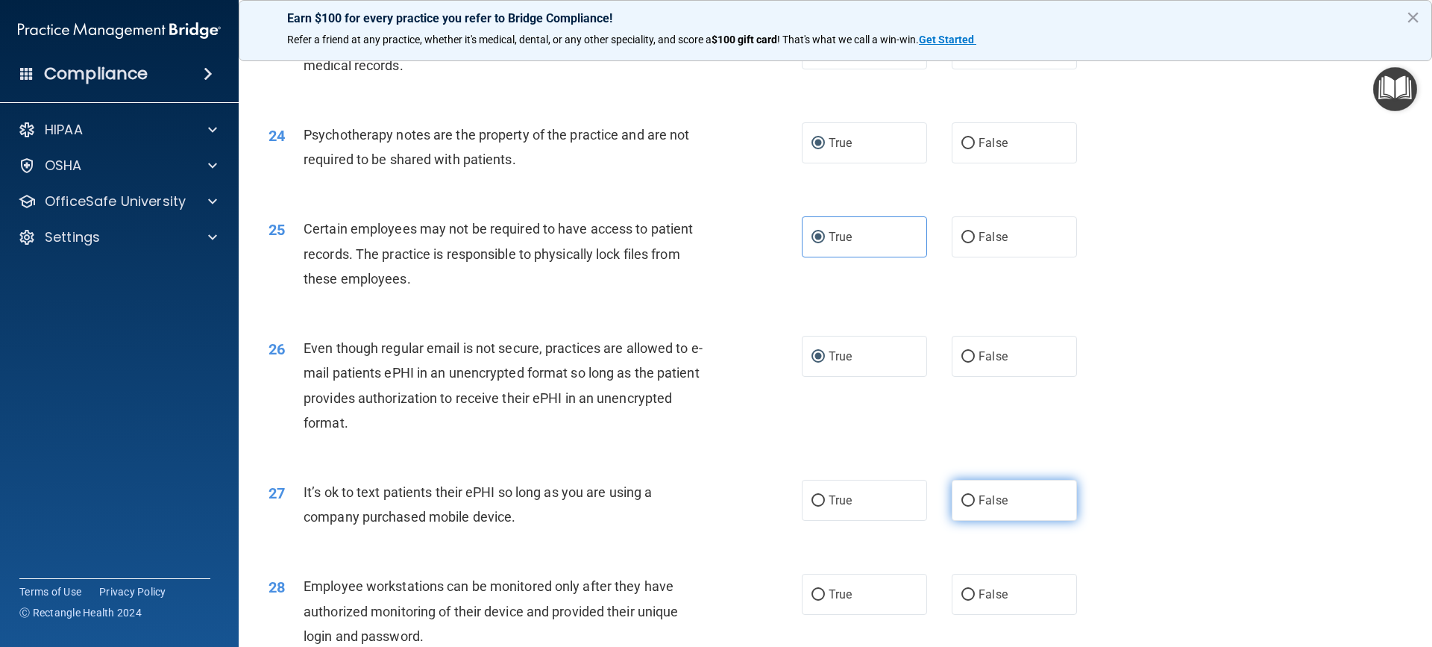
click at [966, 507] on input "False" at bounding box center [968, 500] width 13 height 11
radio input "true"
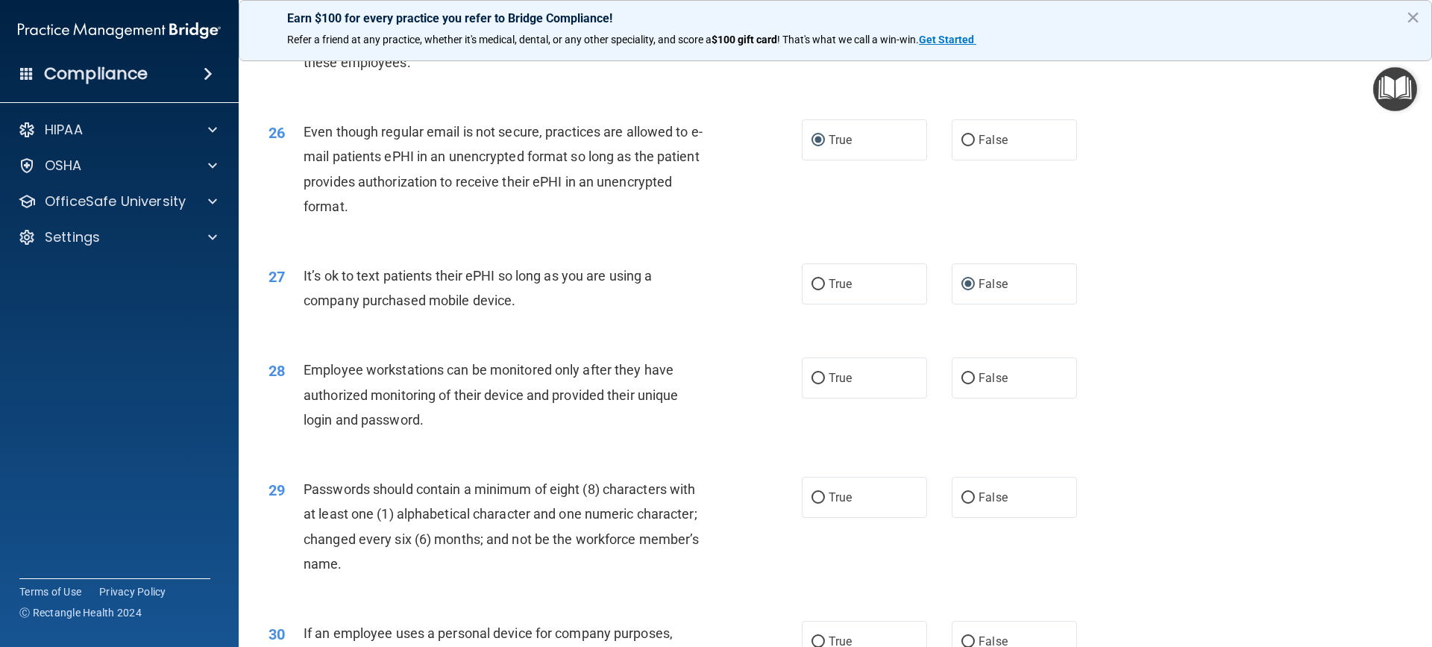
scroll to position [2984, 0]
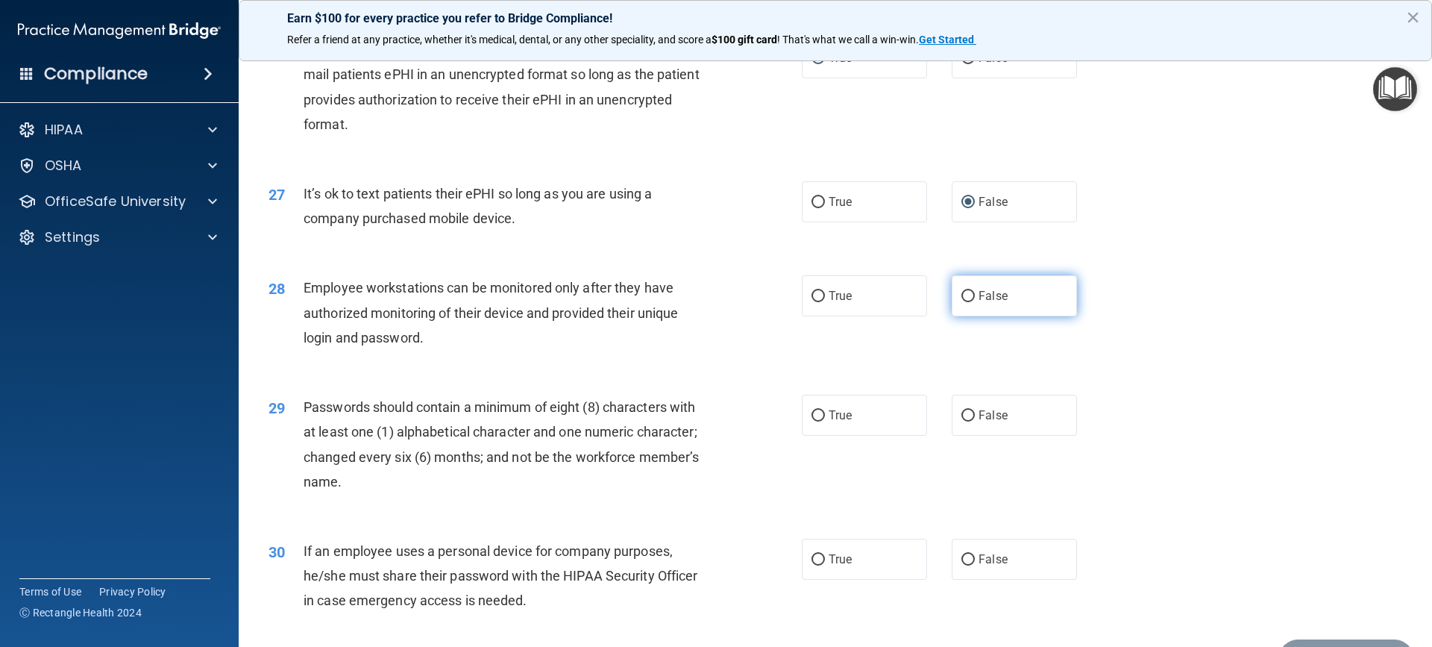
click at [962, 302] on input "False" at bounding box center [968, 296] width 13 height 11
radio input "true"
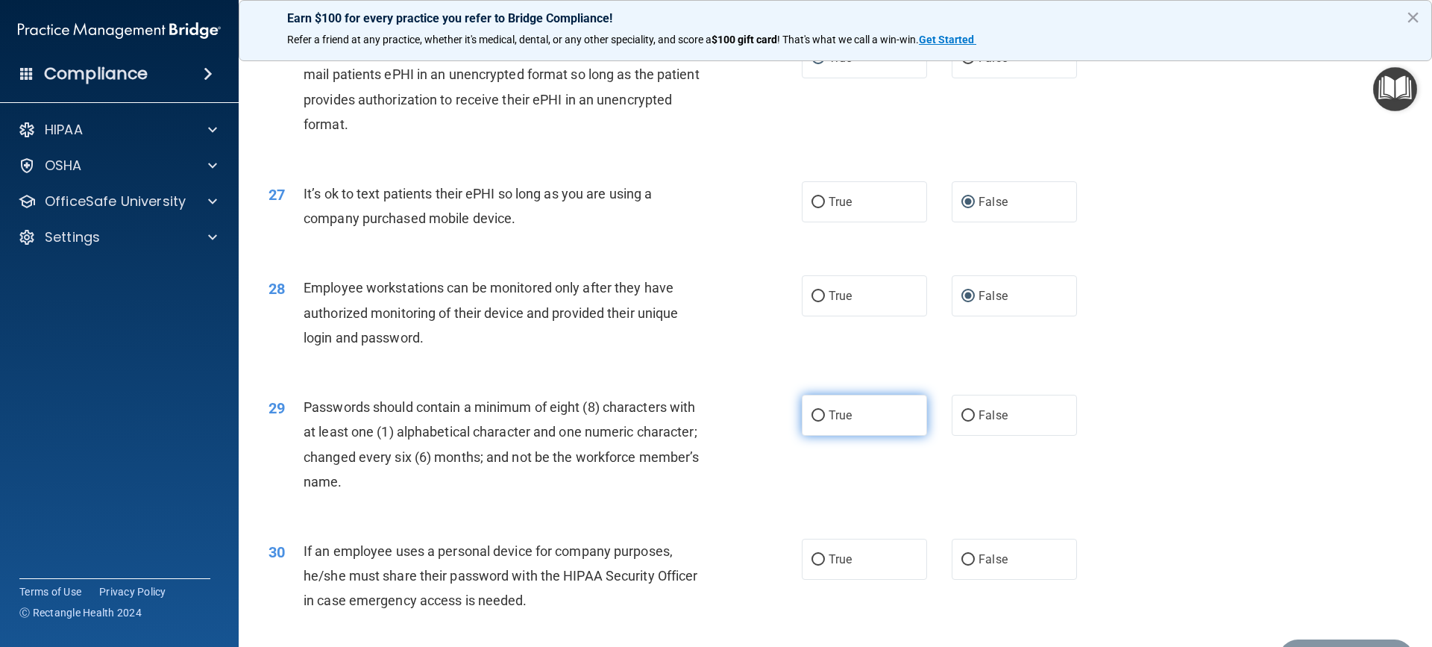
click at [812, 422] on input "True" at bounding box center [818, 415] width 13 height 11
radio input "true"
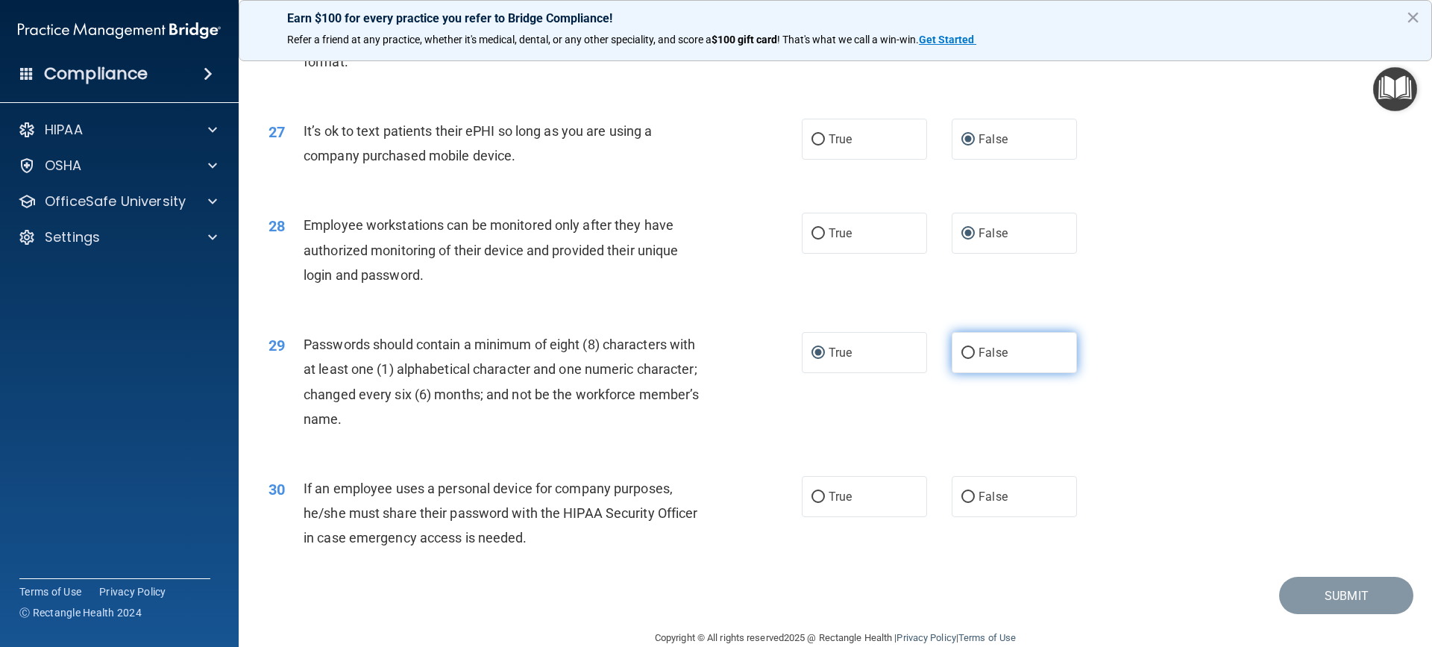
scroll to position [3098, 0]
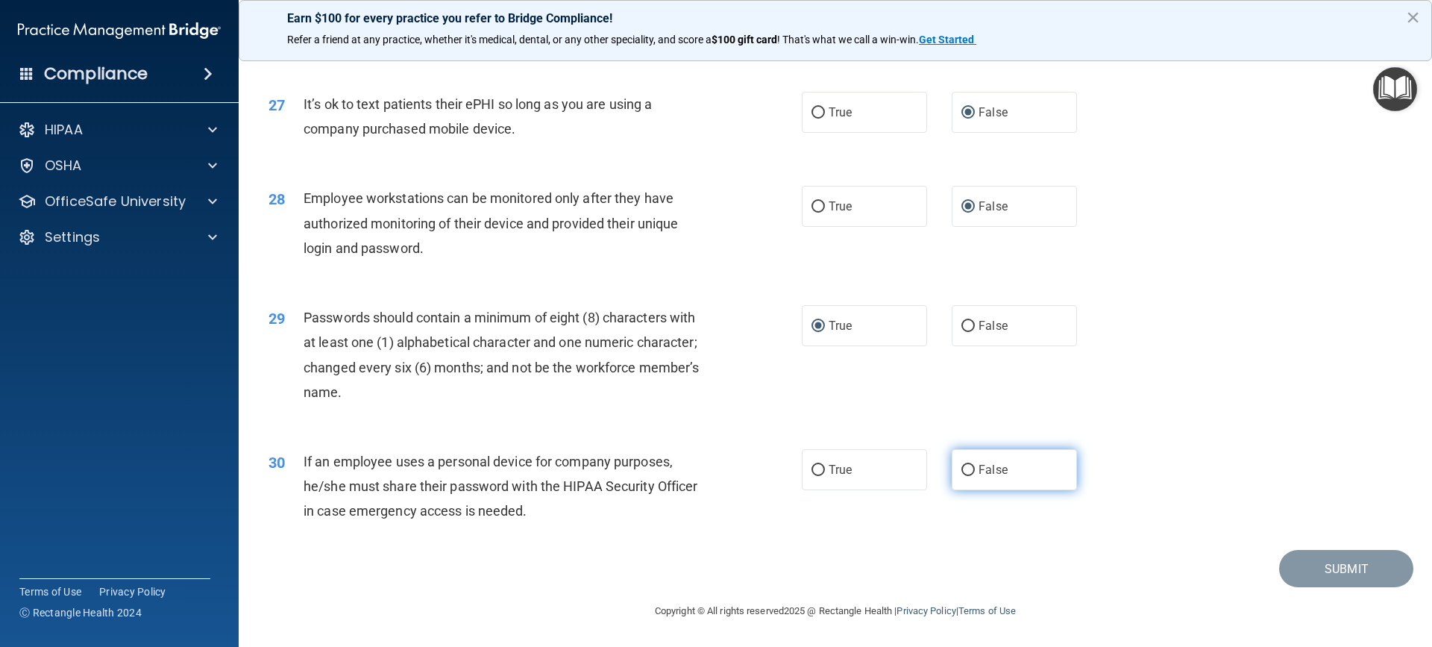
click at [962, 465] on input "False" at bounding box center [968, 470] width 13 height 11
radio input "true"
click at [1310, 569] on button "Submit" at bounding box center [1347, 569] width 134 height 38
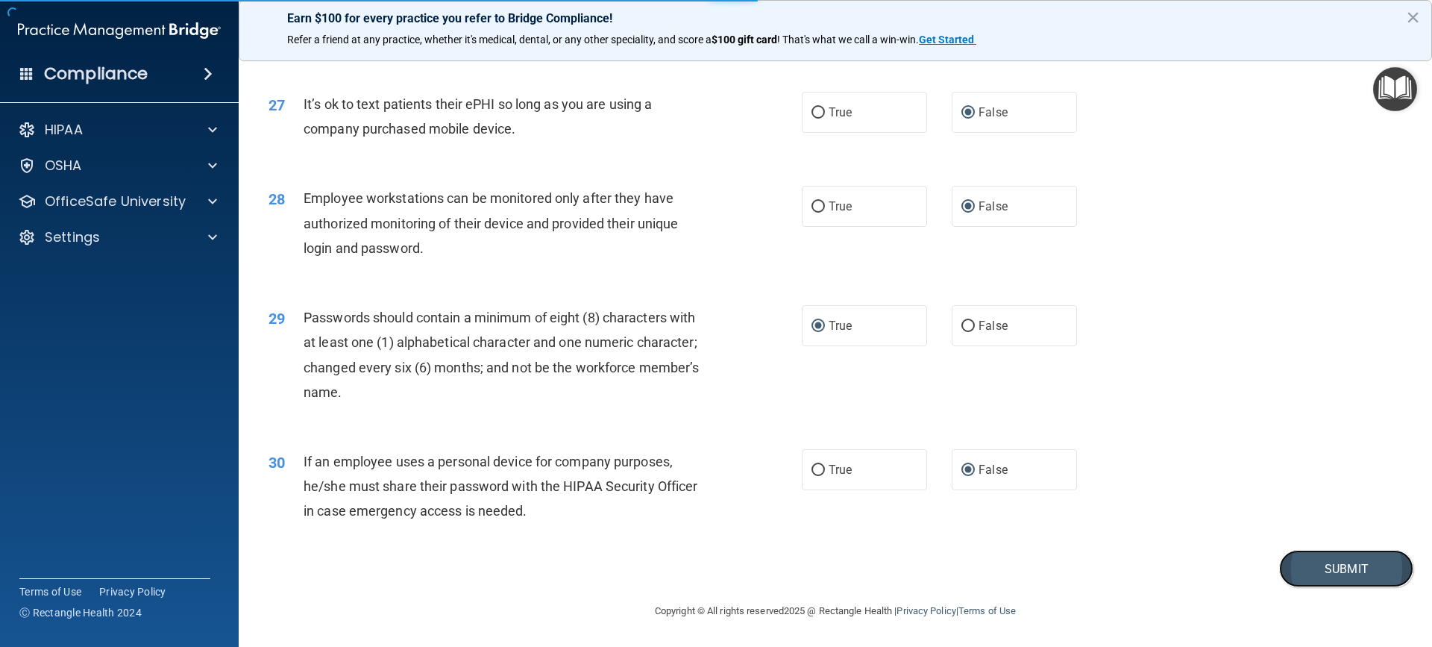
click at [1330, 557] on button "Submit" at bounding box center [1347, 569] width 134 height 38
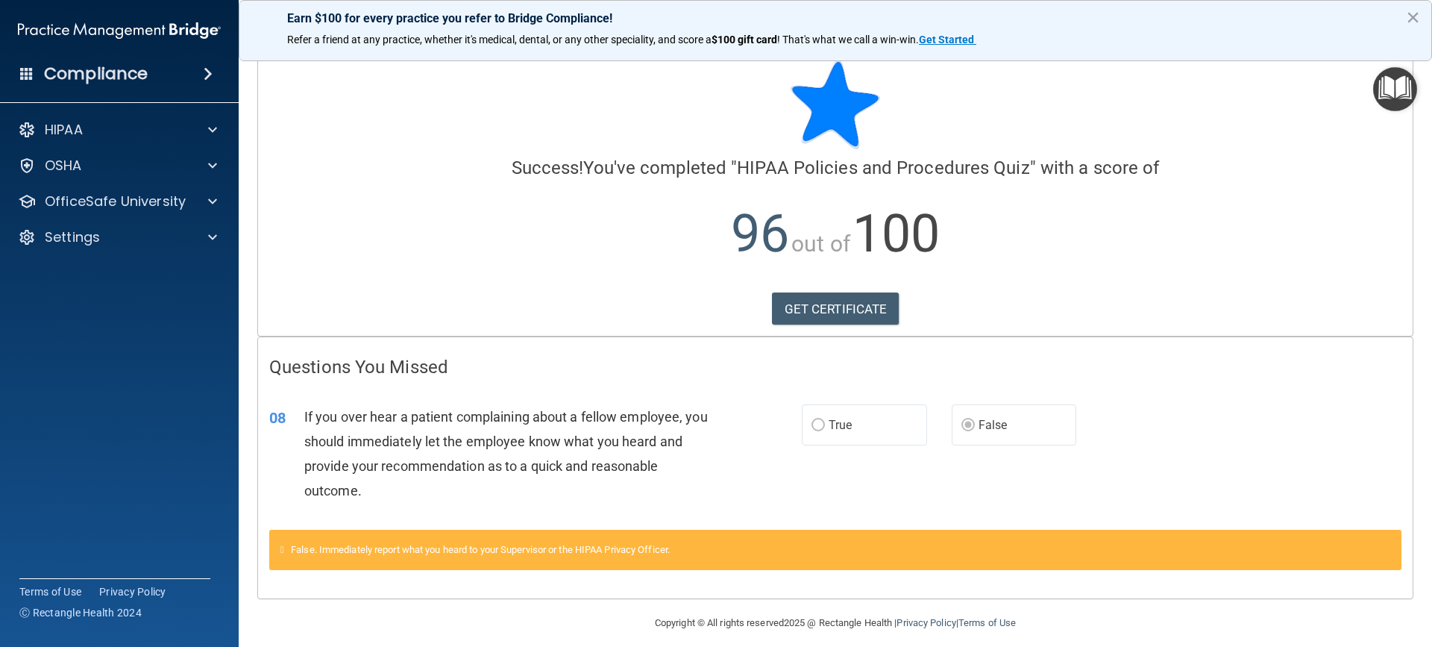
scroll to position [27, 0]
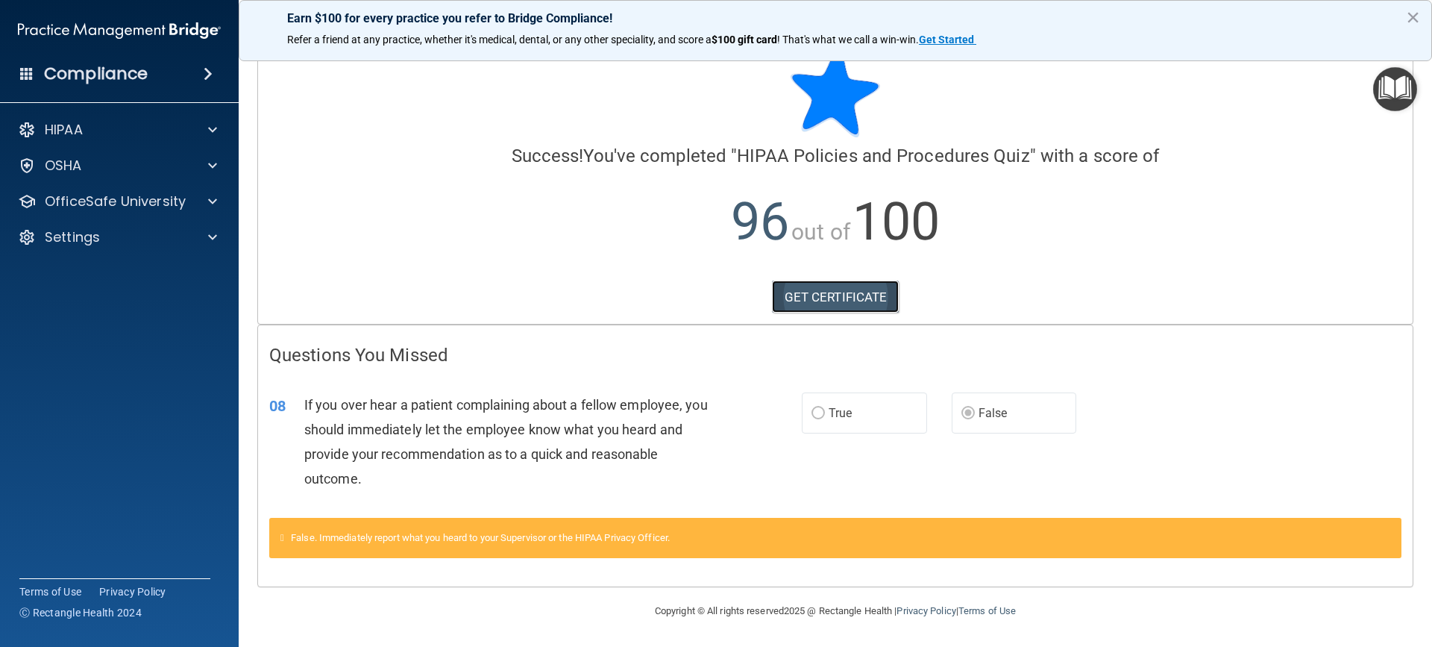
click at [815, 296] on link "GET CERTIFICATE" at bounding box center [836, 297] width 128 height 33
click at [157, 196] on p "OfficeSafe University" at bounding box center [115, 201] width 141 height 18
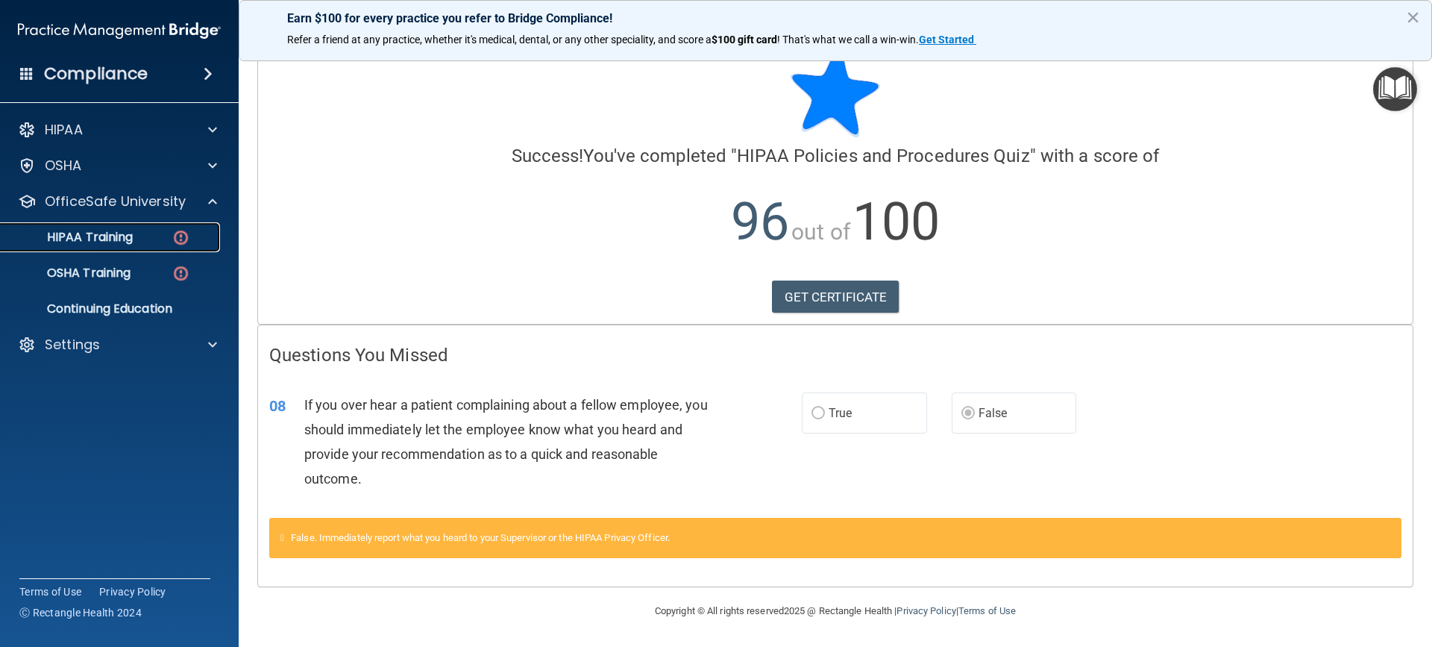
click at [155, 242] on div "HIPAA Training" at bounding box center [112, 237] width 204 height 15
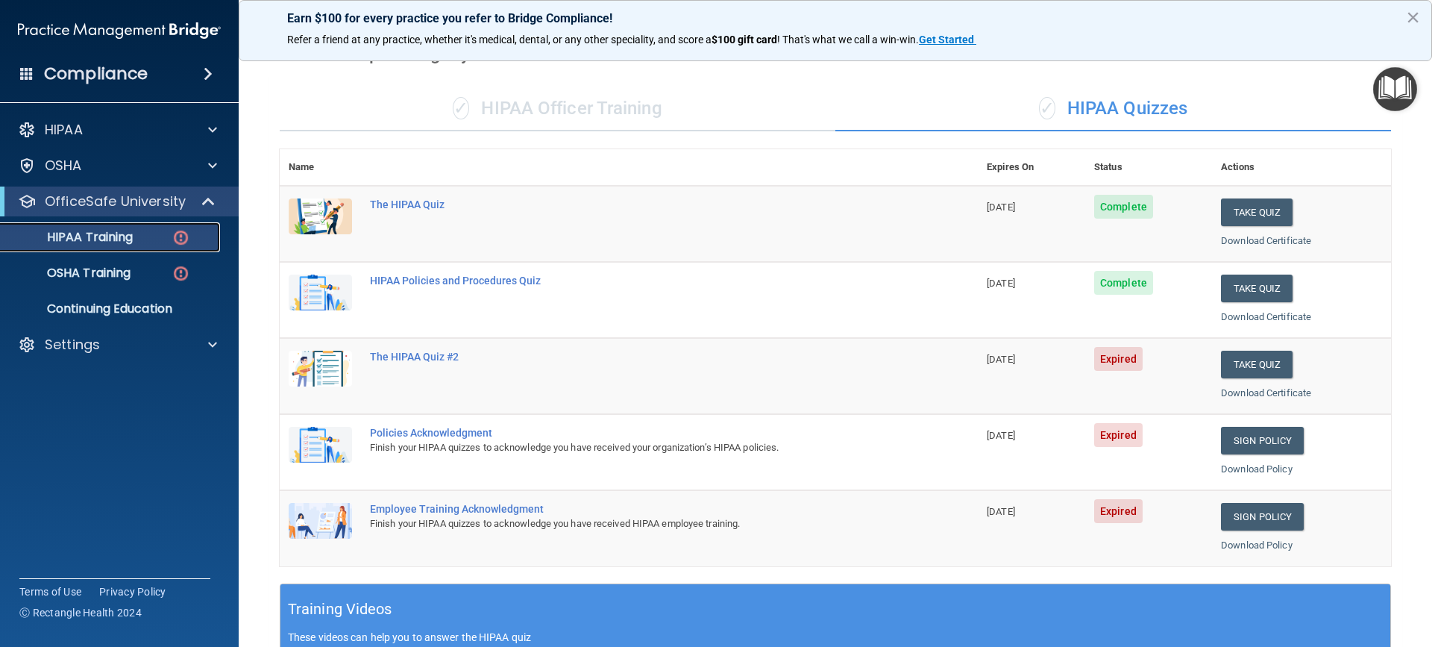
scroll to position [29, 0]
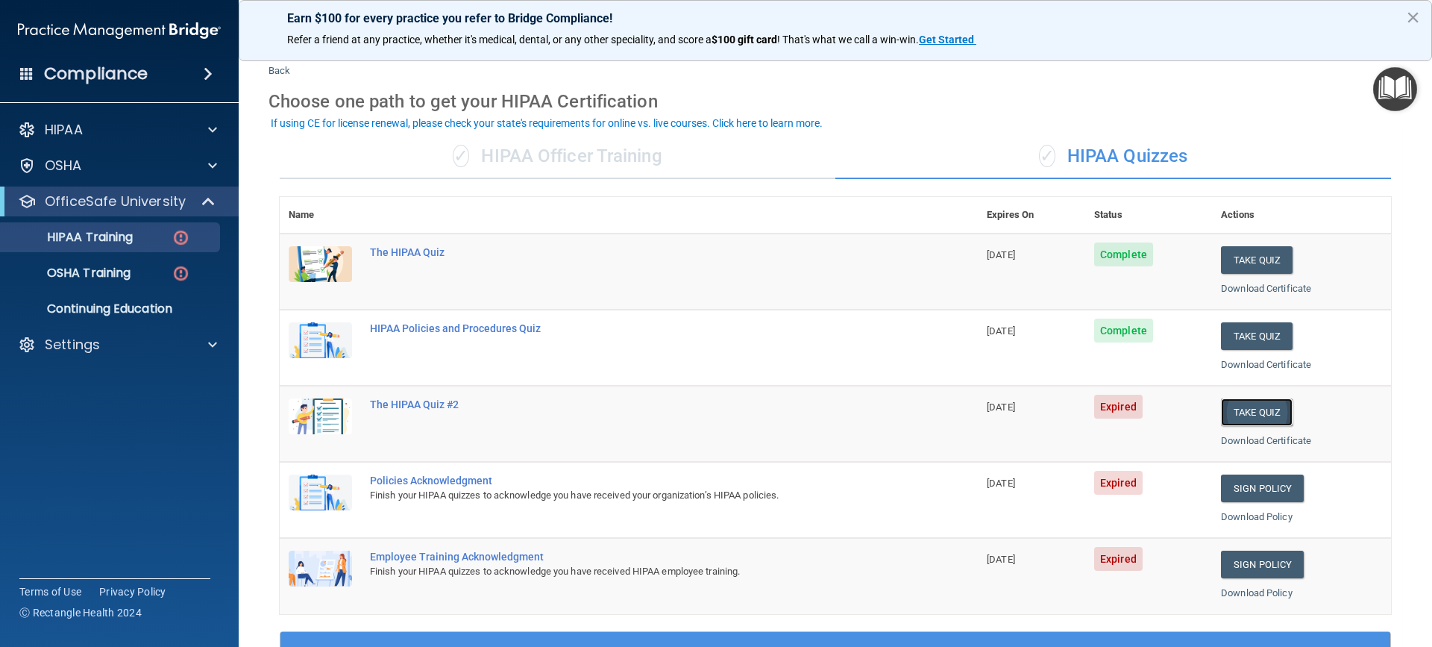
click at [1246, 414] on button "Take Quiz" at bounding box center [1257, 412] width 72 height 28
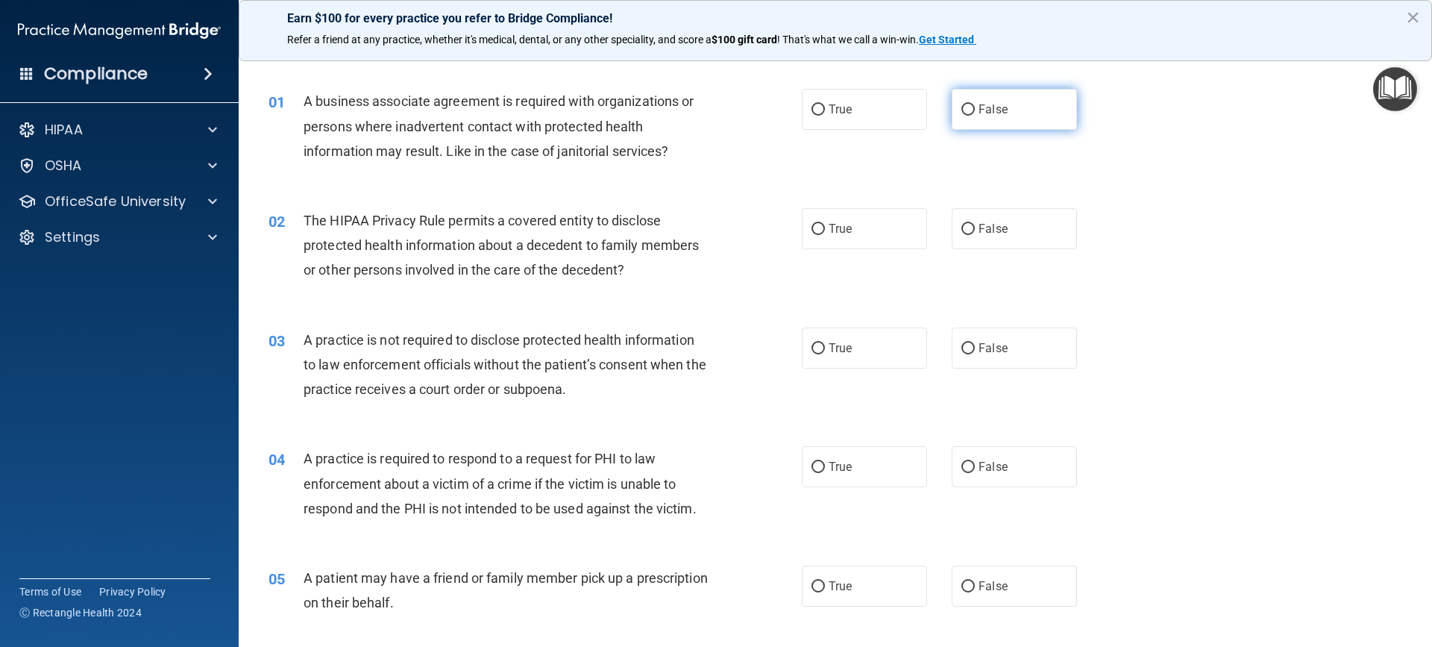
click at [963, 104] on input "False" at bounding box center [968, 109] width 13 height 11
radio input "true"
click at [812, 225] on input "True" at bounding box center [818, 229] width 13 height 11
radio input "true"
click at [962, 348] on input "False" at bounding box center [968, 348] width 13 height 11
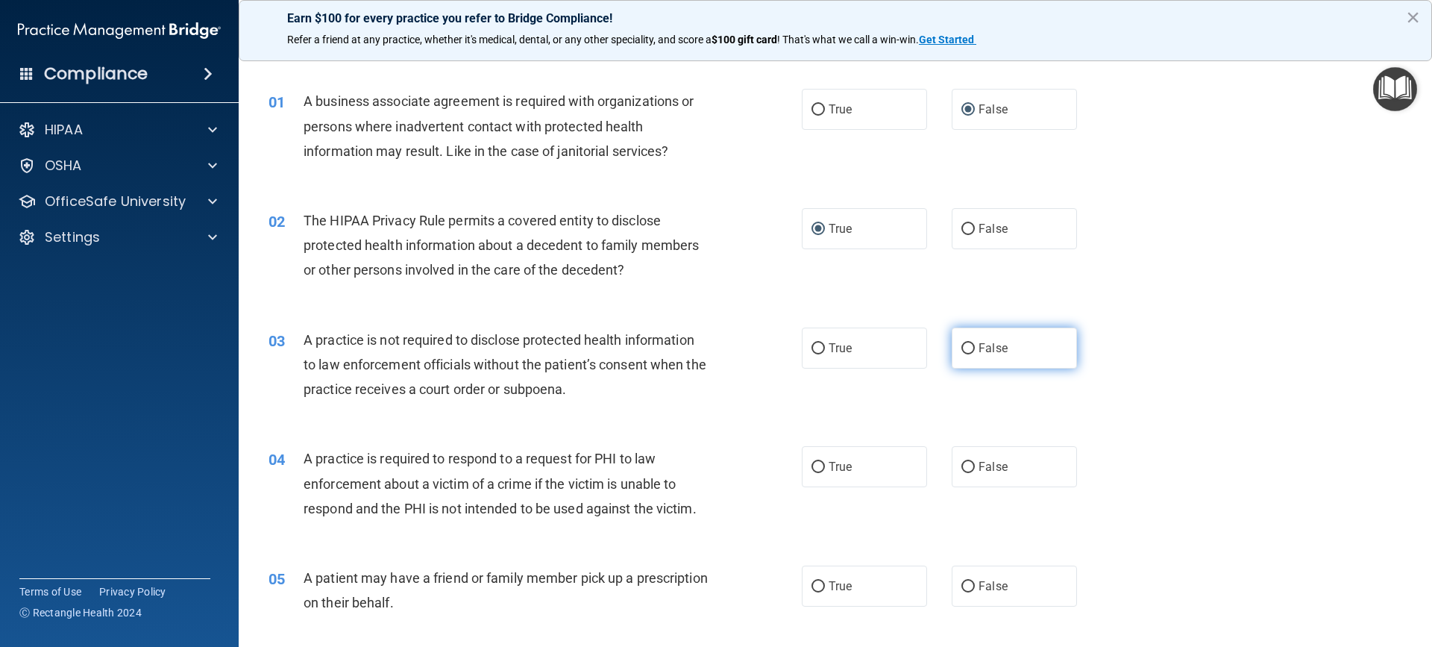
radio input "true"
click at [815, 468] on input "True" at bounding box center [818, 467] width 13 height 11
radio input "true"
click at [813, 586] on input "True" at bounding box center [818, 586] width 13 height 11
radio input "true"
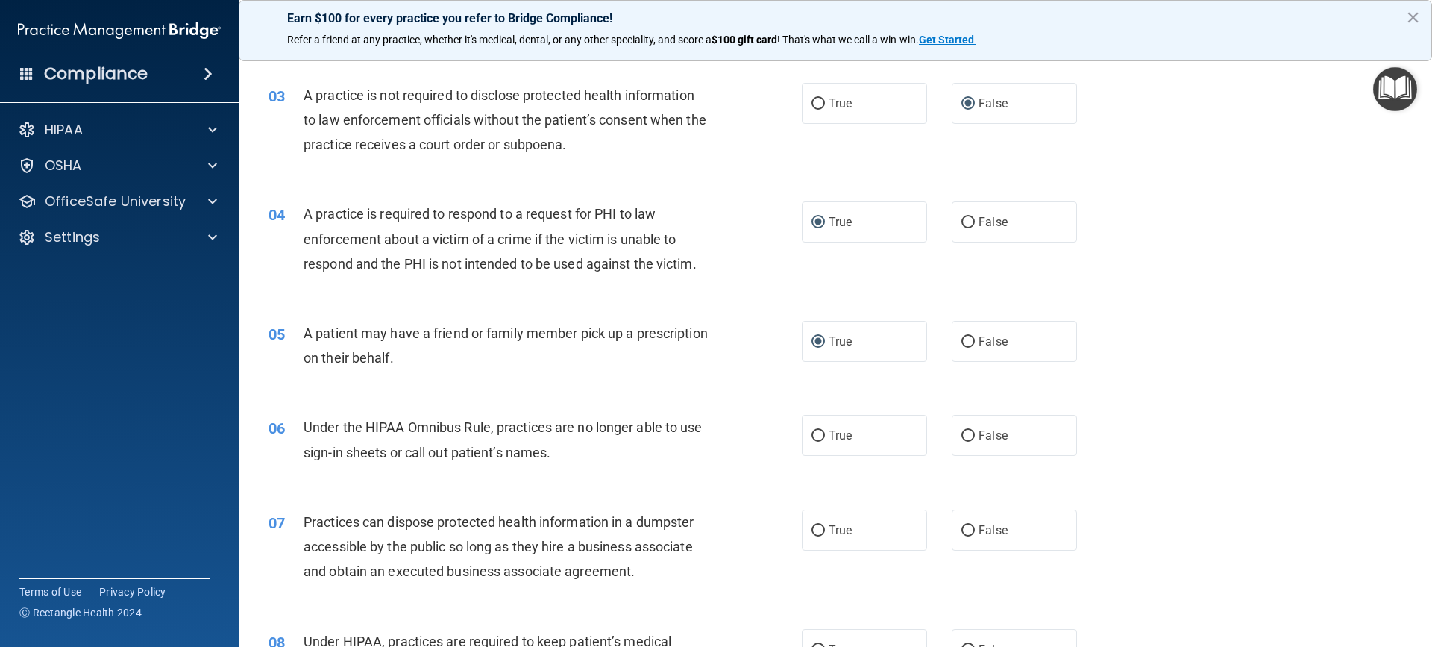
scroll to position [402, 0]
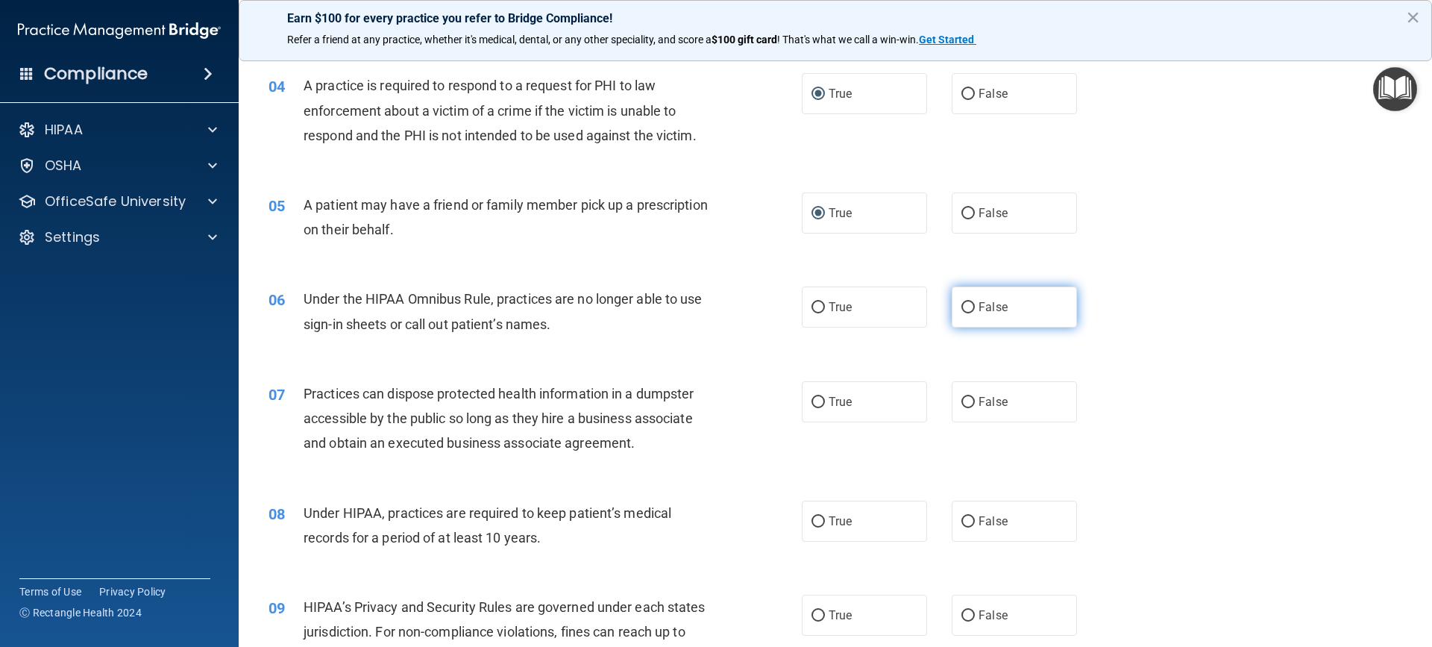
click at [962, 310] on input "False" at bounding box center [968, 307] width 13 height 11
radio input "true"
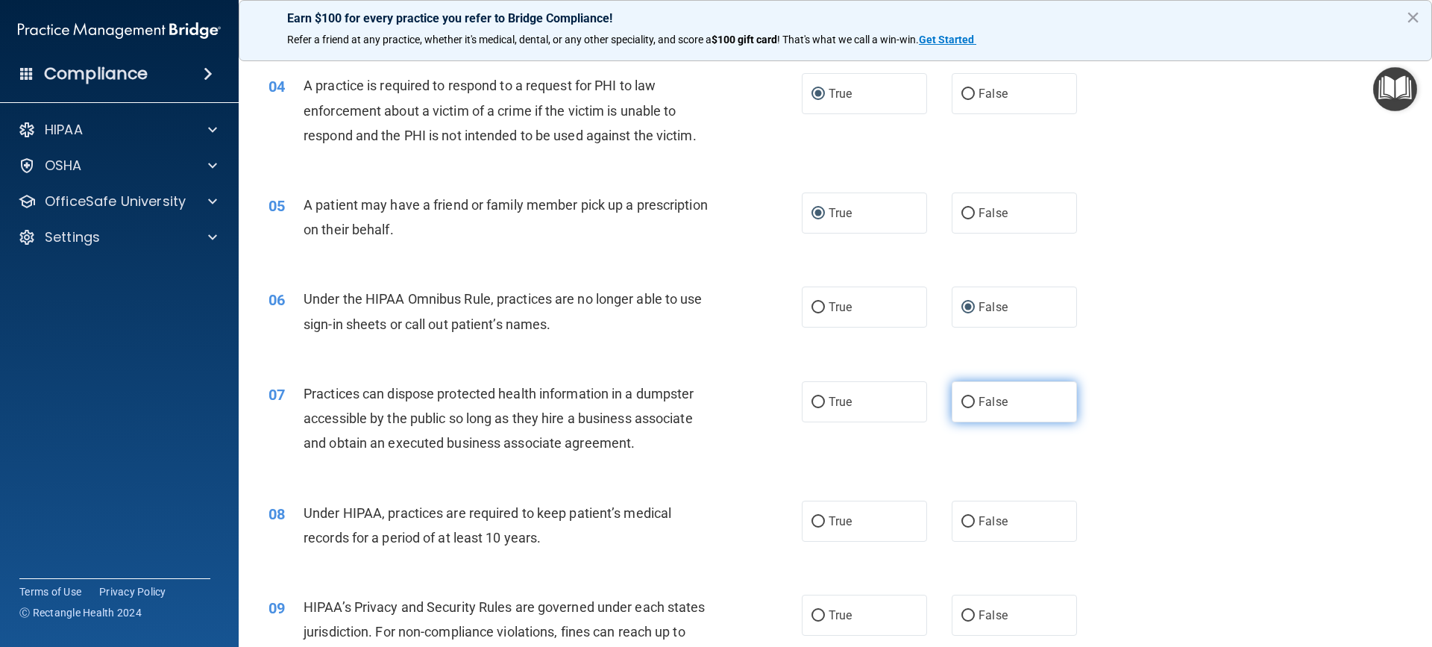
click at [965, 401] on input "False" at bounding box center [968, 402] width 13 height 11
radio input "true"
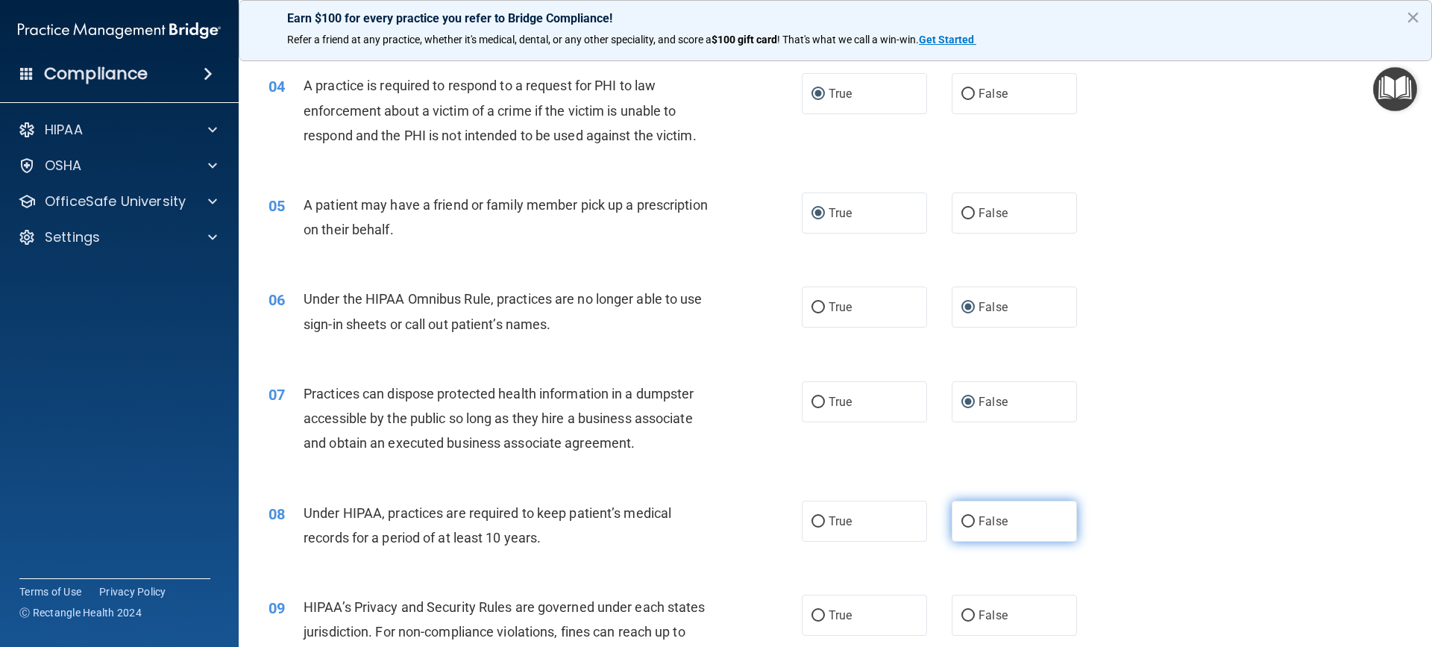
click at [965, 522] on input "False" at bounding box center [968, 521] width 13 height 11
radio input "true"
drag, startPoint x: 968, startPoint y: 614, endPoint x: 990, endPoint y: 577, distance: 42.9
click at [968, 613] on label "False" at bounding box center [1014, 615] width 125 height 41
click at [968, 613] on input "False" at bounding box center [968, 615] width 13 height 11
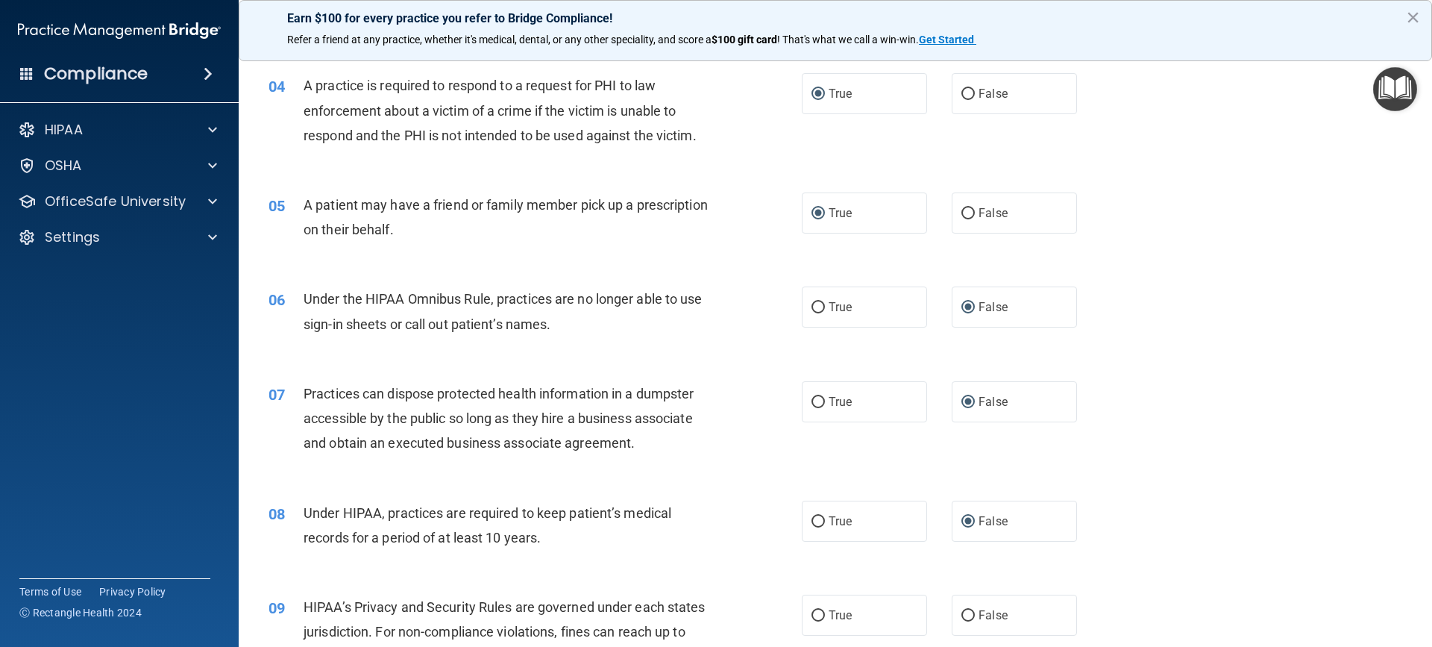
radio input "true"
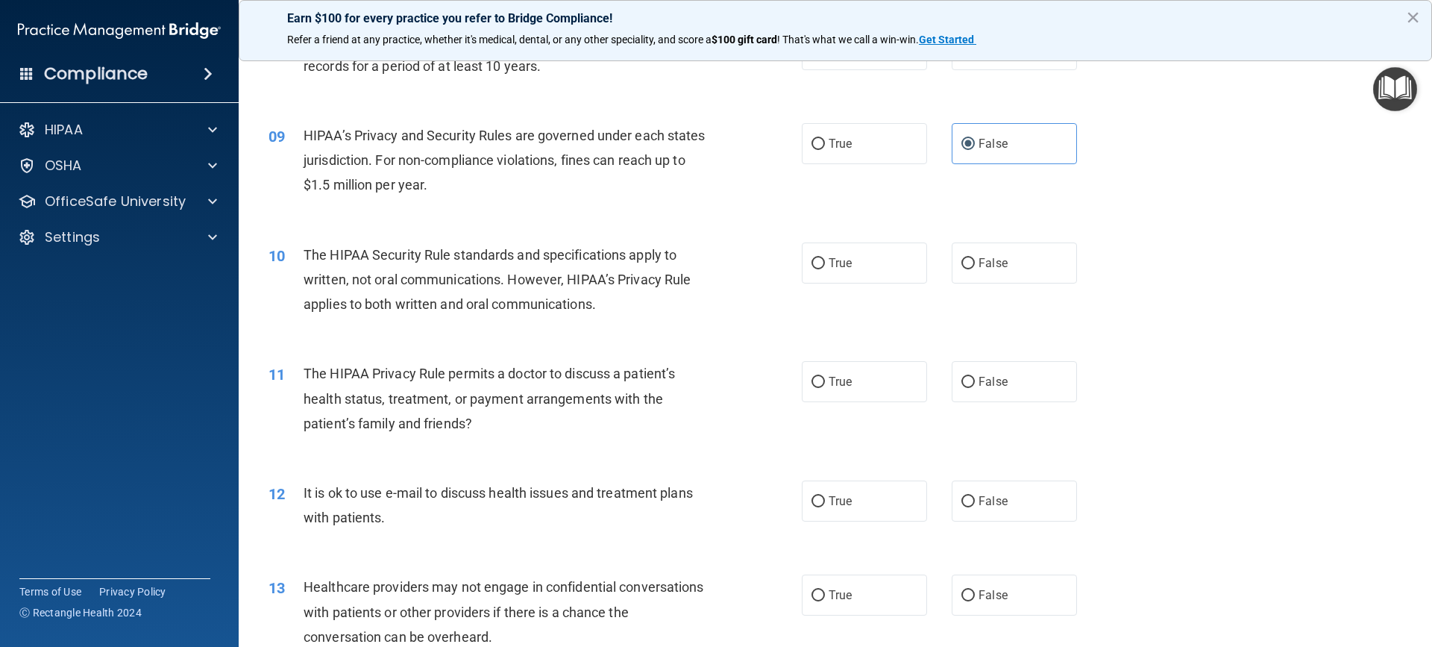
scroll to position [999, 0]
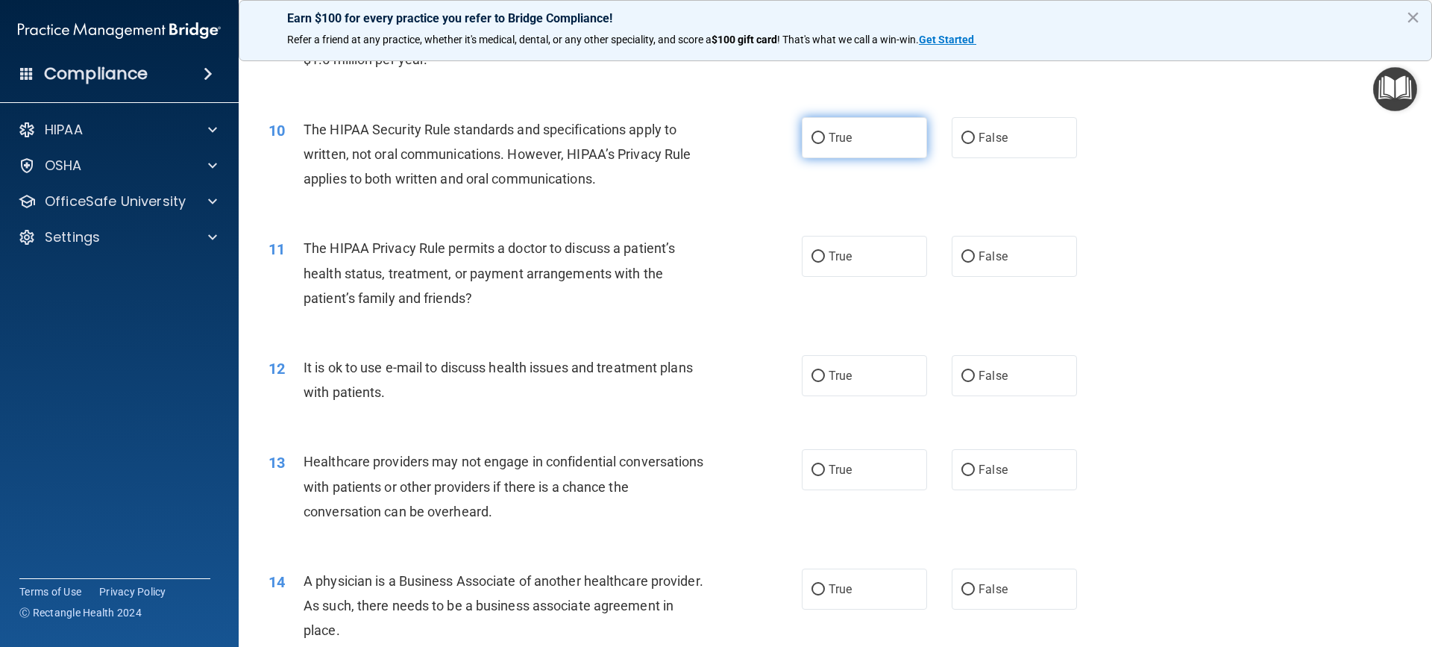
click at [815, 133] on input "True" at bounding box center [818, 138] width 13 height 11
radio input "true"
click at [814, 256] on input "True" at bounding box center [818, 256] width 13 height 11
radio input "true"
click at [812, 379] on input "True" at bounding box center [818, 376] width 13 height 11
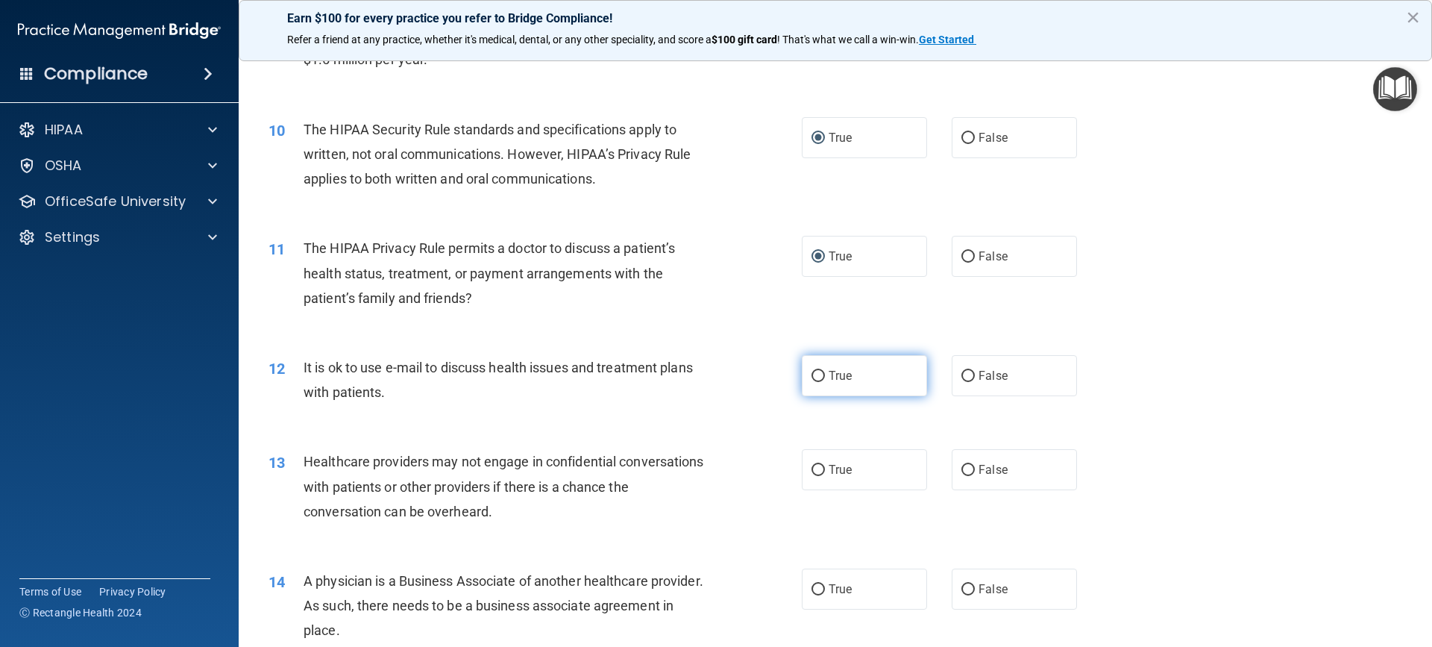
radio input "true"
click at [962, 471] on input "False" at bounding box center [968, 470] width 13 height 11
radio input "true"
click at [966, 584] on input "False" at bounding box center [968, 589] width 13 height 11
radio input "true"
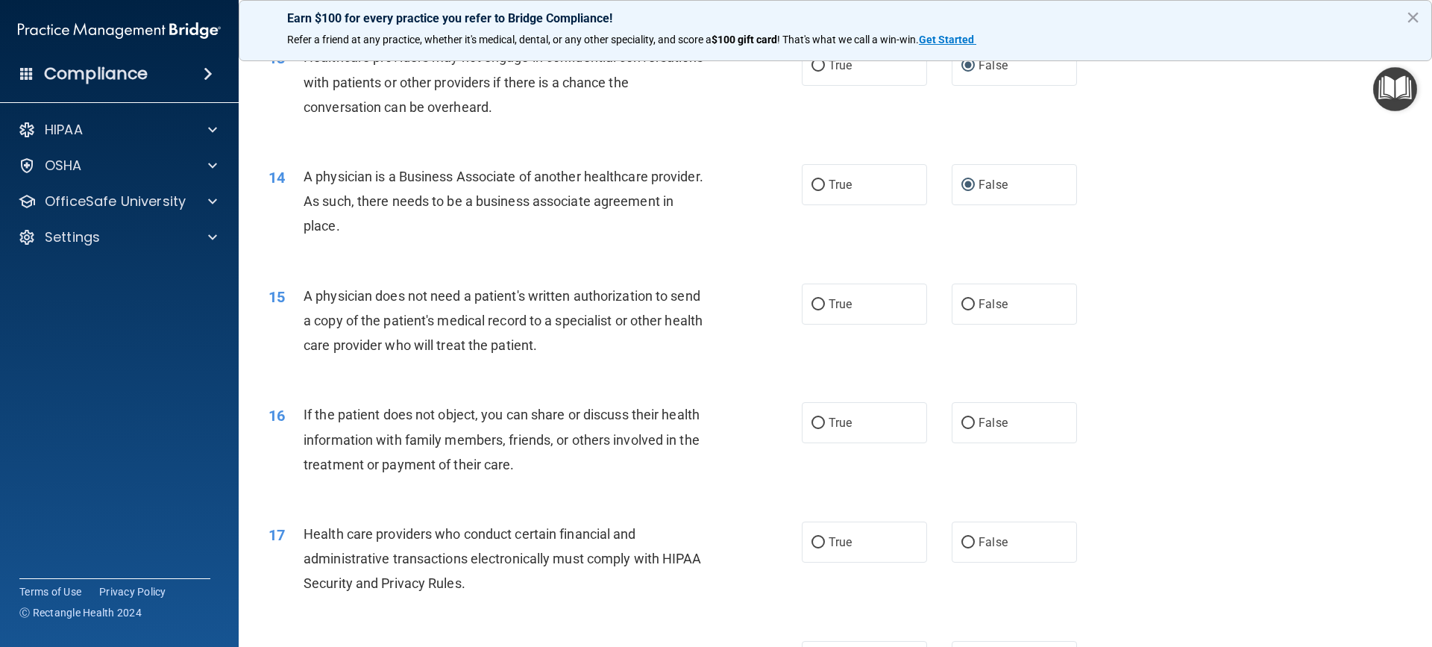
scroll to position [1521, 0]
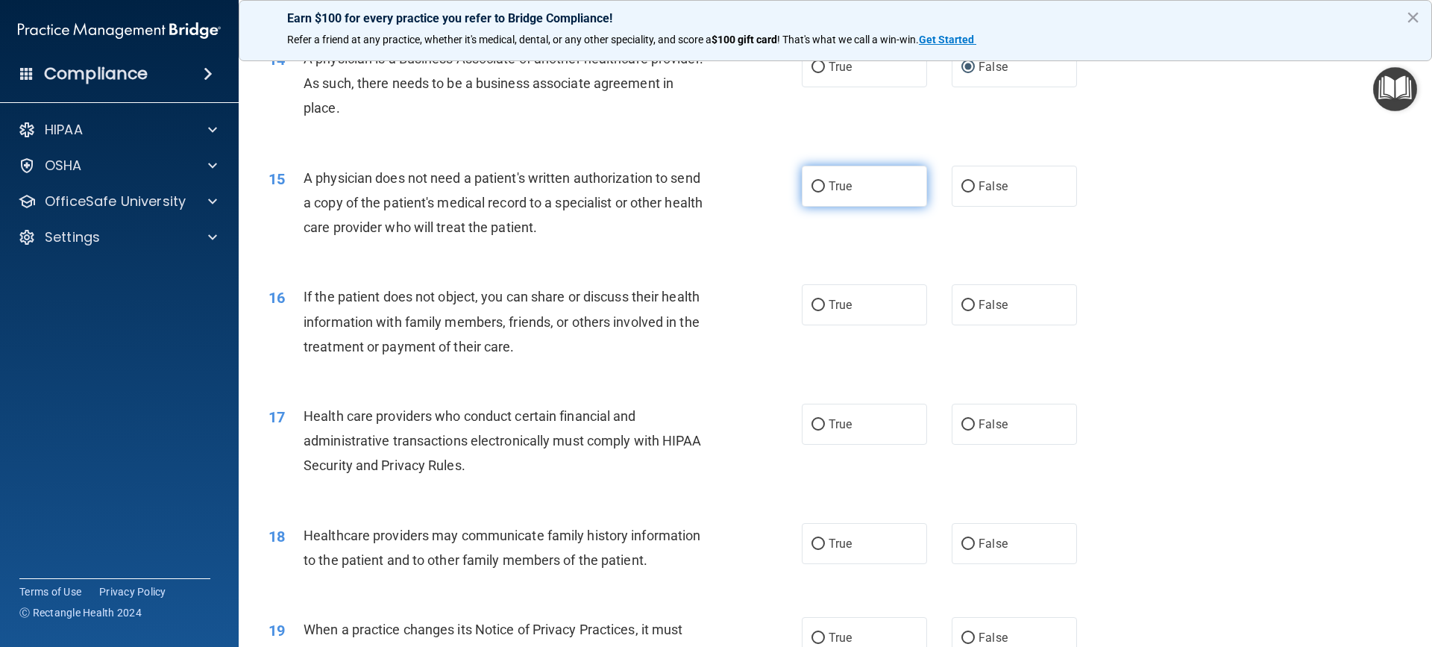
click at [818, 181] on input "True" at bounding box center [818, 186] width 13 height 11
radio input "true"
click at [812, 308] on input "True" at bounding box center [818, 305] width 13 height 11
radio input "true"
click at [819, 432] on label "True" at bounding box center [864, 424] width 125 height 41
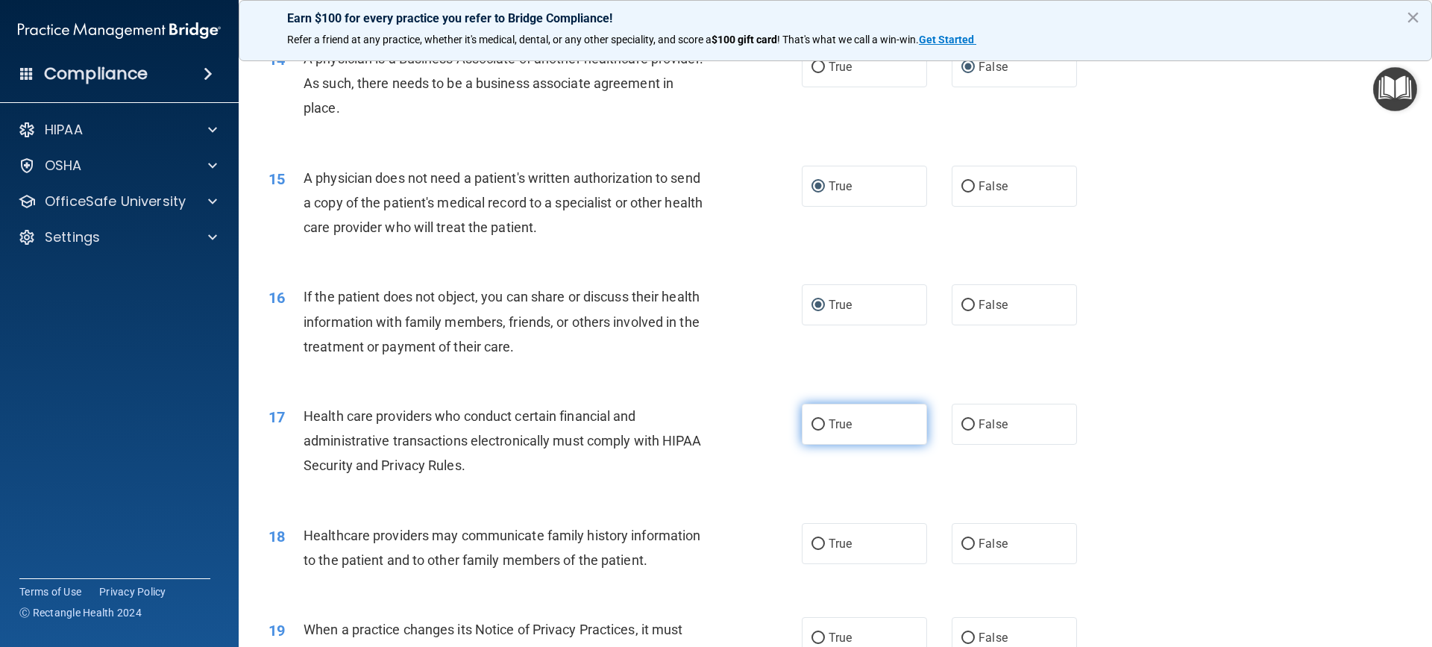
click at [819, 430] on input "True" at bounding box center [818, 424] width 13 height 11
radio input "true"
click at [962, 542] on input "False" at bounding box center [968, 544] width 13 height 11
radio input "true"
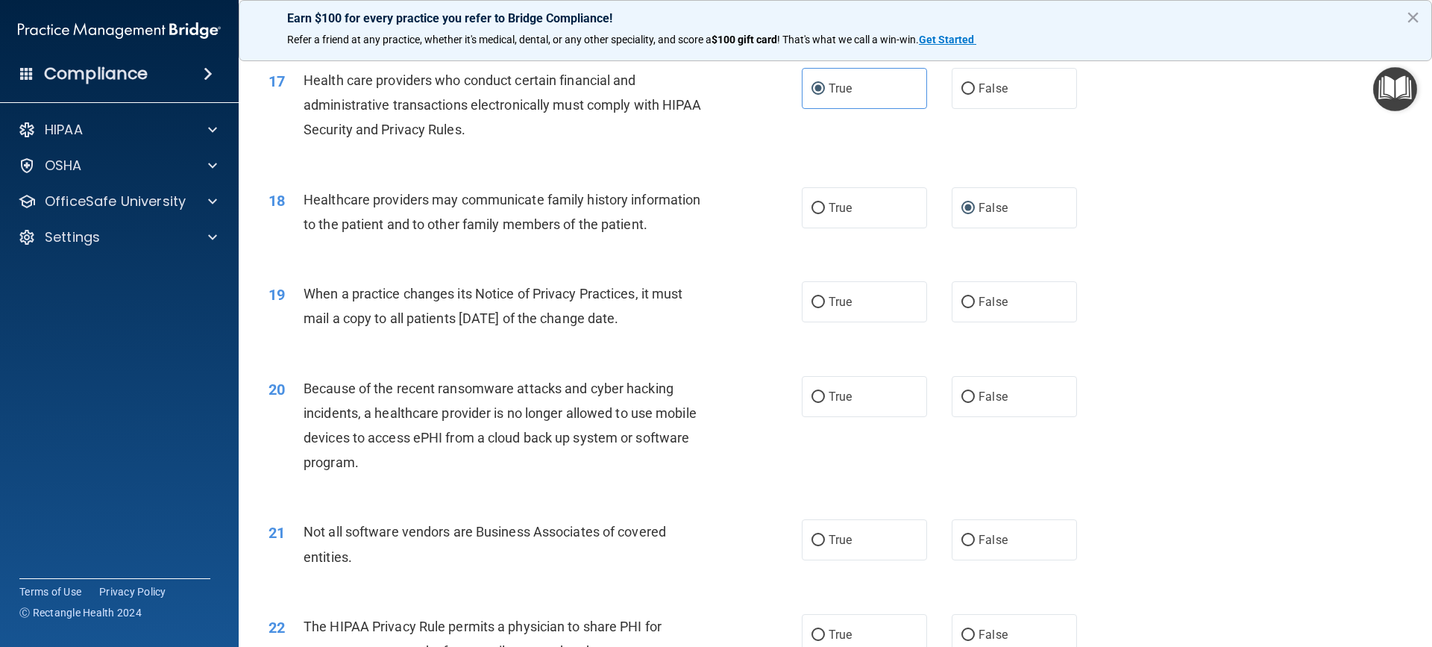
scroll to position [1894, 0]
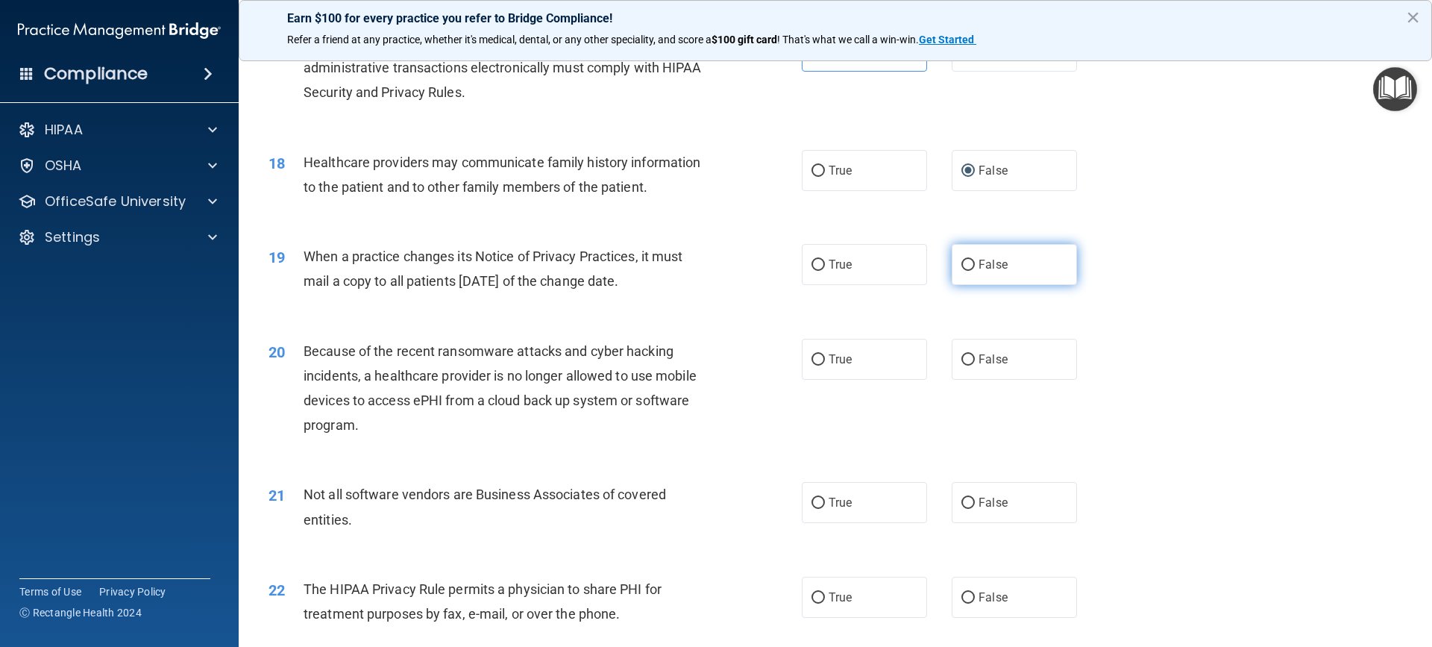
click at [964, 263] on input "False" at bounding box center [968, 265] width 13 height 11
radio input "true"
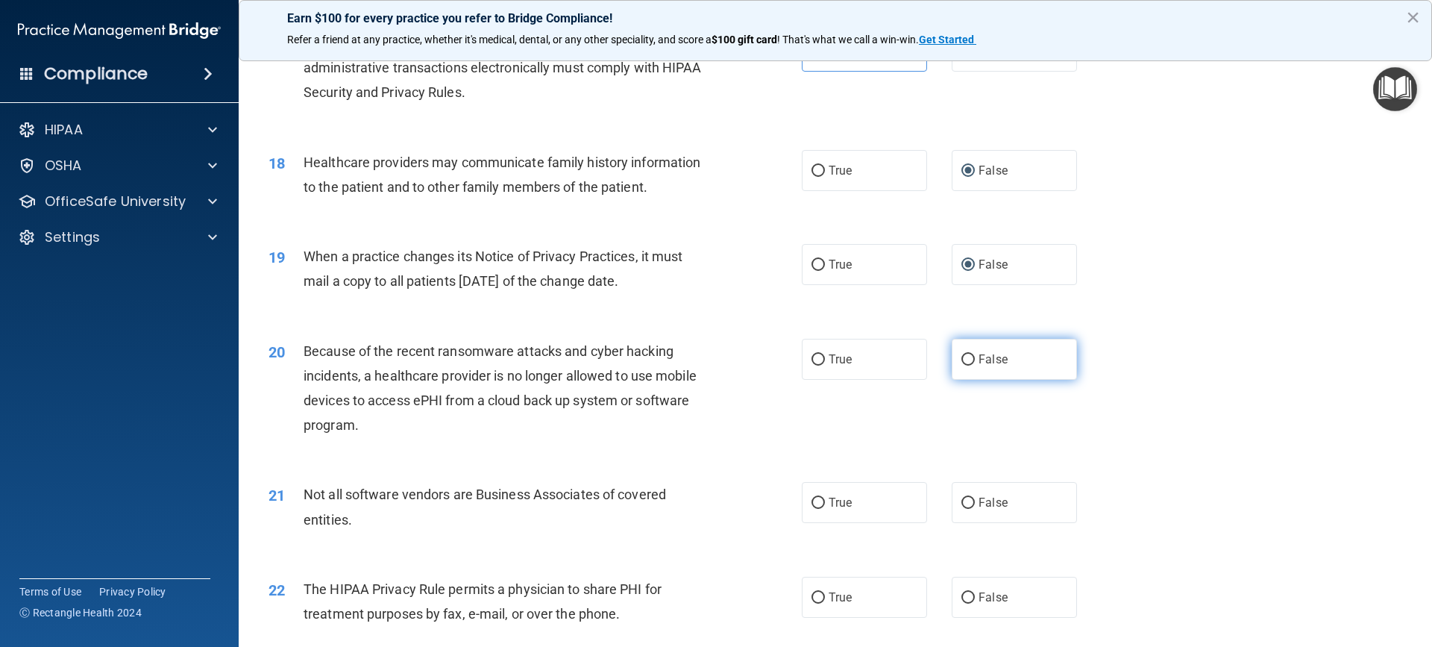
click at [962, 354] on input "False" at bounding box center [968, 359] width 13 height 11
radio input "true"
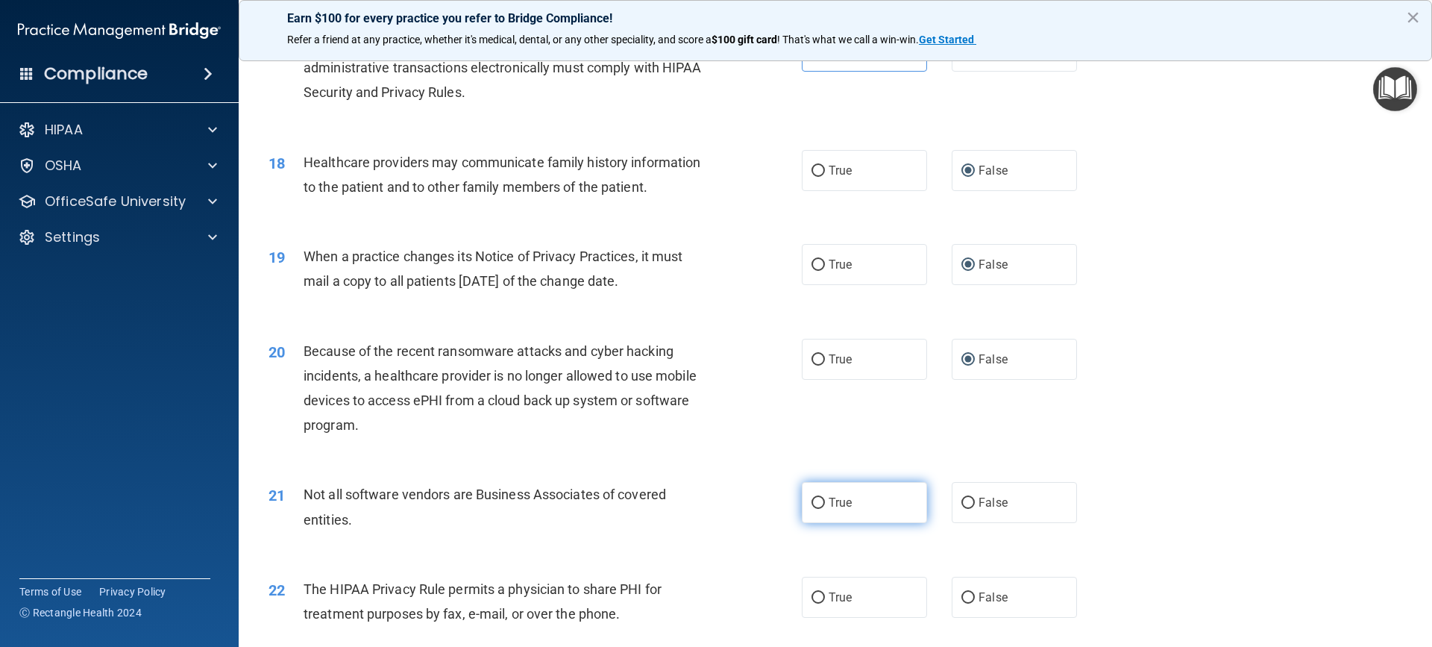
click at [817, 498] on input "True" at bounding box center [818, 503] width 13 height 11
radio input "true"
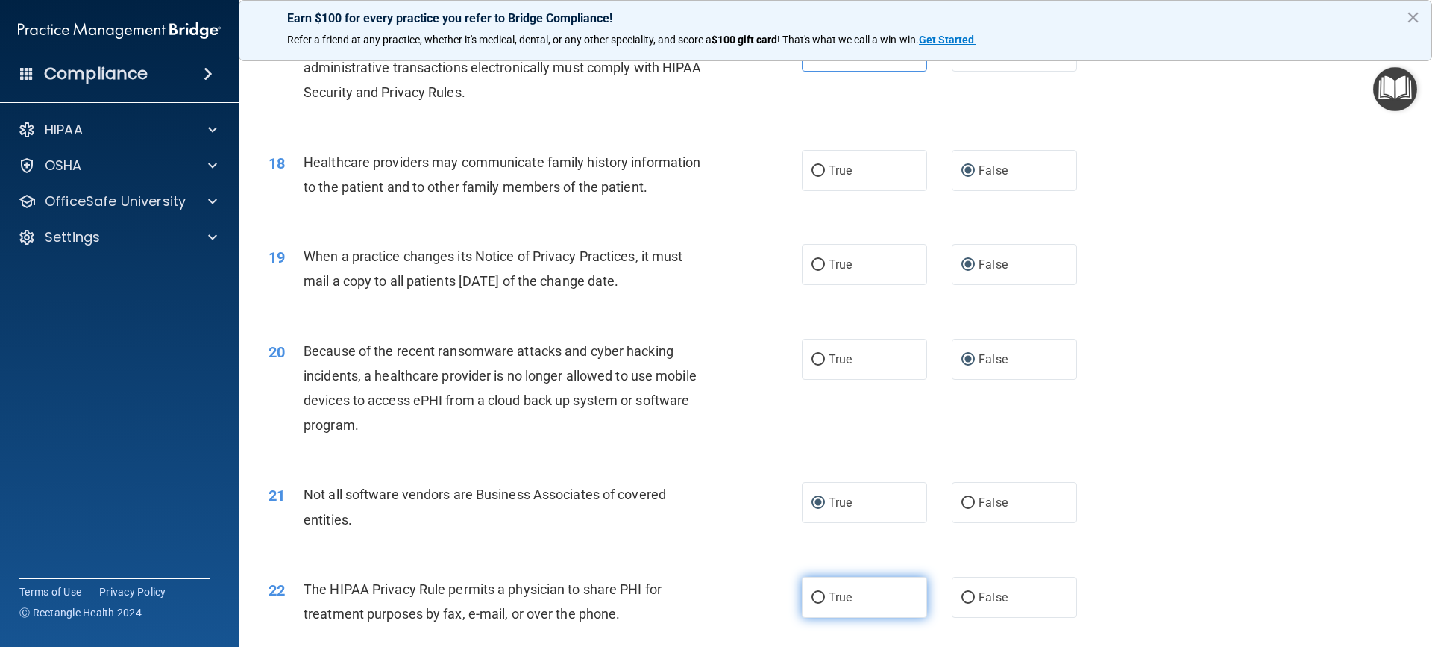
click at [808, 604] on label "True" at bounding box center [864, 597] width 125 height 41
click at [812, 604] on input "True" at bounding box center [818, 597] width 13 height 11
radio input "true"
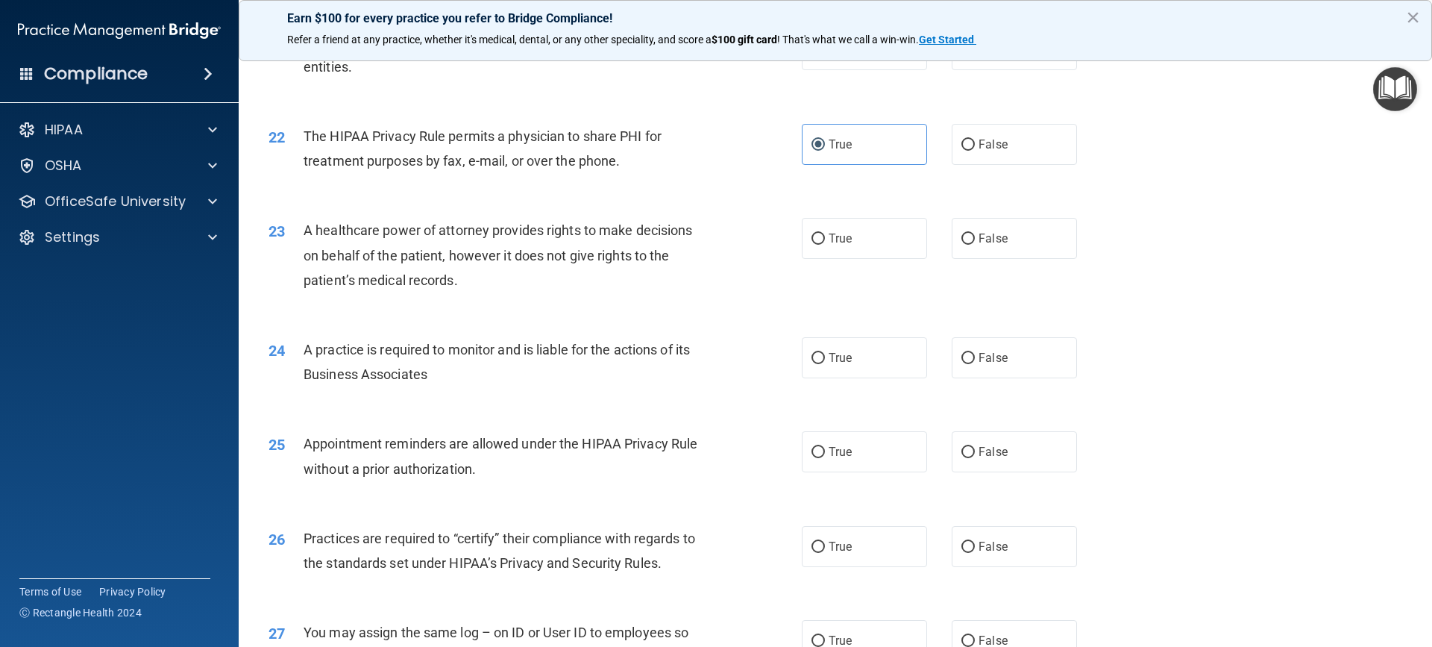
scroll to position [2417, 0]
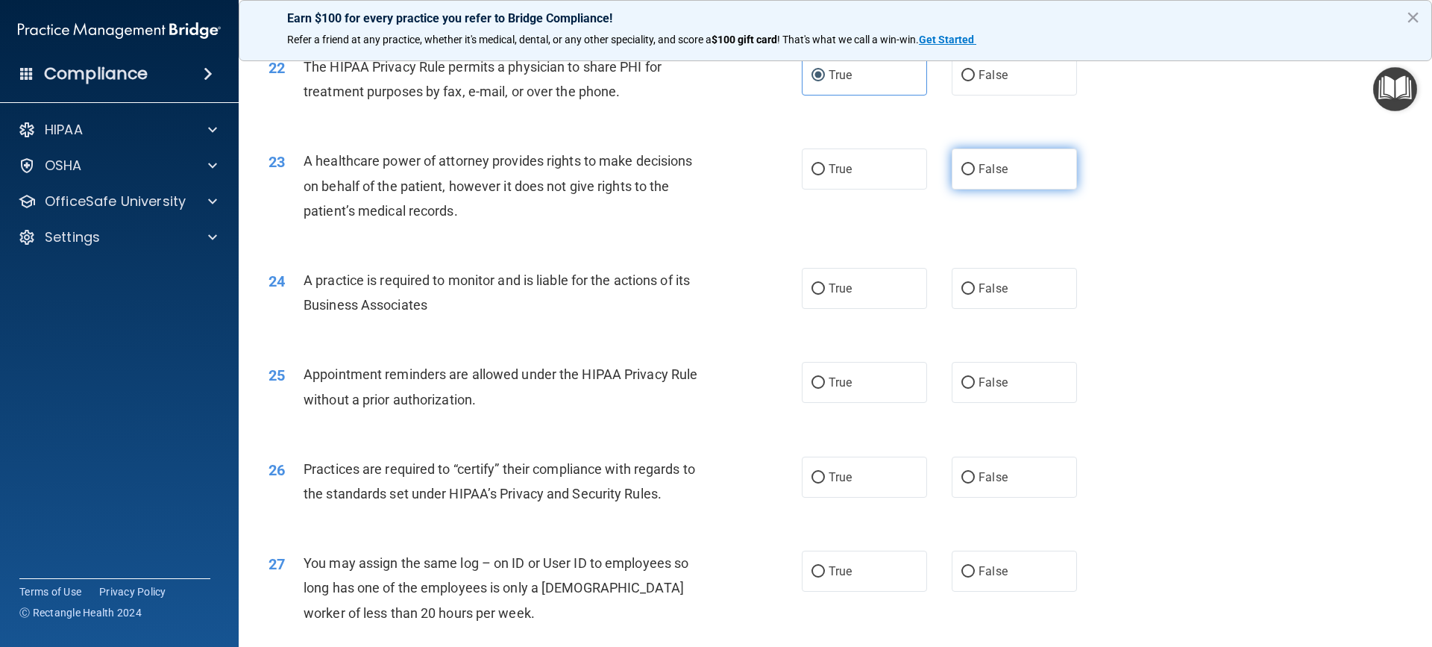
click at [962, 164] on input "False" at bounding box center [968, 169] width 13 height 11
radio input "true"
click at [962, 291] on input "False" at bounding box center [968, 289] width 13 height 11
radio input "true"
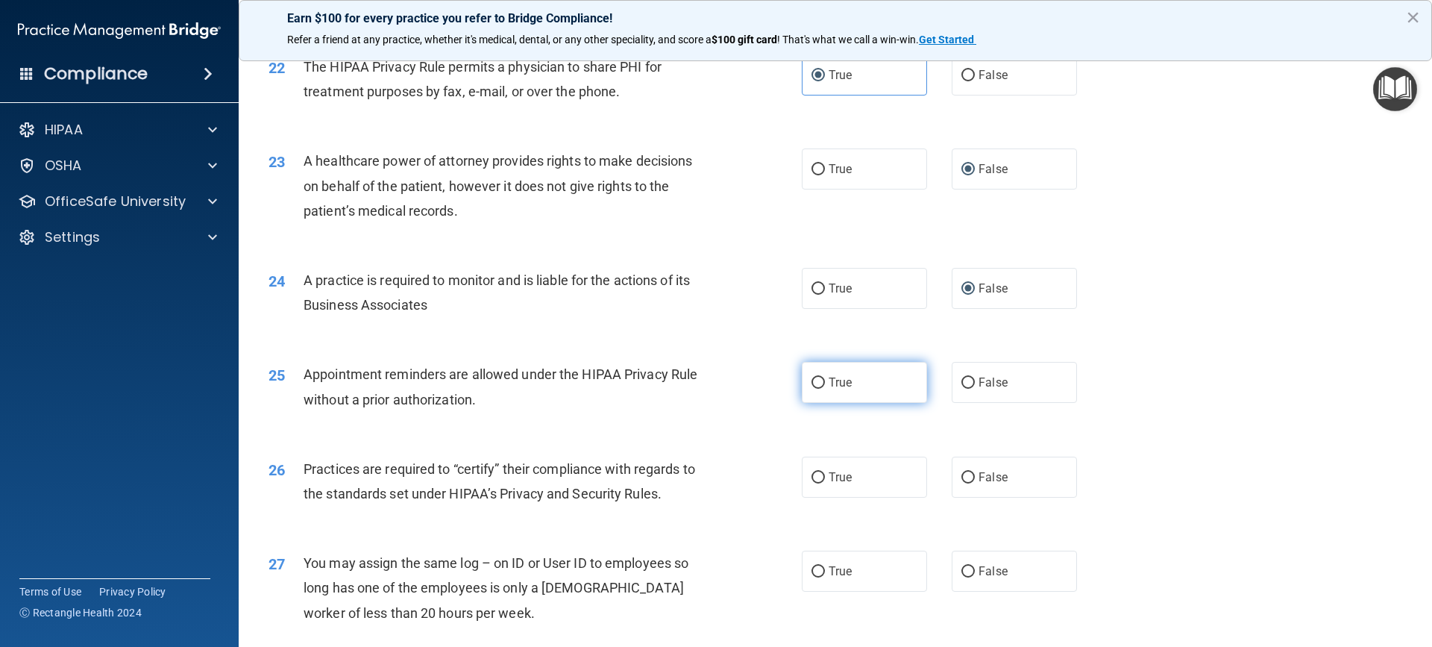
click at [812, 386] on input "True" at bounding box center [818, 383] width 13 height 11
radio input "true"
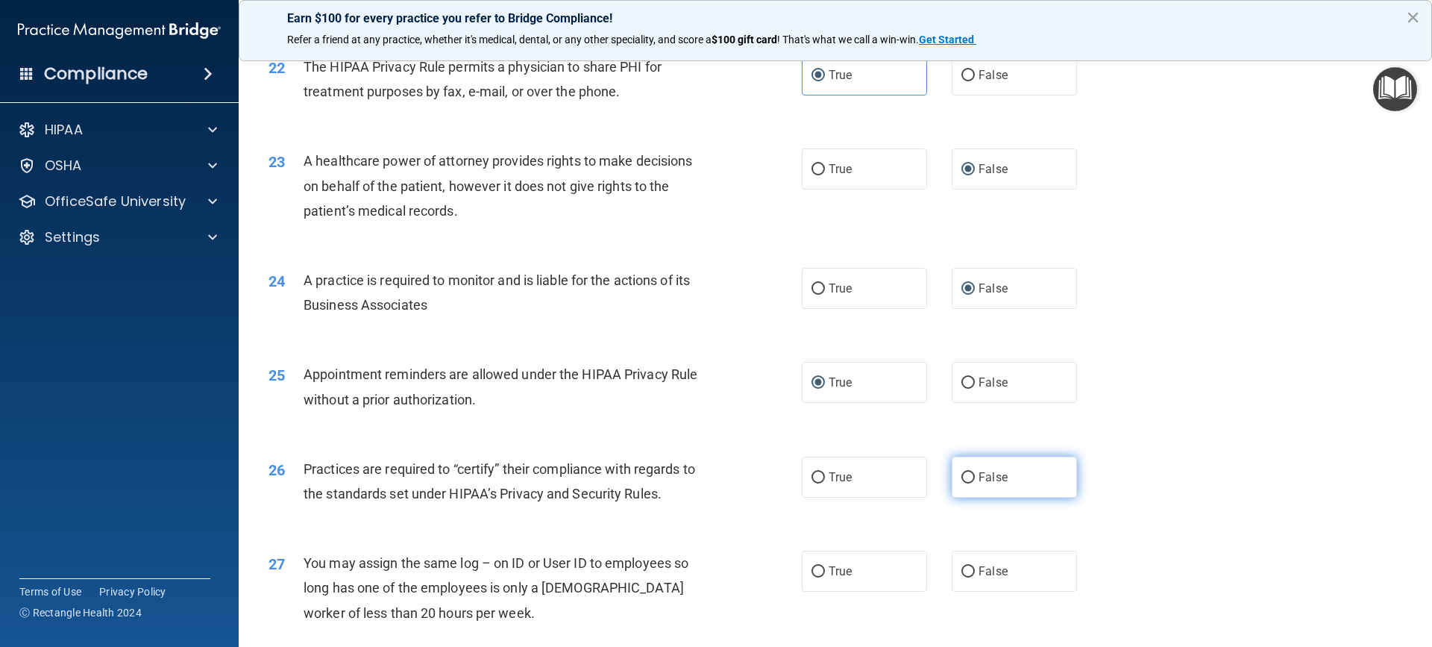
click at [968, 483] on input "False" at bounding box center [968, 477] width 13 height 11
radio input "true"
click at [965, 573] on input "False" at bounding box center [968, 571] width 13 height 11
radio input "true"
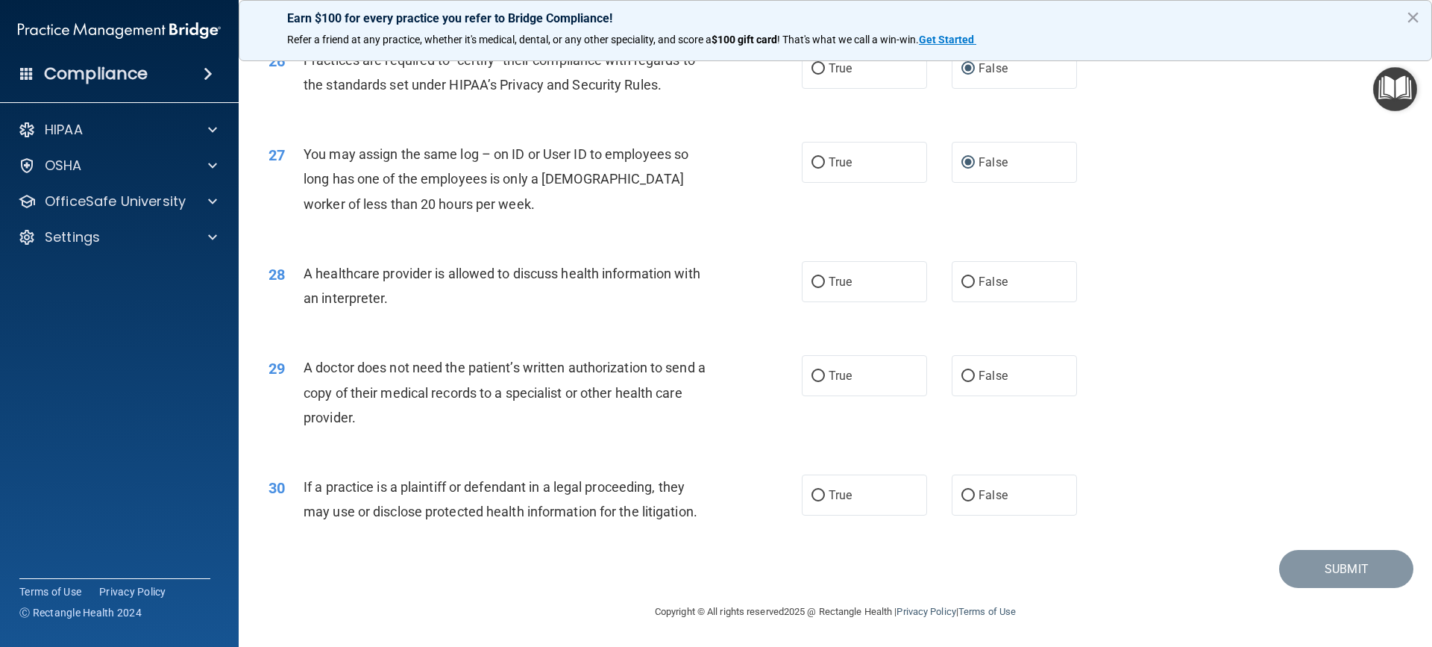
scroll to position [2826, 0]
click at [812, 276] on input "True" at bounding box center [818, 281] width 13 height 11
radio input "true"
click at [814, 381] on input "True" at bounding box center [818, 375] width 13 height 11
radio input "true"
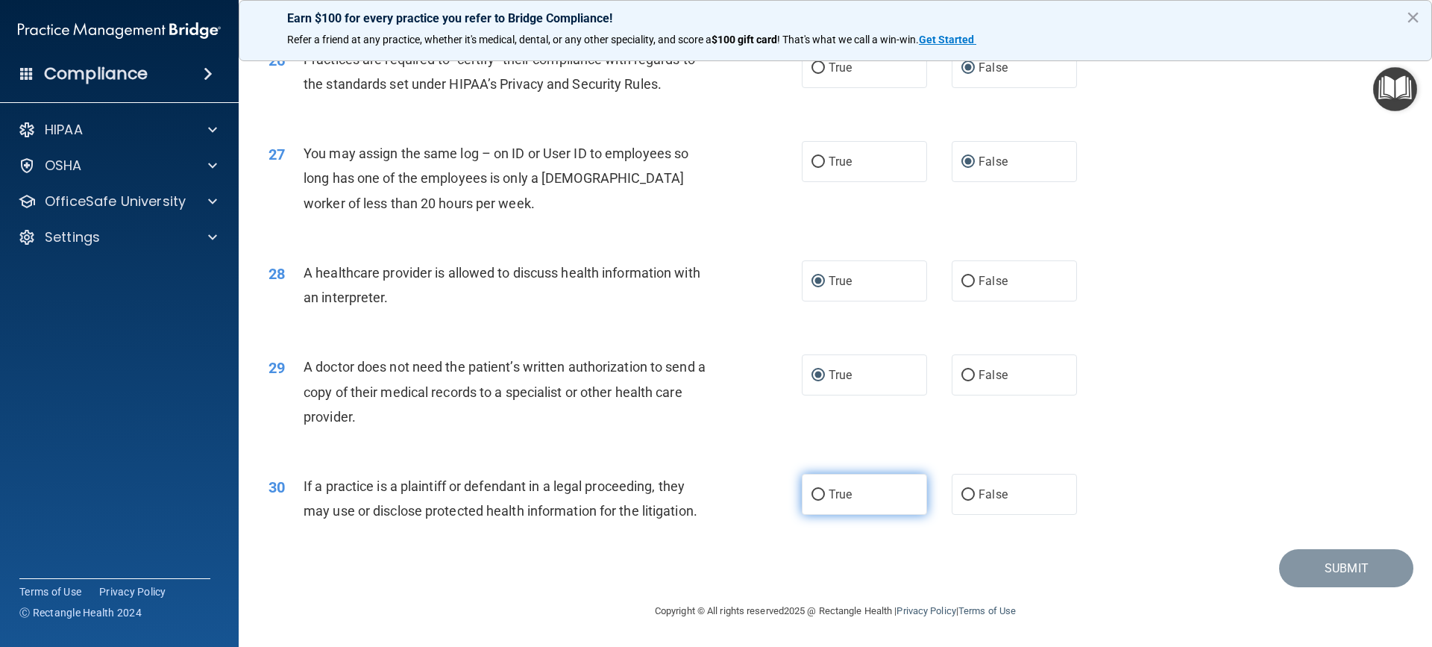
click at [812, 493] on input "True" at bounding box center [818, 494] width 13 height 11
radio input "true"
click at [1336, 576] on button "Submit" at bounding box center [1347, 568] width 134 height 38
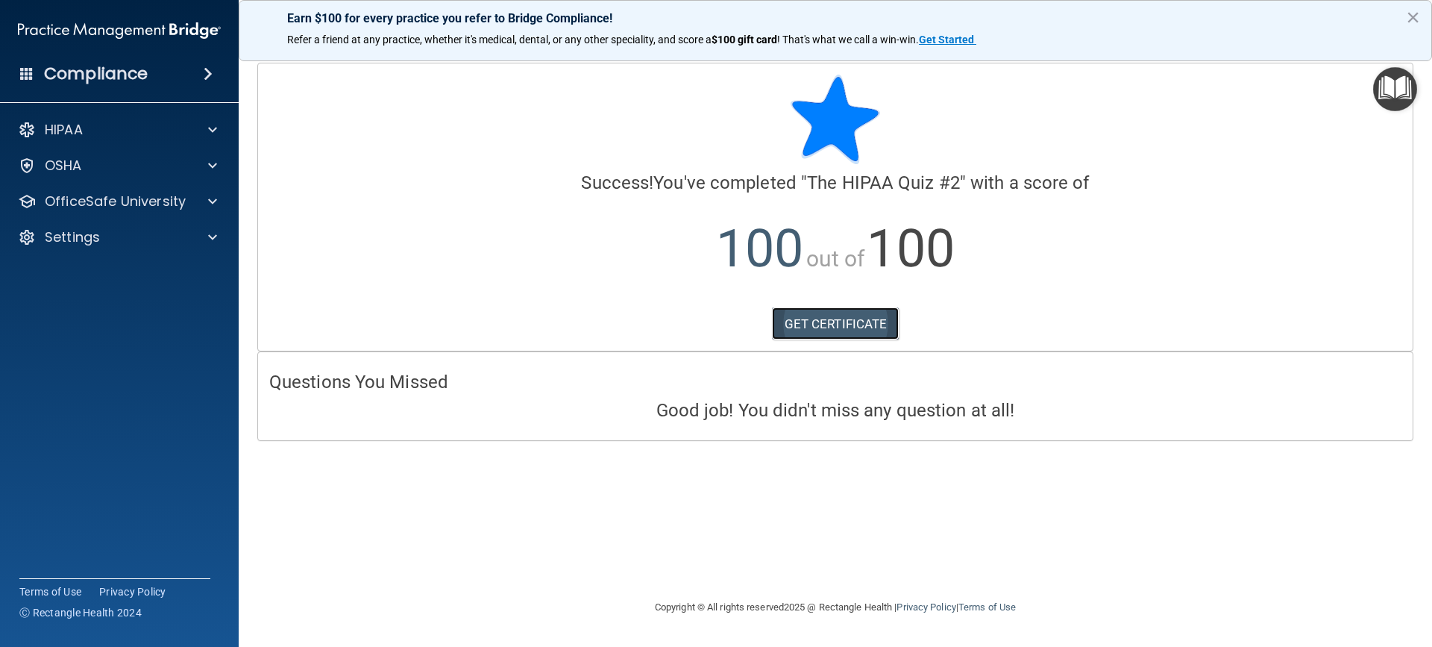
click at [815, 325] on link "GET CERTIFICATE" at bounding box center [836, 323] width 128 height 33
click at [188, 198] on div "OfficeSafe University" at bounding box center [99, 201] width 185 height 18
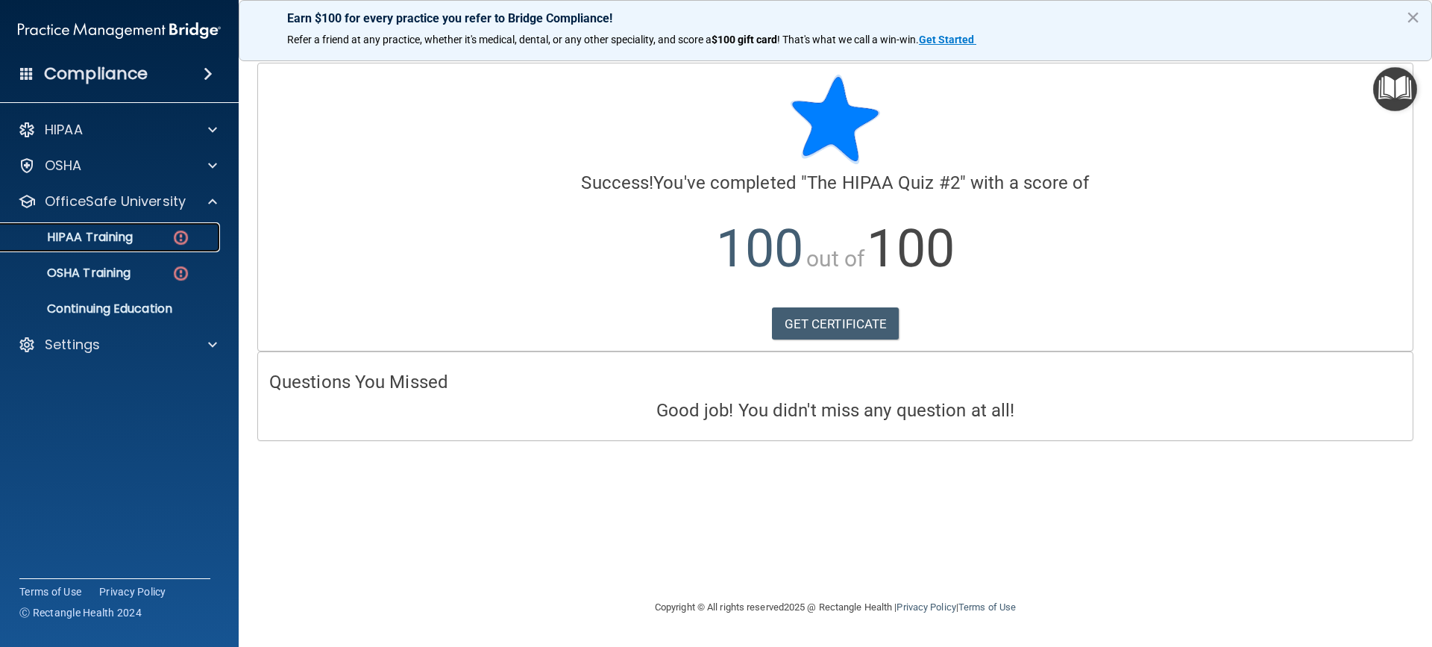
click at [184, 237] on img at bounding box center [181, 237] width 19 height 19
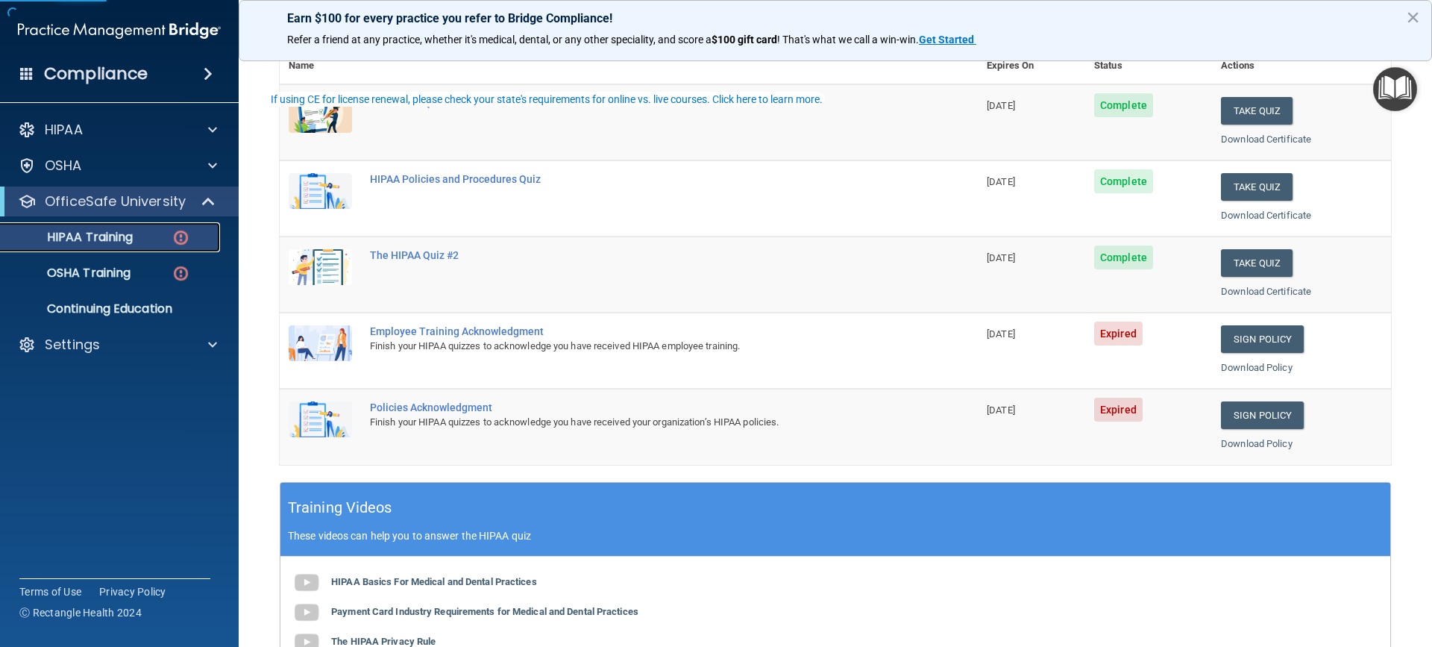
scroll to position [224, 0]
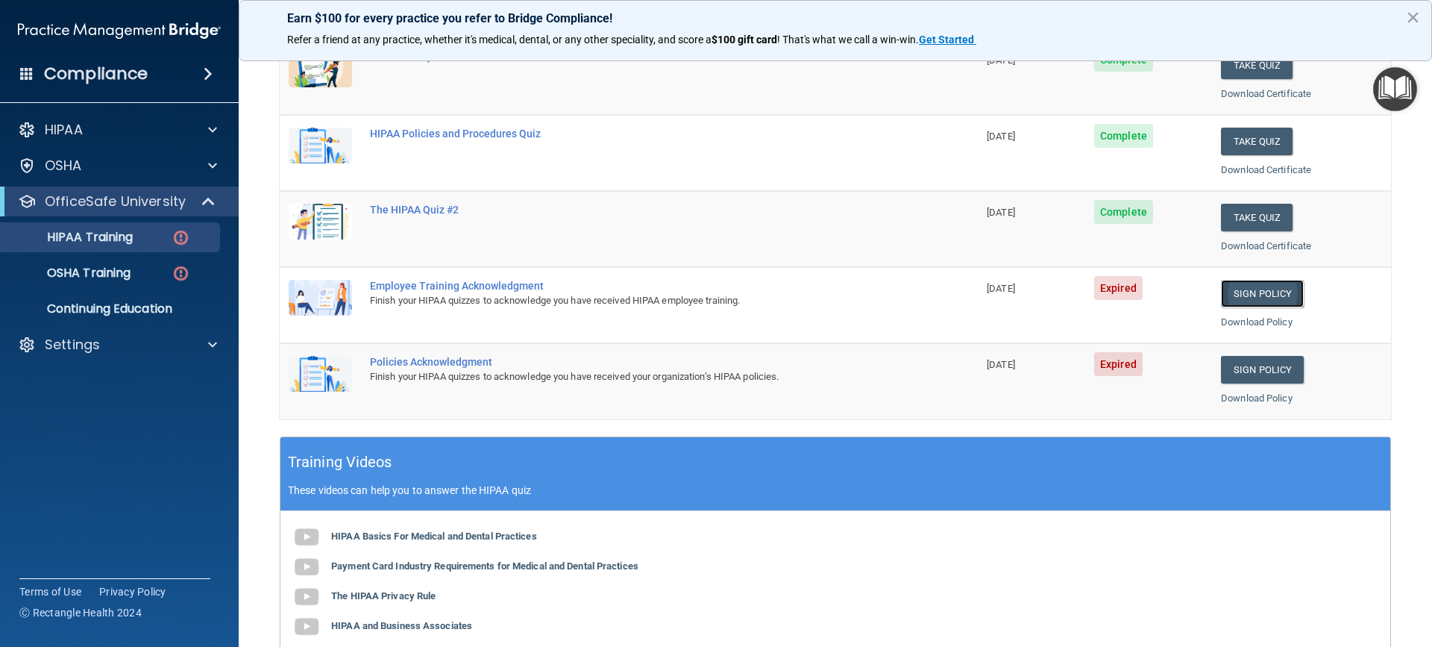
click at [1256, 293] on link "Sign Policy" at bounding box center [1262, 294] width 83 height 28
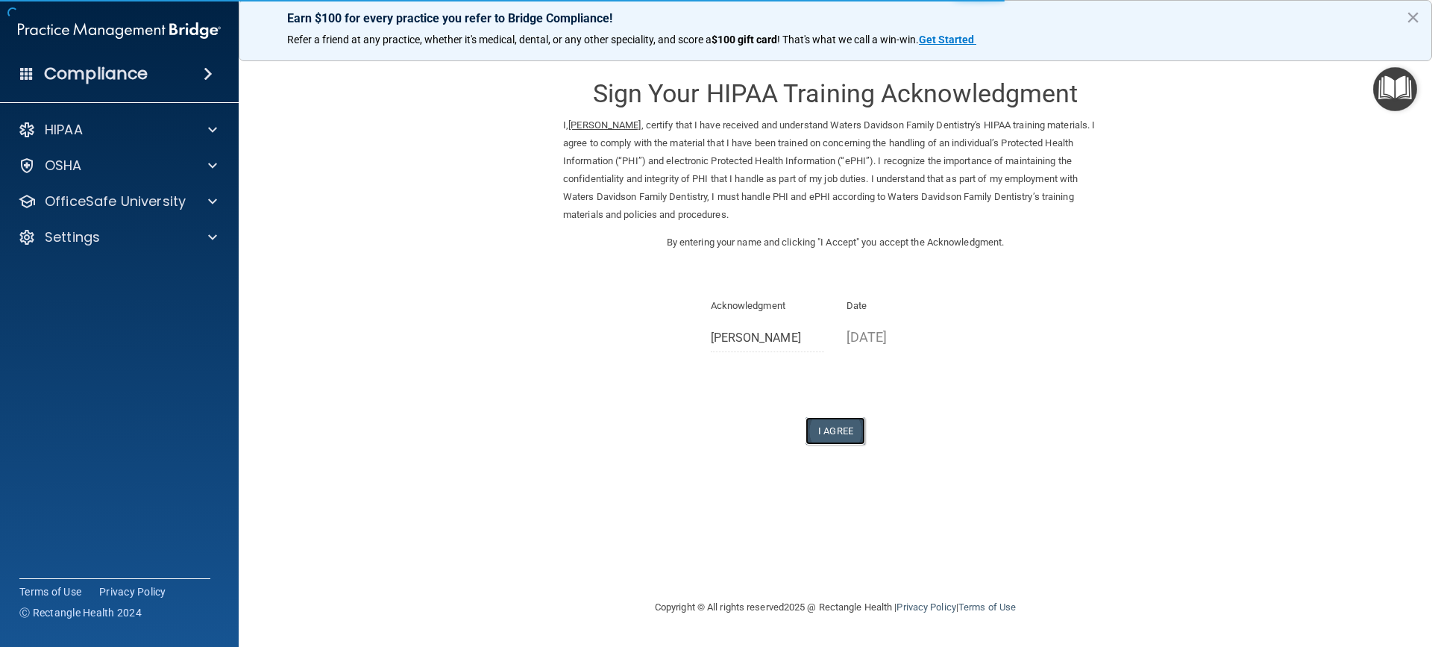
click at [831, 428] on button "I Agree" at bounding box center [836, 431] width 60 height 28
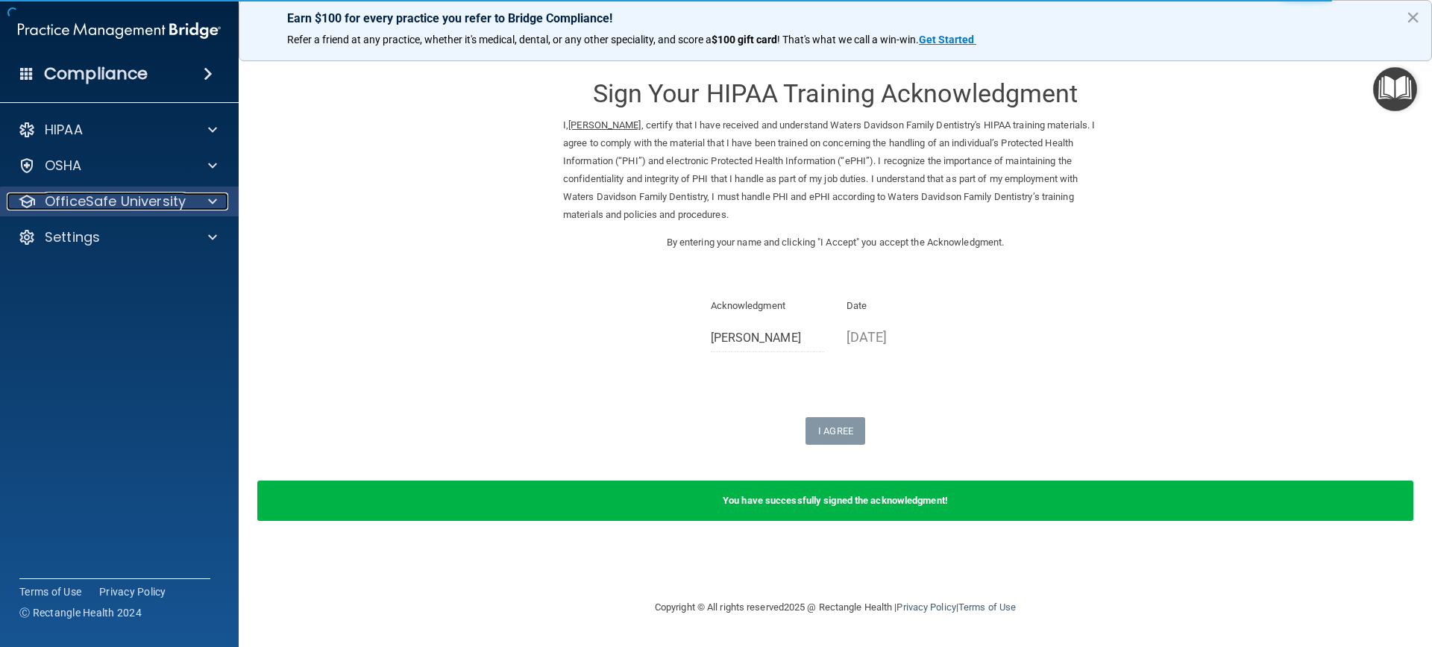
click at [174, 204] on p "OfficeSafe University" at bounding box center [115, 201] width 141 height 18
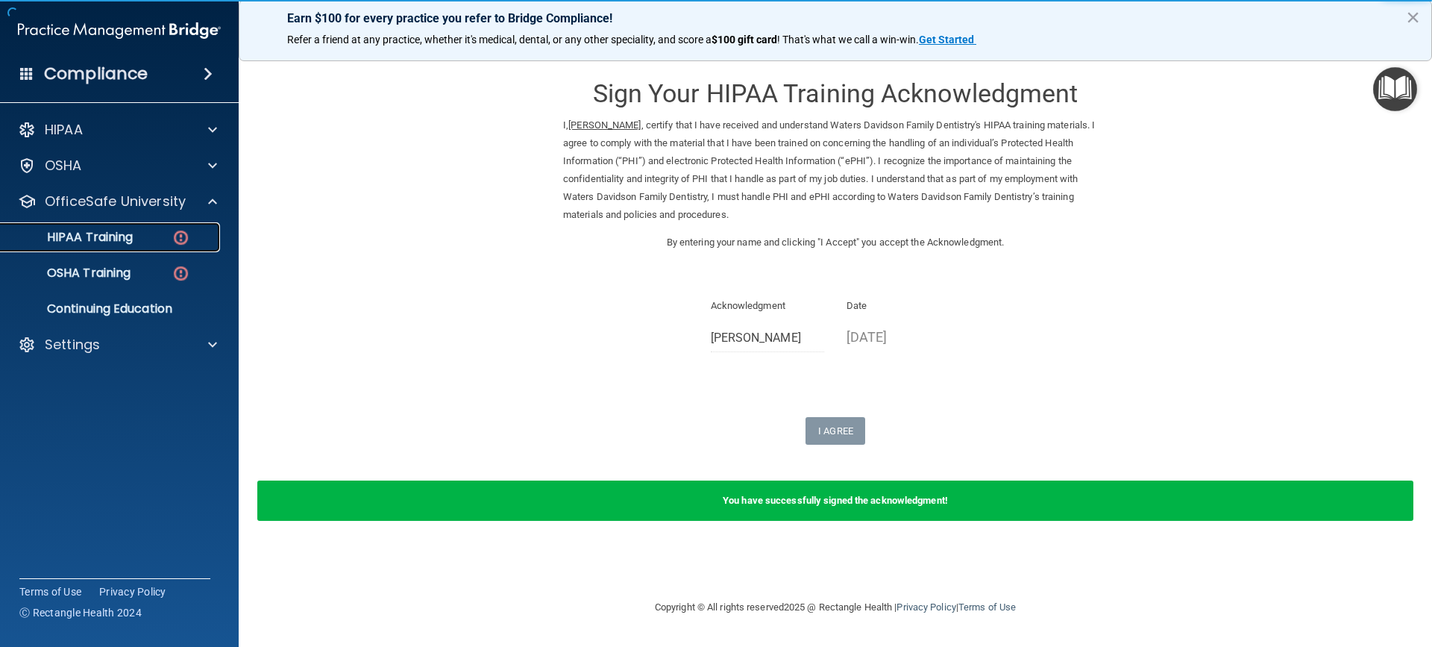
click at [184, 242] on img at bounding box center [181, 237] width 19 height 19
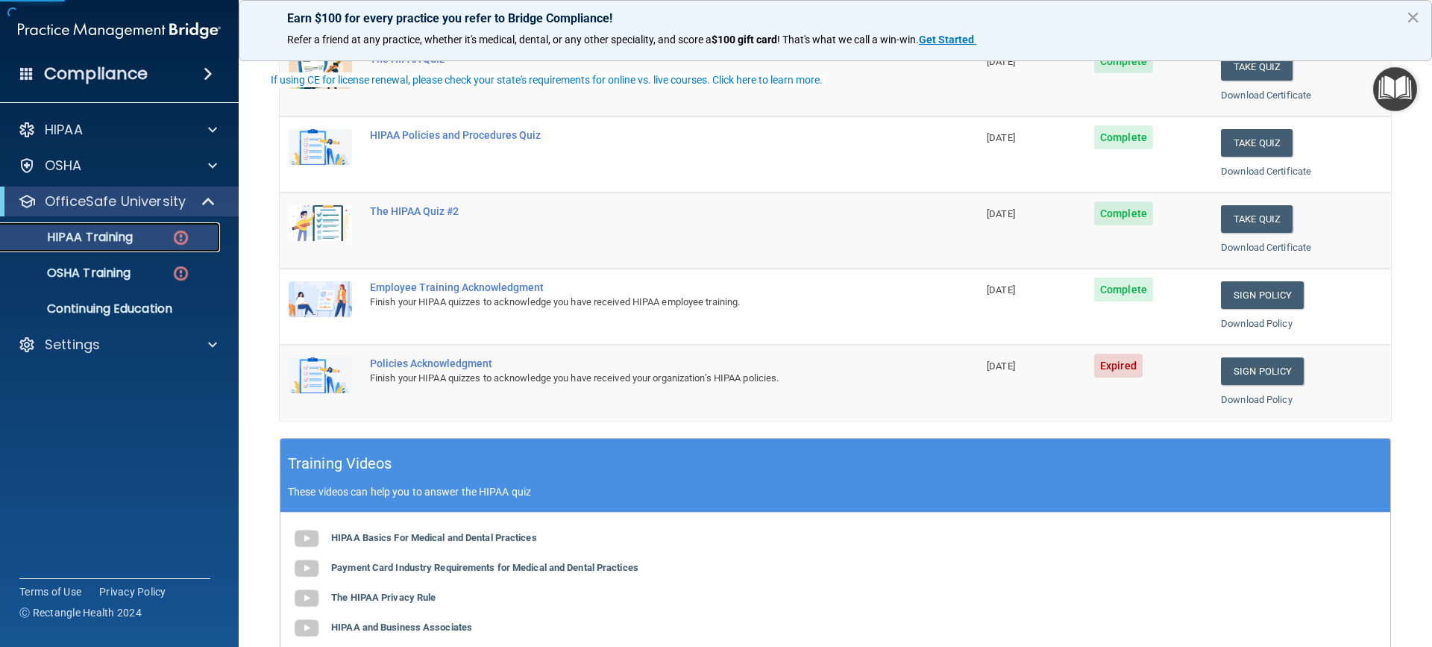
scroll to position [224, 0]
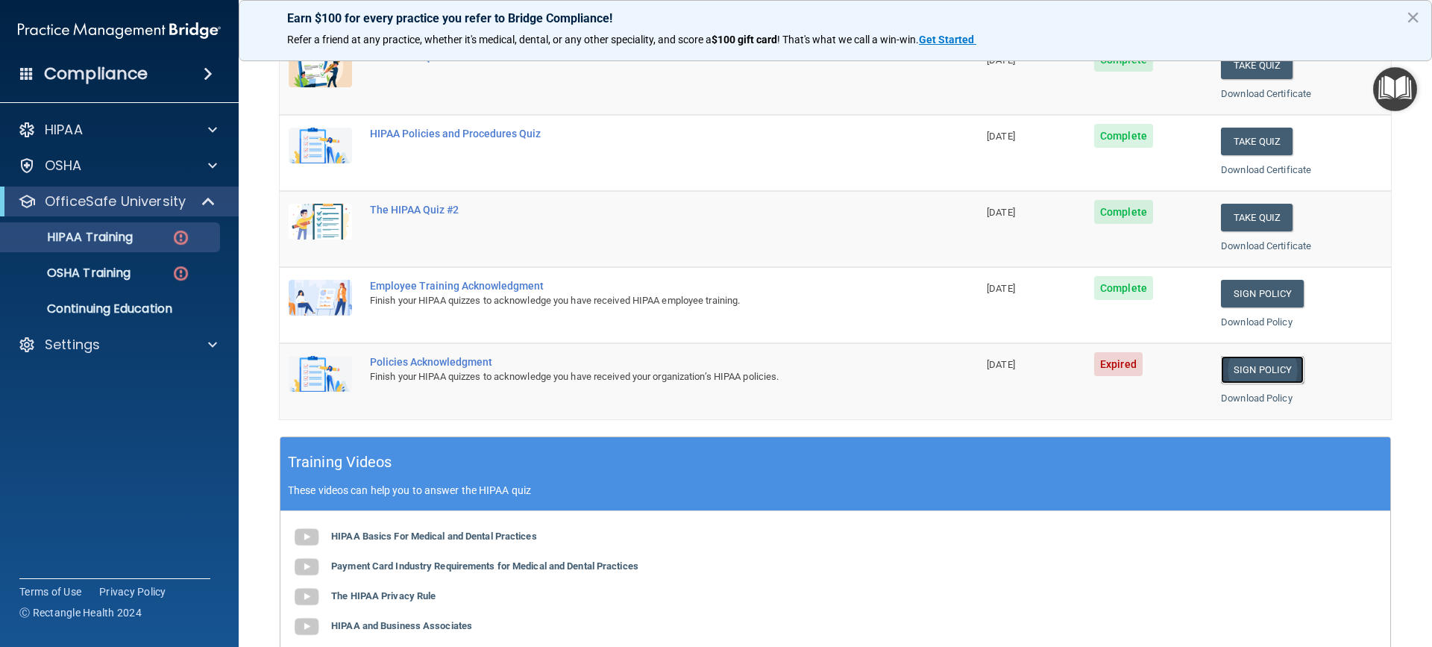
click at [1263, 368] on link "Sign Policy" at bounding box center [1262, 370] width 83 height 28
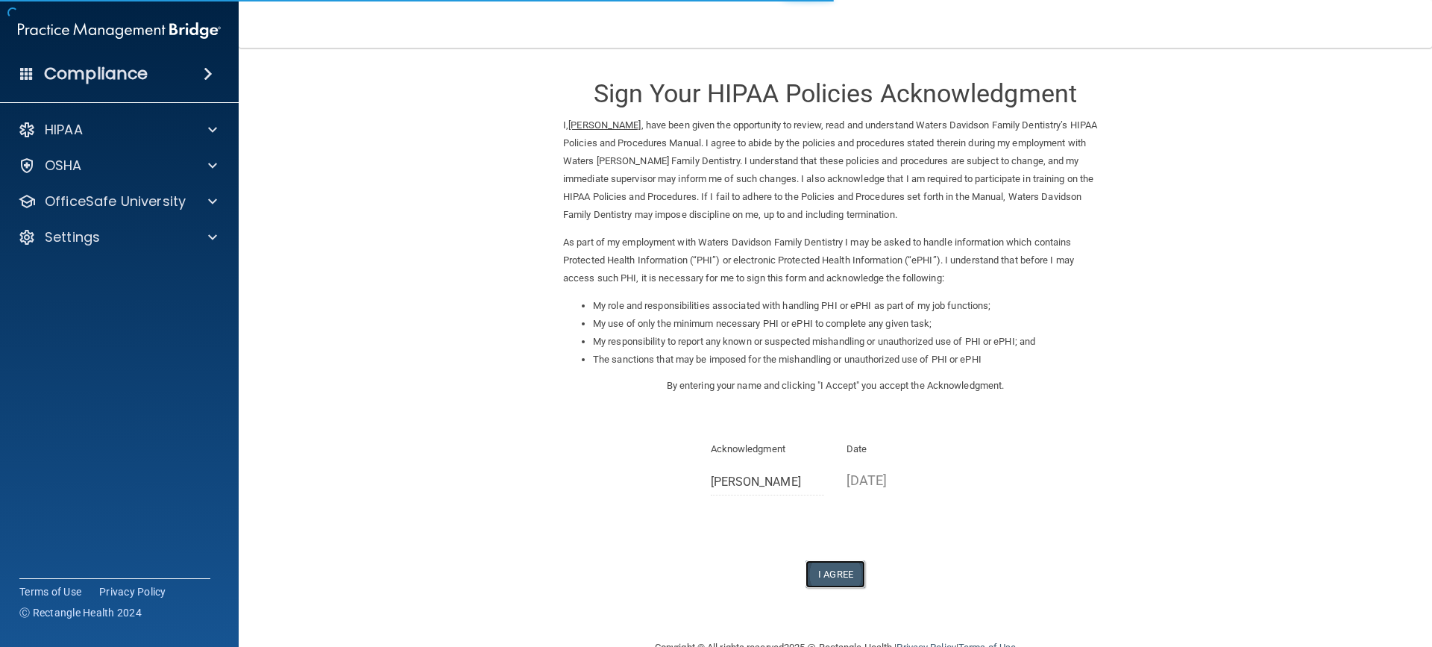
click at [831, 574] on button "I Agree" at bounding box center [836, 574] width 60 height 28
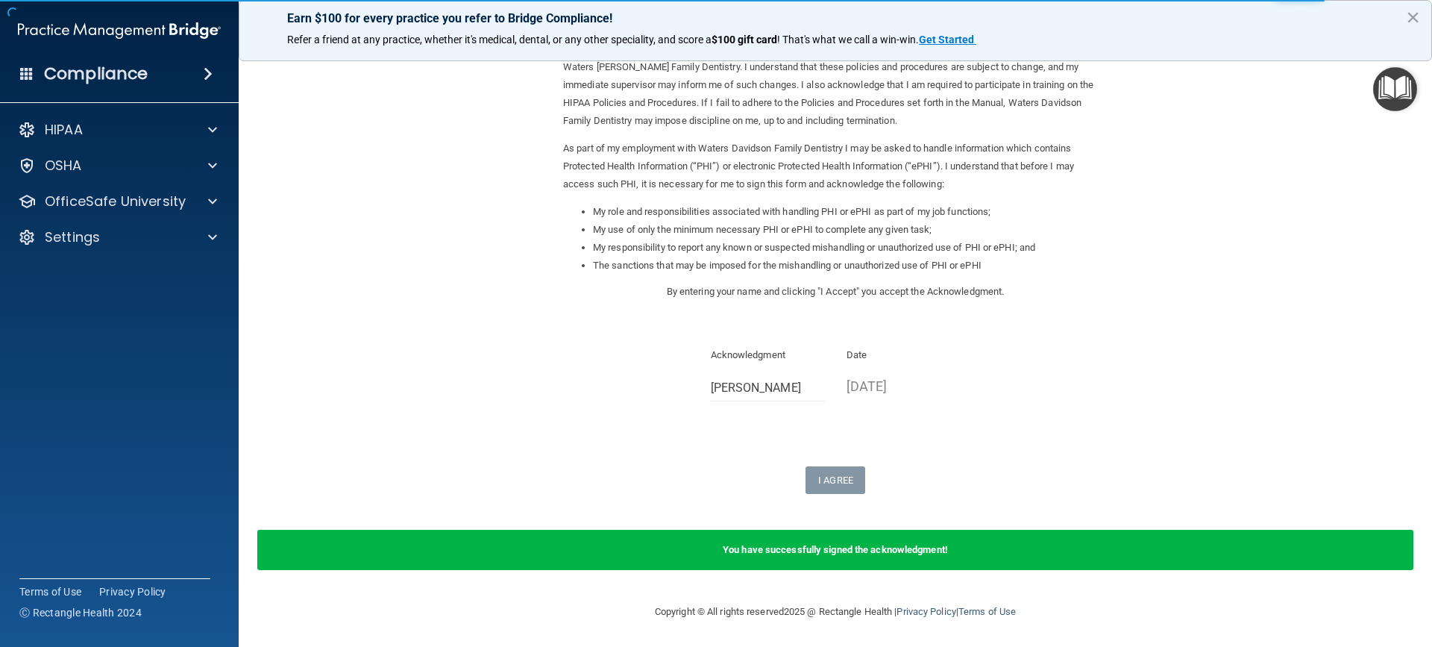
scroll to position [95, 0]
click at [187, 195] on div "OfficeSafe University" at bounding box center [99, 201] width 185 height 18
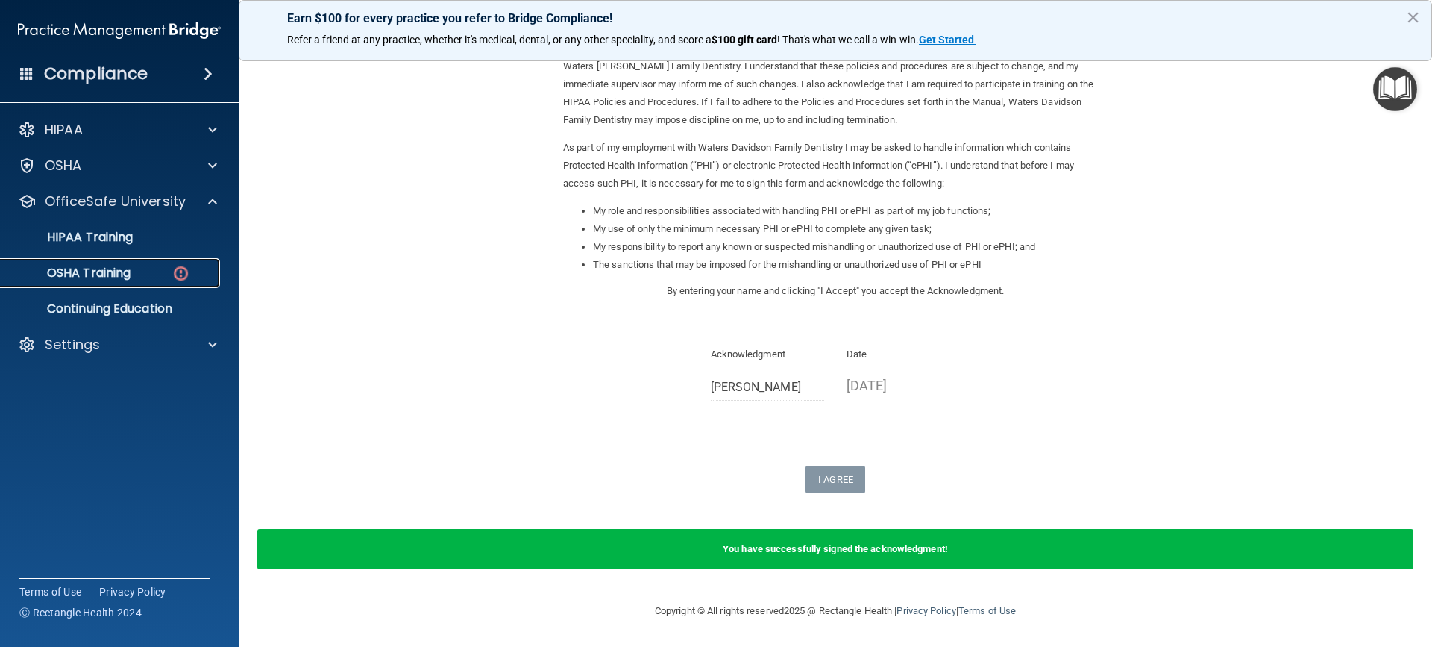
click at [153, 267] on div "OSHA Training" at bounding box center [112, 273] width 204 height 15
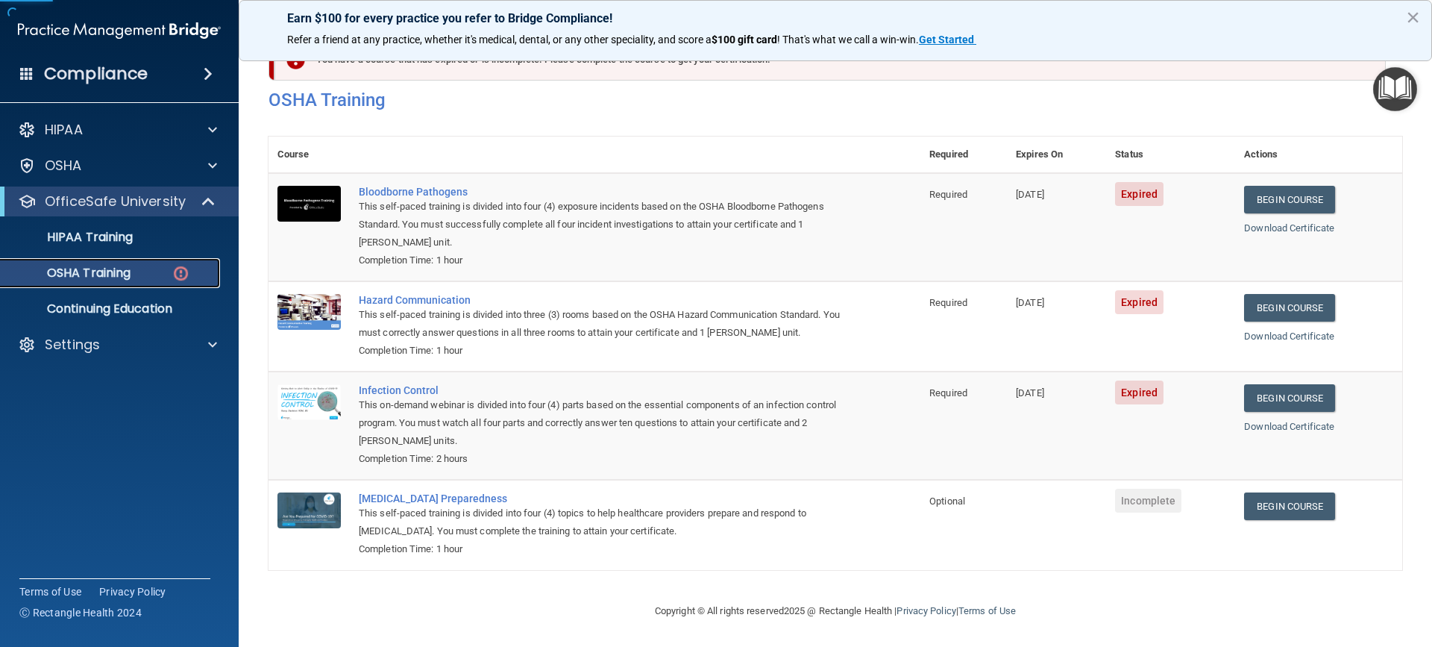
scroll to position [57, 0]
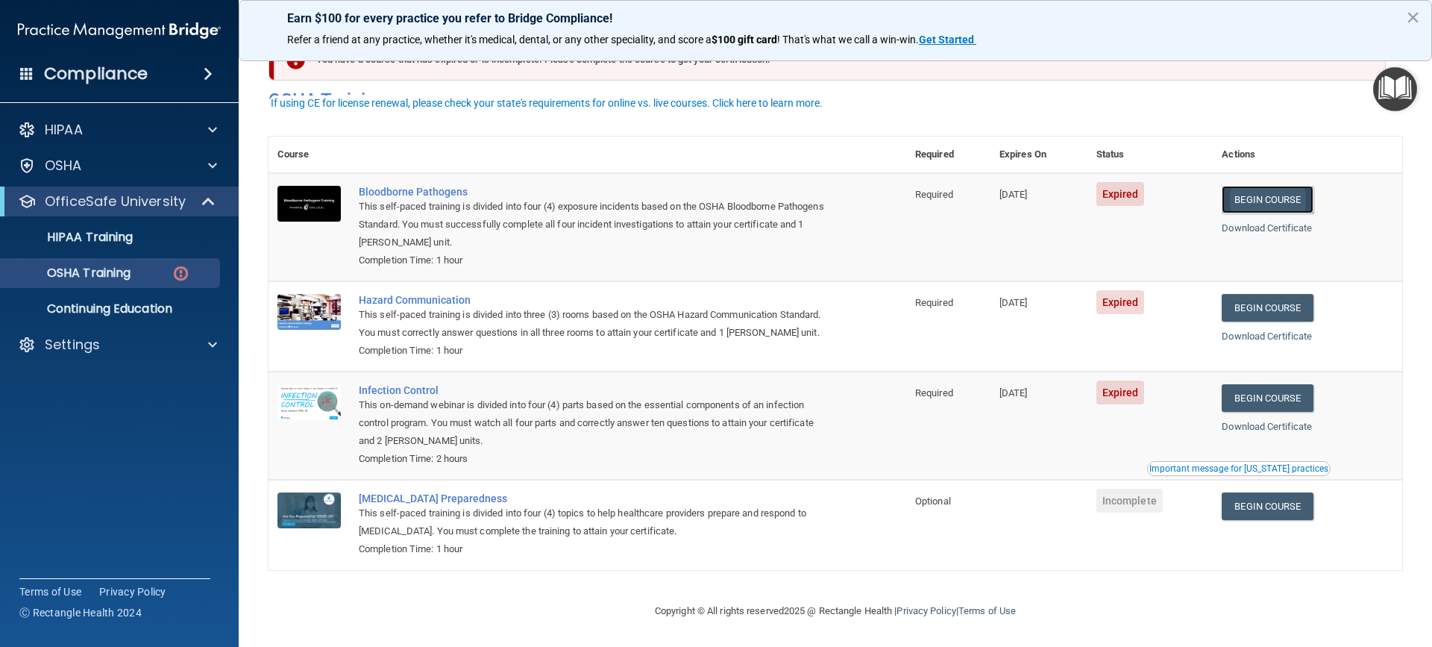
click at [1264, 186] on link "Begin Course" at bounding box center [1267, 200] width 91 height 28
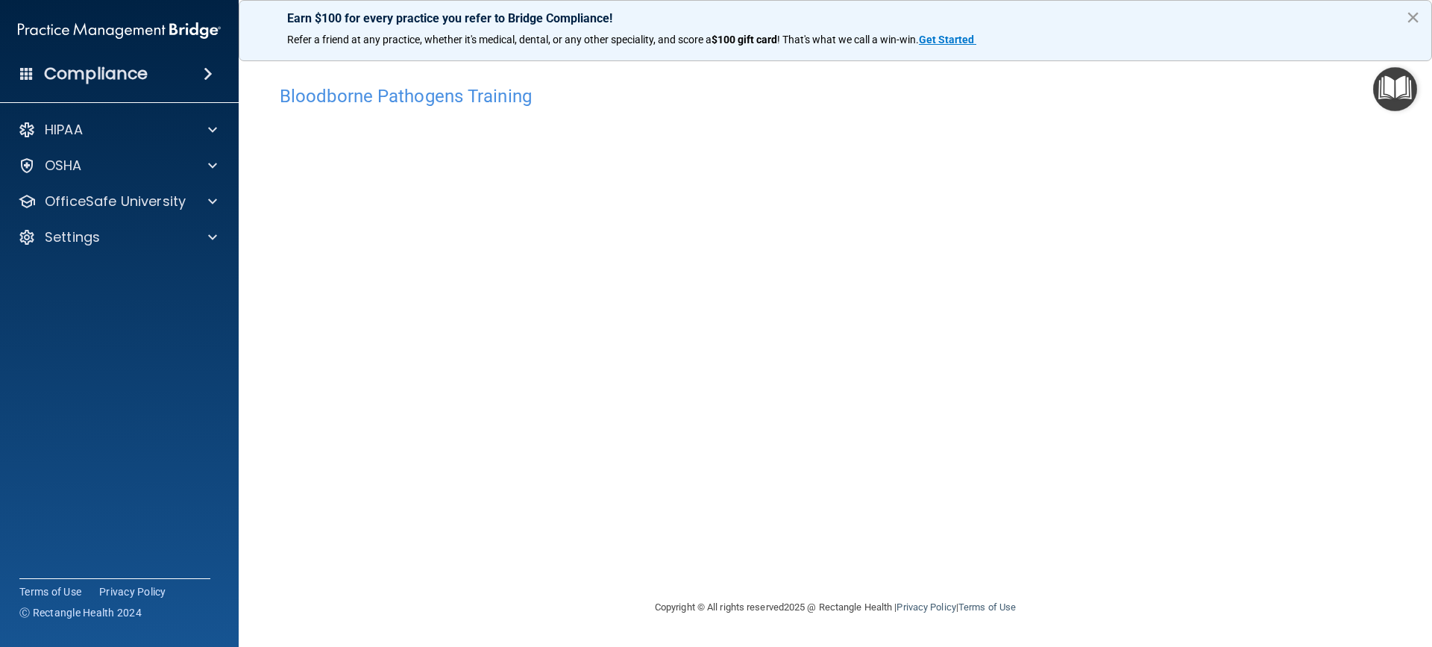
click at [1413, 16] on button "×" at bounding box center [1413, 17] width 14 height 24
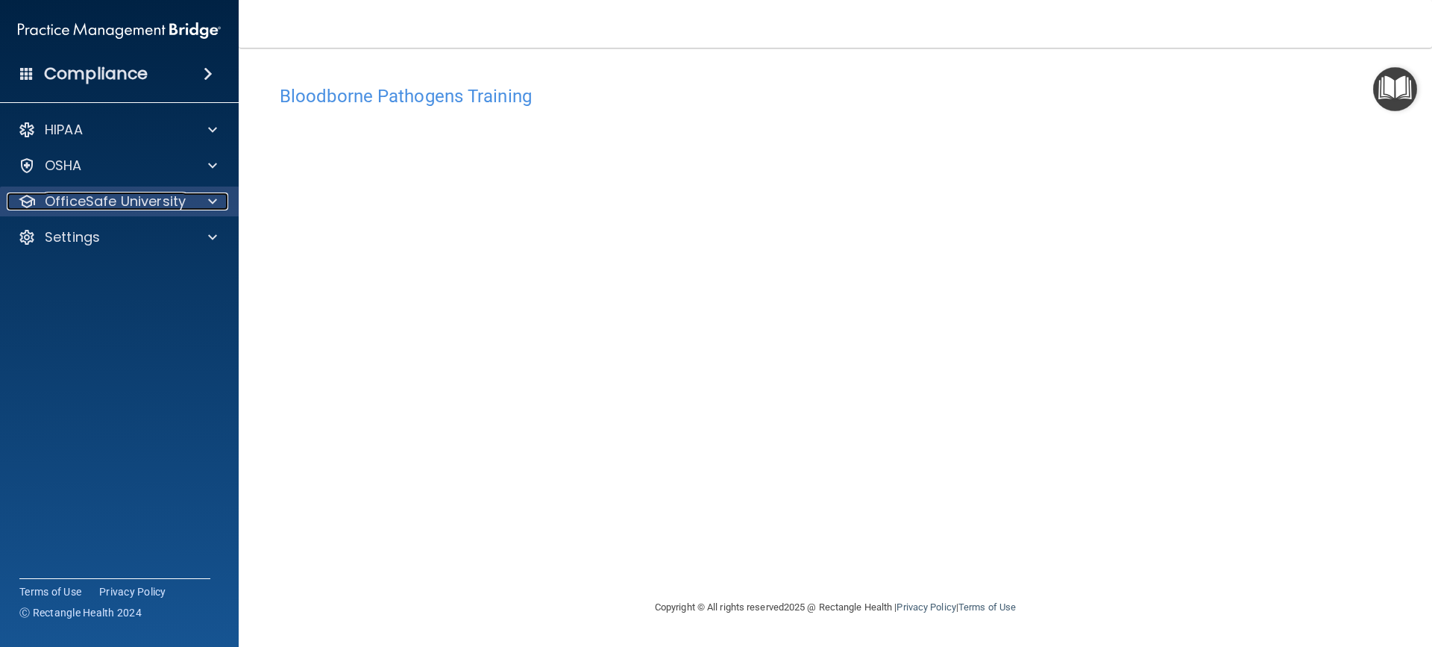
click at [135, 205] on p "OfficeSafe University" at bounding box center [115, 201] width 141 height 18
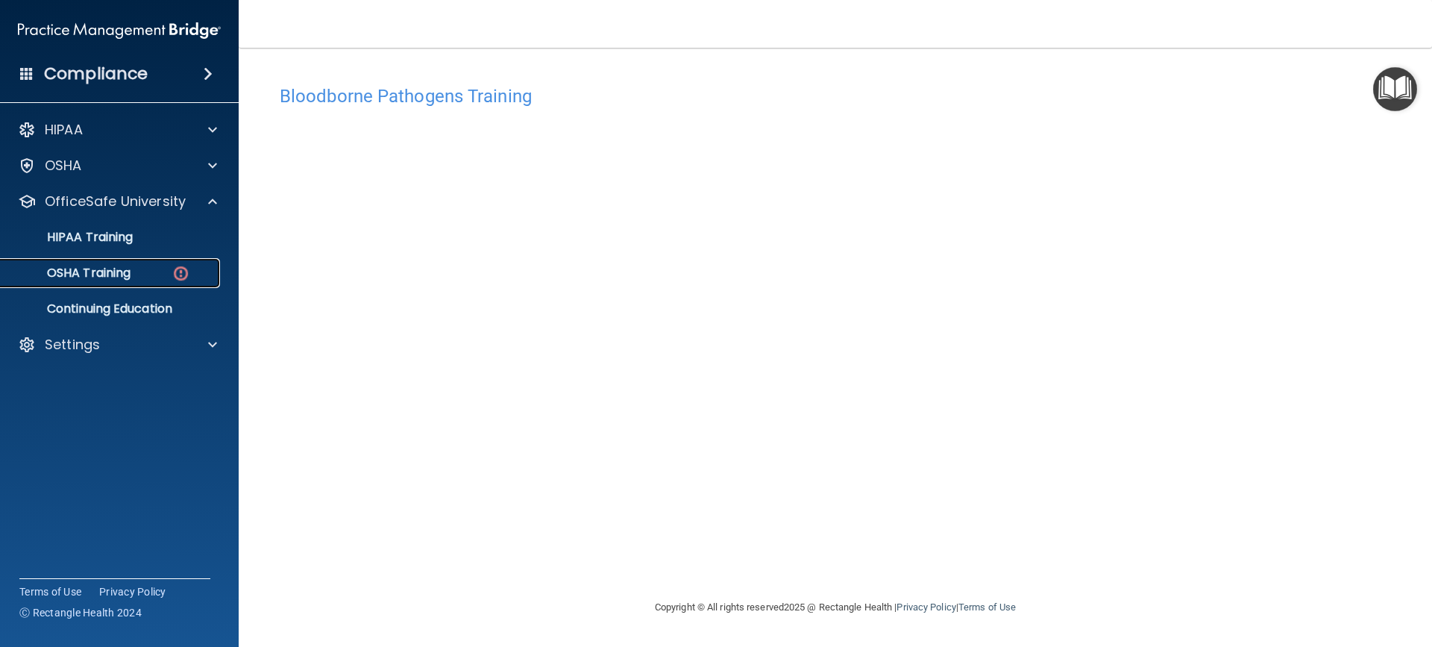
click at [135, 263] on link "OSHA Training" at bounding box center [102, 273] width 235 height 30
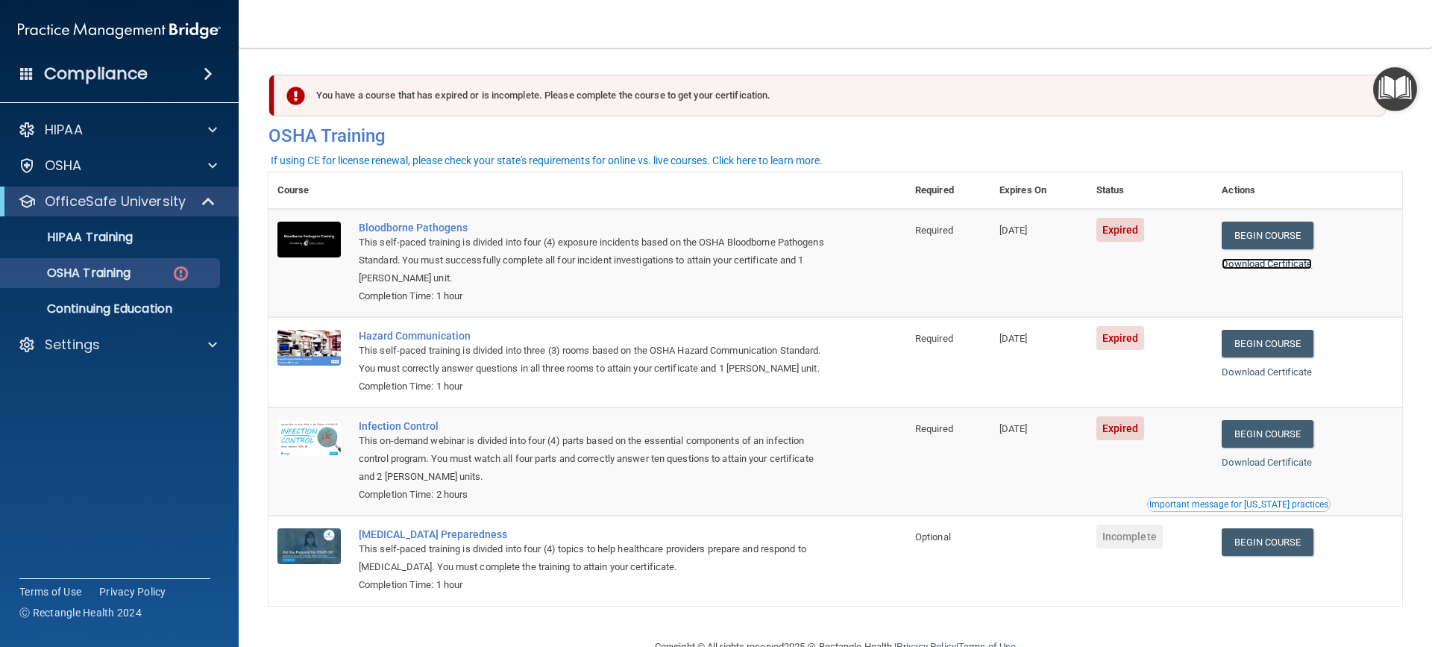
click at [1266, 263] on link "Download Certificate" at bounding box center [1267, 263] width 90 height 11
click at [1258, 233] on link "Begin Course" at bounding box center [1267, 236] width 91 height 28
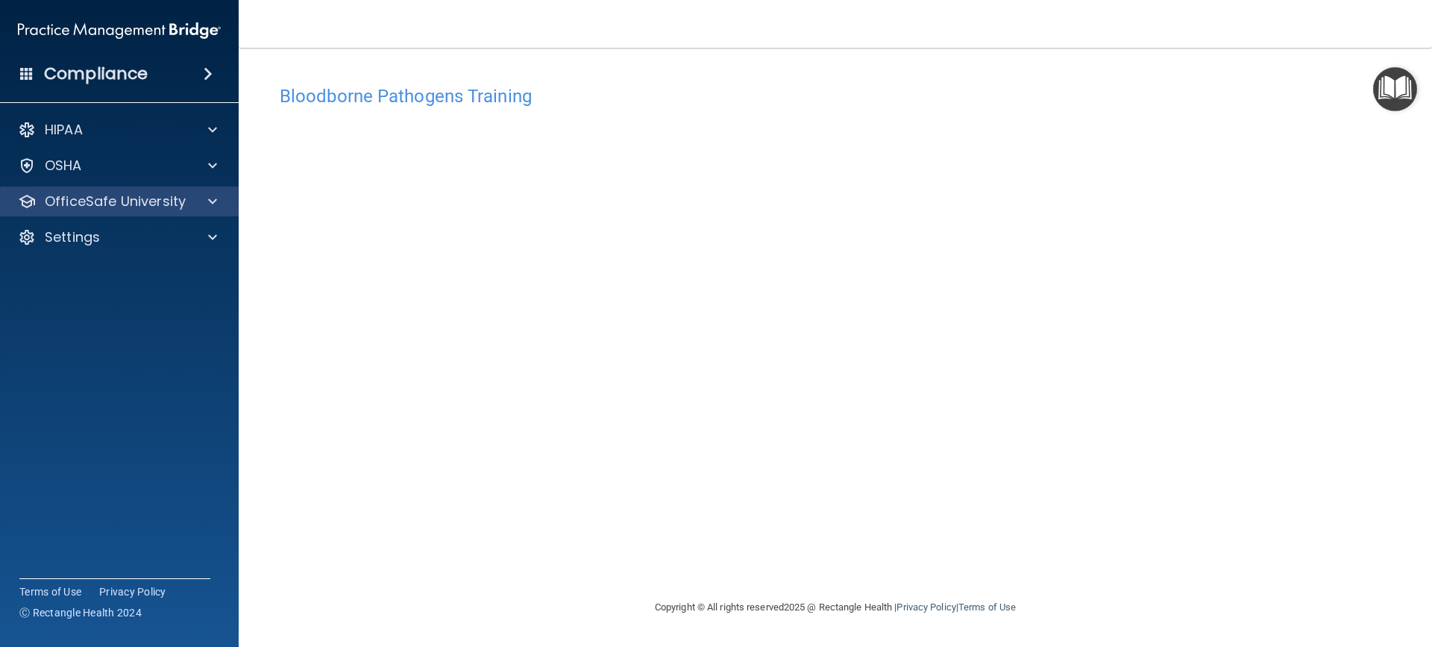
click at [203, 192] on div "OfficeSafe University" at bounding box center [119, 202] width 239 height 30
click at [207, 197] on div at bounding box center [210, 201] width 37 height 18
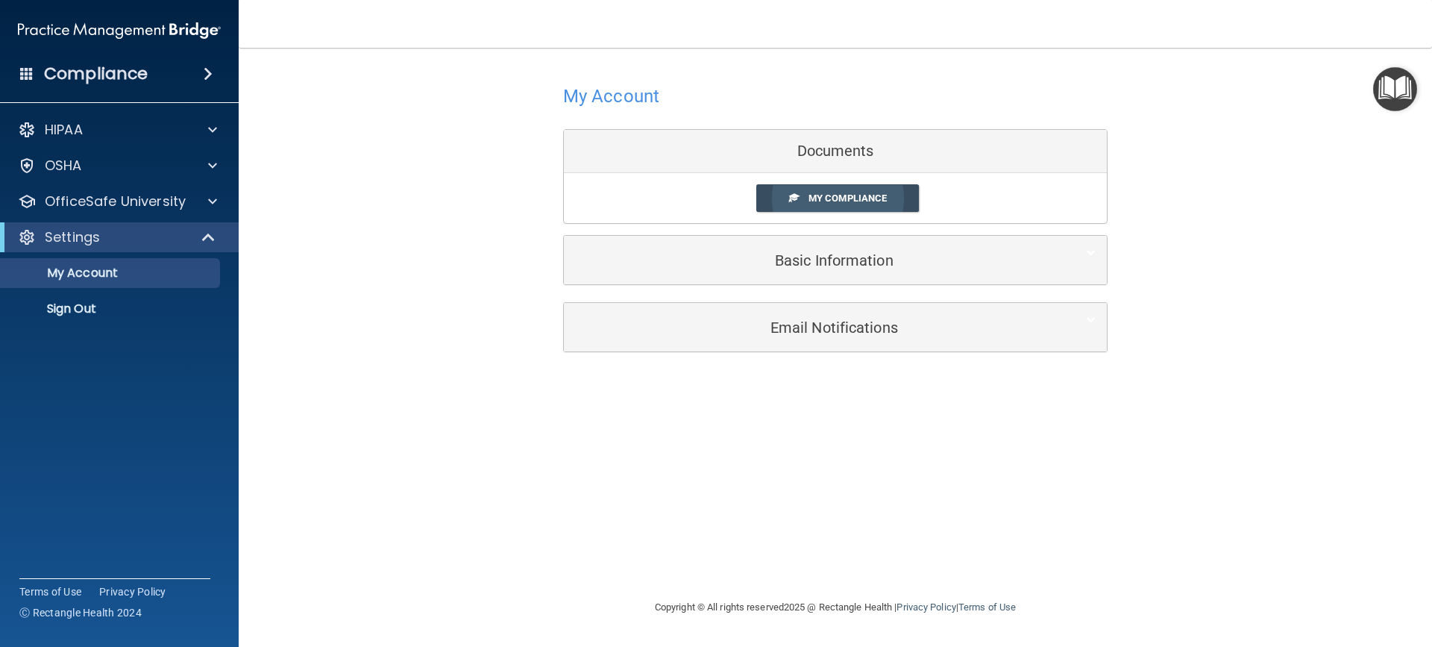
click at [830, 192] on link "My Compliance" at bounding box center [838, 198] width 163 height 28
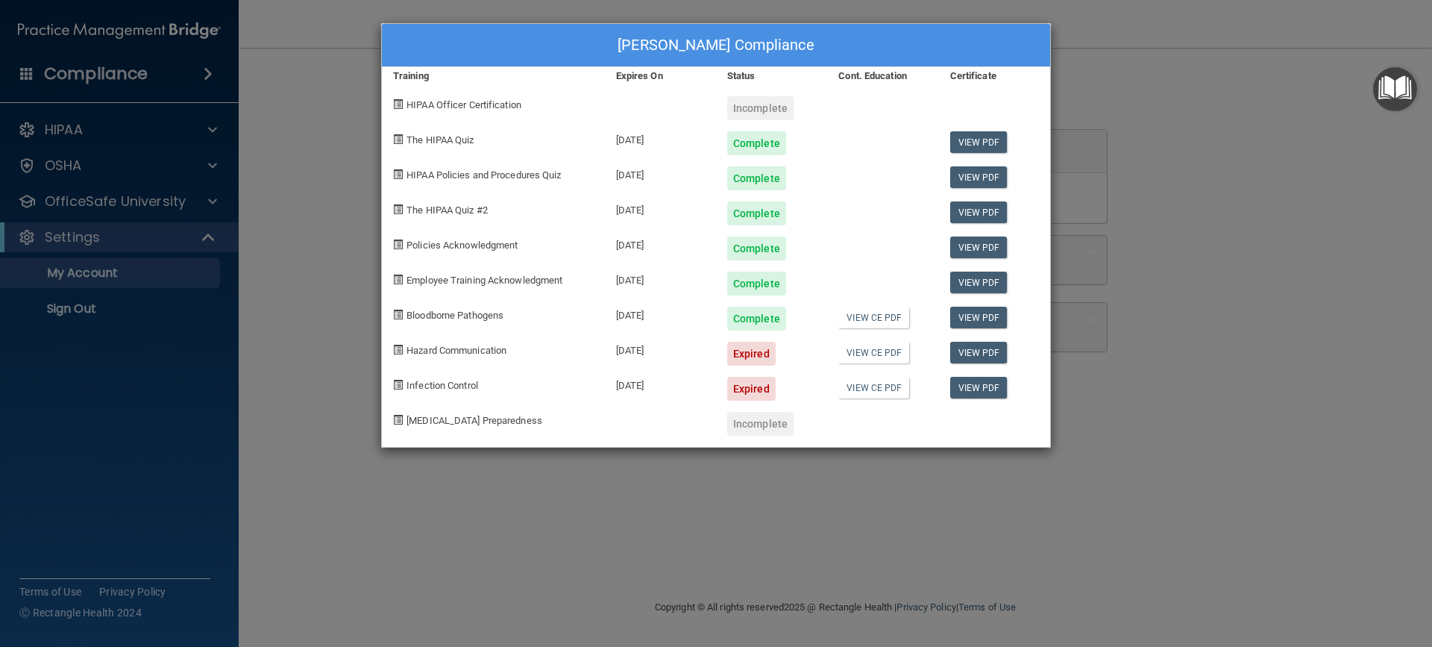
click at [748, 357] on div "Expired" at bounding box center [751, 354] width 48 height 24
click at [857, 354] on link "View CE PDF" at bounding box center [874, 353] width 71 height 22
click at [463, 354] on span "Hazard Communication" at bounding box center [457, 350] width 100 height 11
click at [392, 349] on div "Hazard Communication" at bounding box center [493, 348] width 223 height 35
click at [399, 392] on div "Infection Control" at bounding box center [493, 383] width 223 height 35
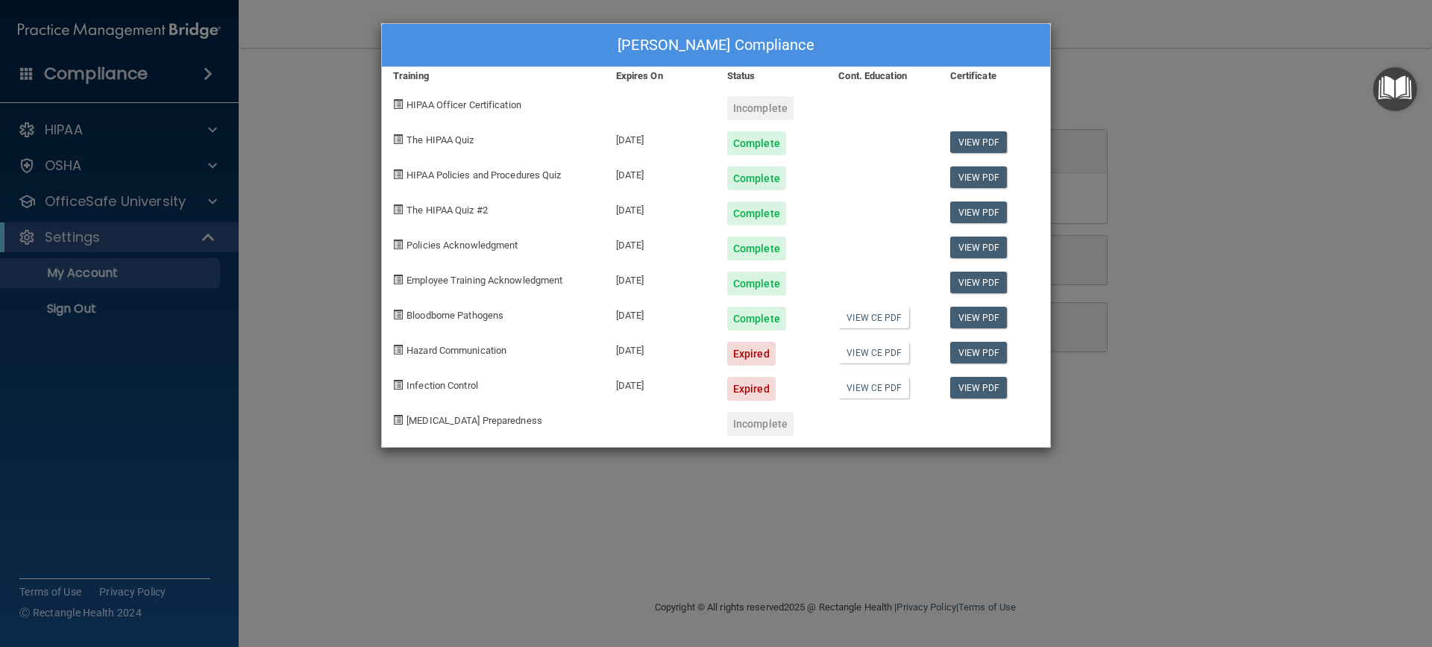
click at [751, 355] on div "Expired" at bounding box center [751, 354] width 48 height 24
click at [750, 389] on div "Expired" at bounding box center [751, 389] width 48 height 24
click at [967, 323] on link "View PDF" at bounding box center [979, 318] width 57 height 22
click at [971, 392] on link "View PDF" at bounding box center [979, 388] width 57 height 22
click at [863, 319] on link "View CE PDF" at bounding box center [874, 318] width 71 height 22
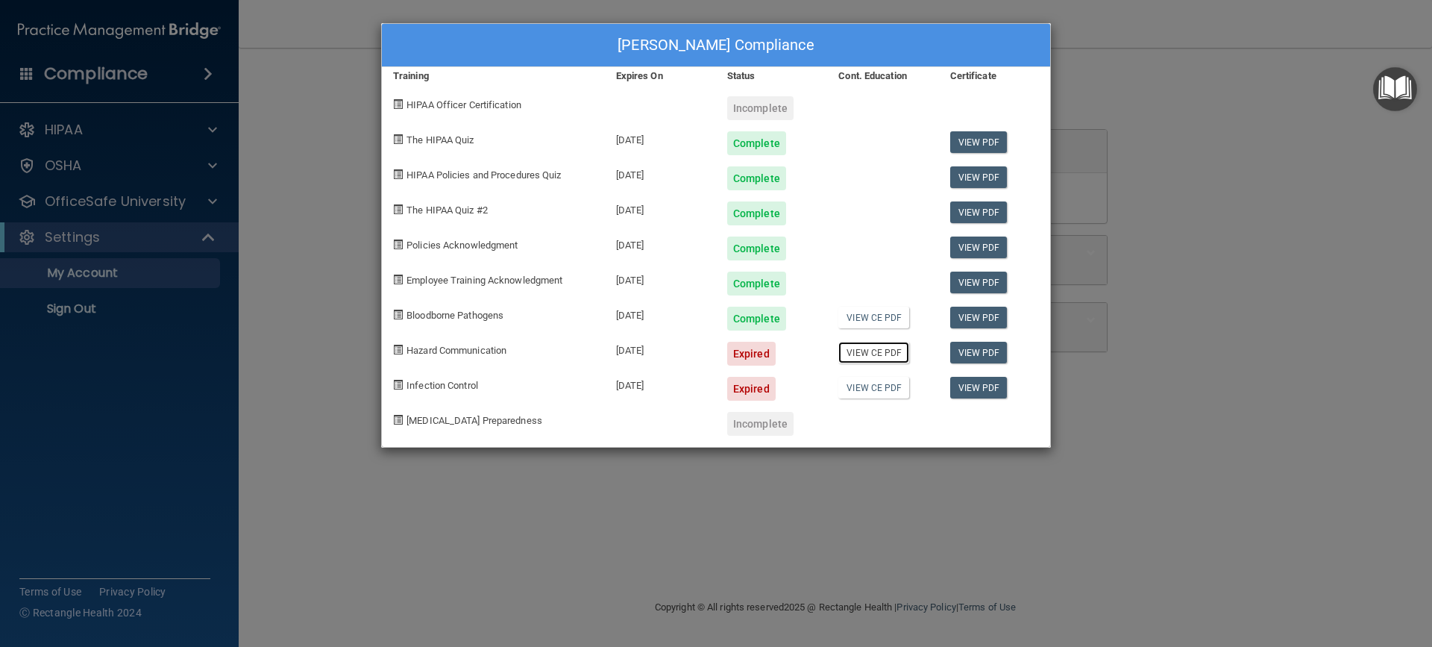
click at [861, 356] on link "View CE PDF" at bounding box center [874, 353] width 71 height 22
click at [448, 349] on span "Hazard Communication" at bounding box center [457, 350] width 100 height 11
click at [395, 348] on span at bounding box center [398, 350] width 10 height 10
click at [348, 268] on div "Nicole Newman's Compliance Training Expires On Status Cont. Education Certifica…" at bounding box center [716, 323] width 1432 height 647
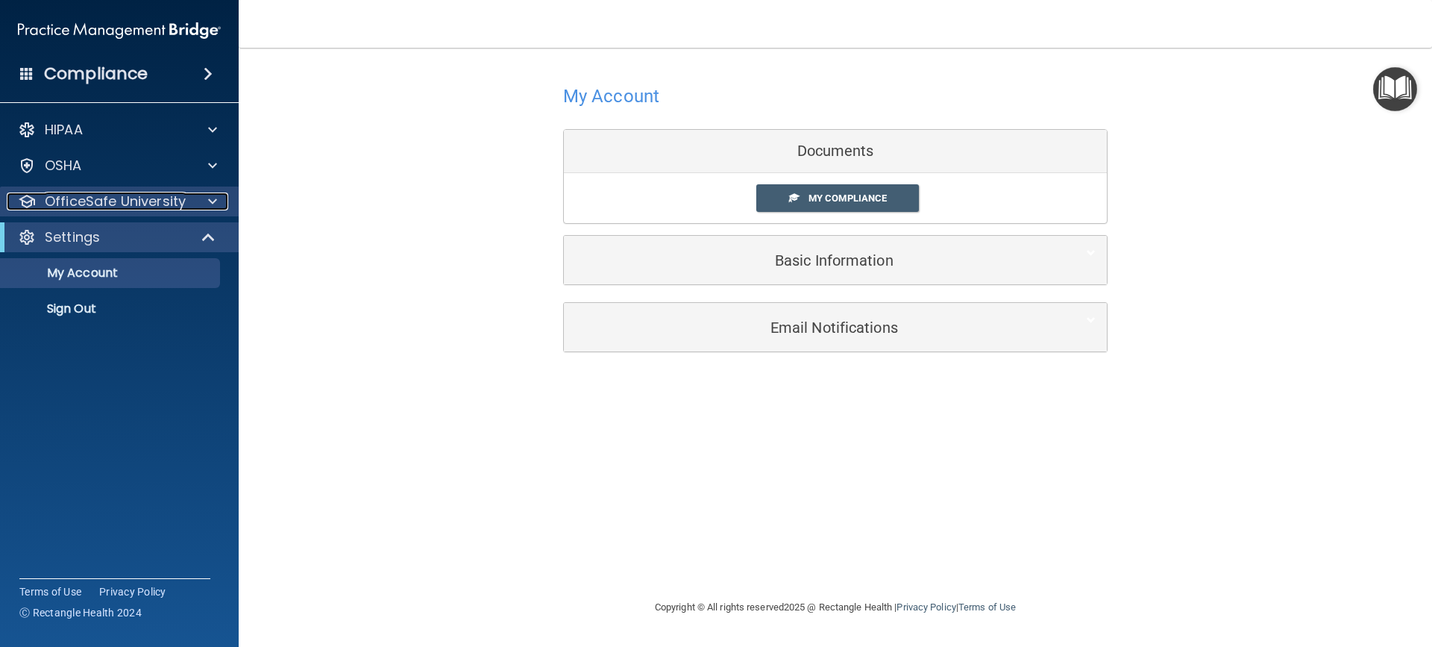
click at [195, 200] on div at bounding box center [210, 201] width 37 height 18
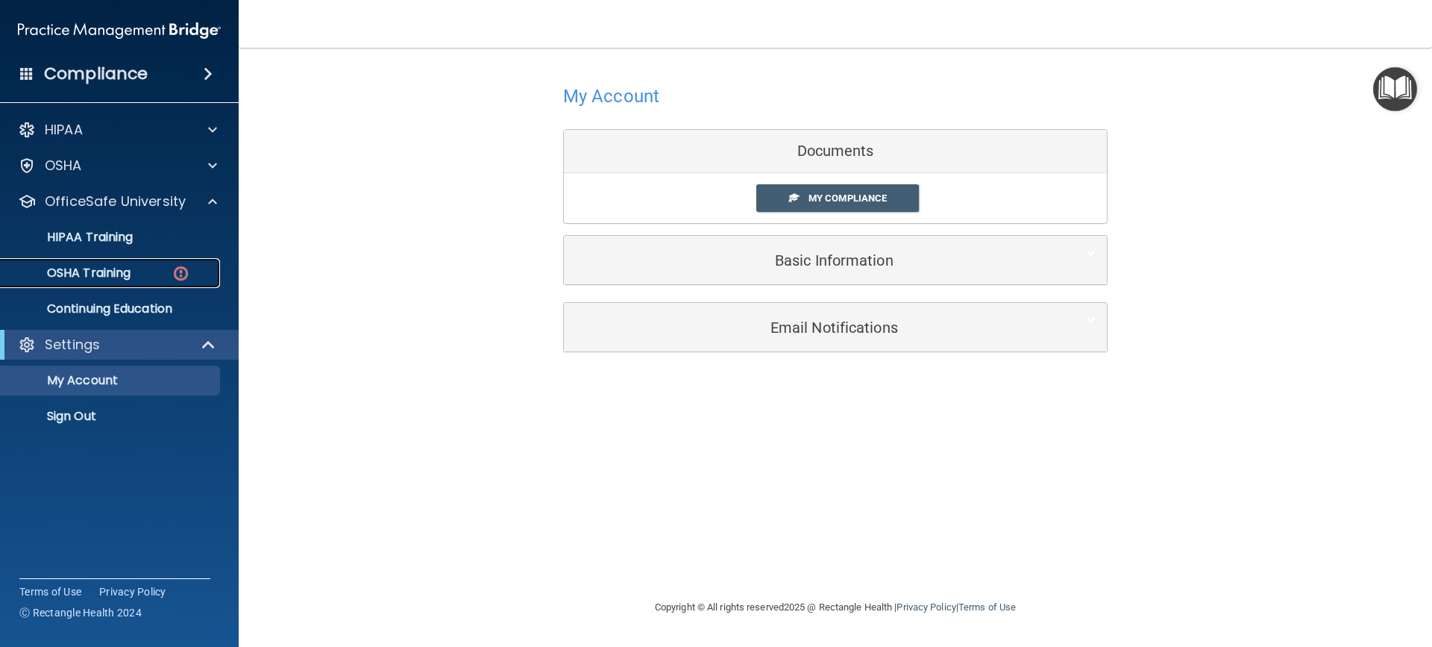
click at [174, 274] on img at bounding box center [181, 273] width 19 height 19
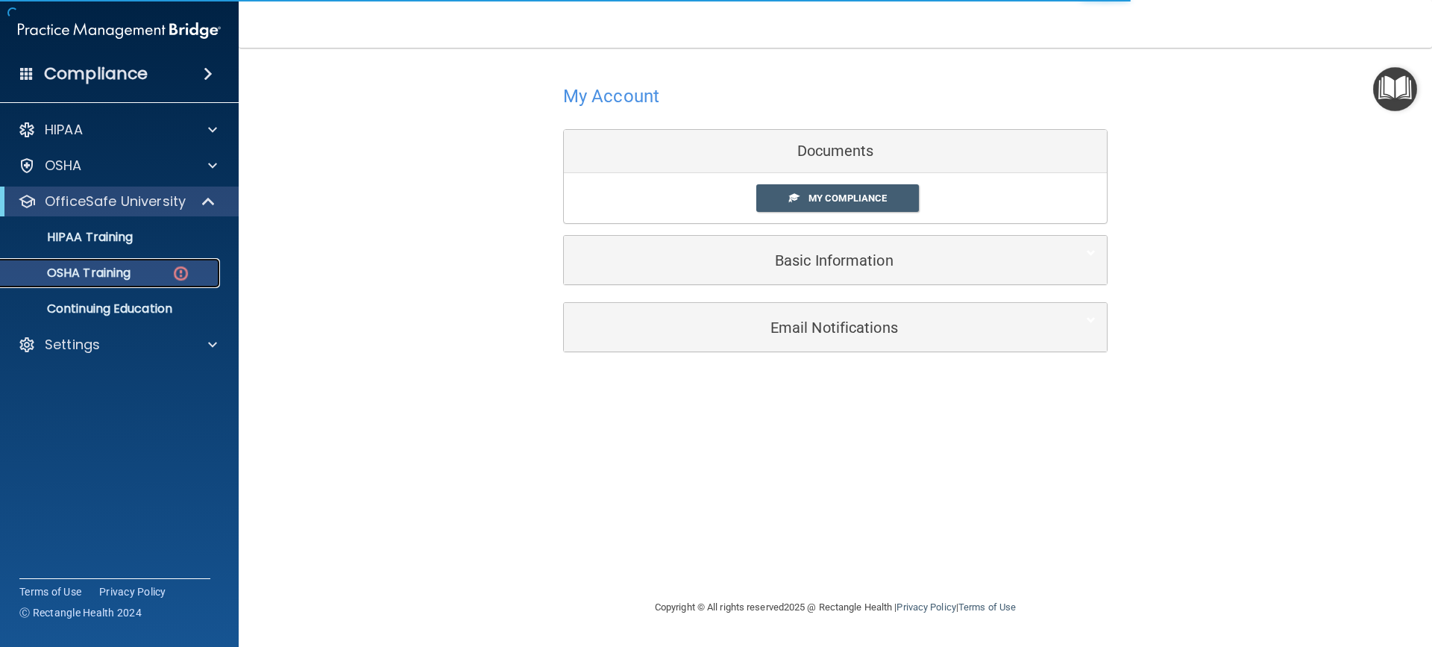
click at [51, 271] on p "OSHA Training" at bounding box center [70, 273] width 121 height 15
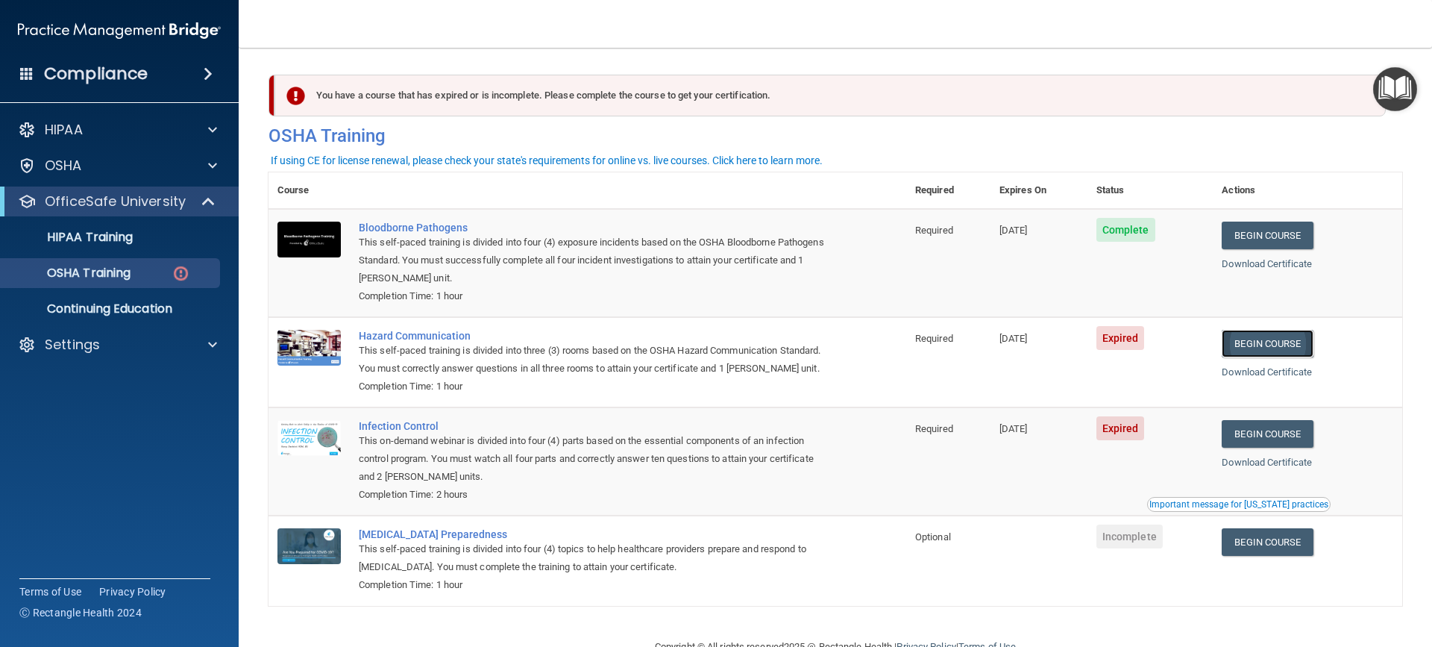
click at [1284, 348] on link "Begin Course" at bounding box center [1267, 344] width 91 height 28
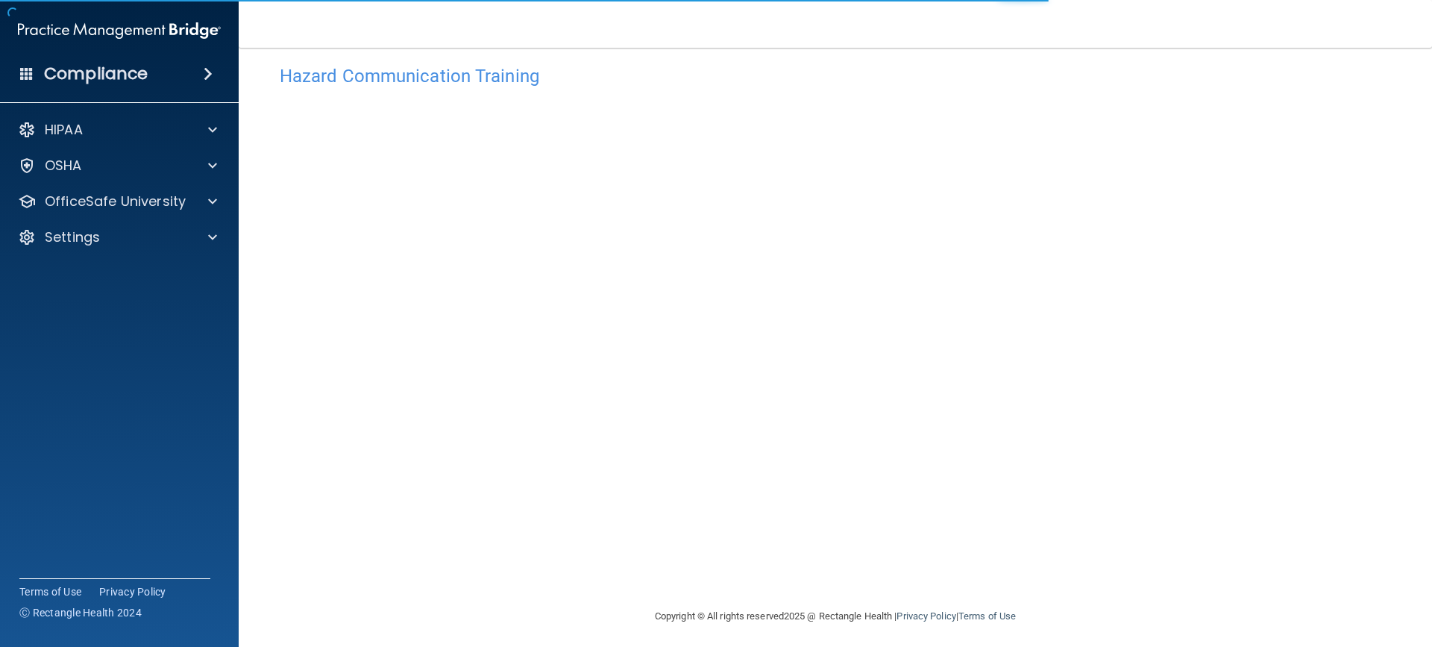
scroll to position [25, 0]
